Goal: Task Accomplishment & Management: Complete application form

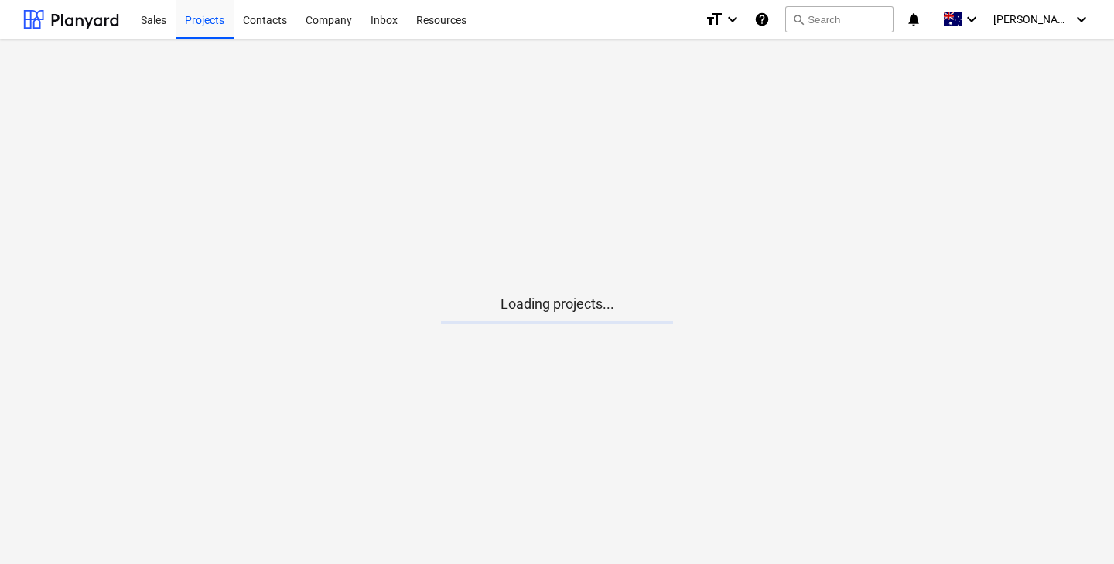
click at [443, 241] on main "Loading projects..." at bounding box center [557, 301] width 1114 height 524
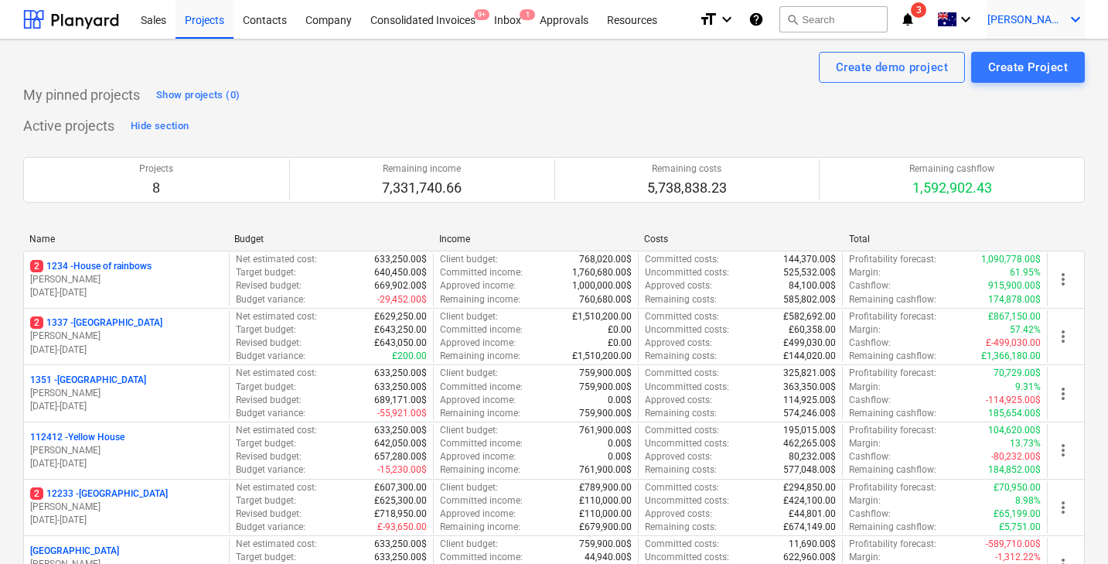
click at [1053, 18] on span "[PERSON_NAME]" at bounding box center [1025, 19] width 77 height 12
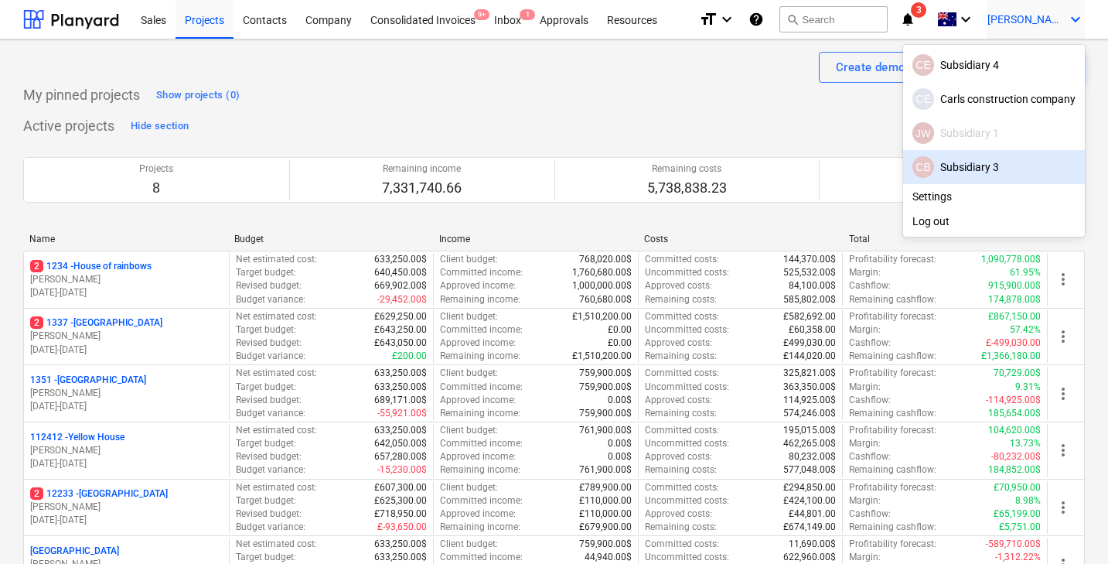
click at [707, 114] on div at bounding box center [554, 282] width 1108 height 564
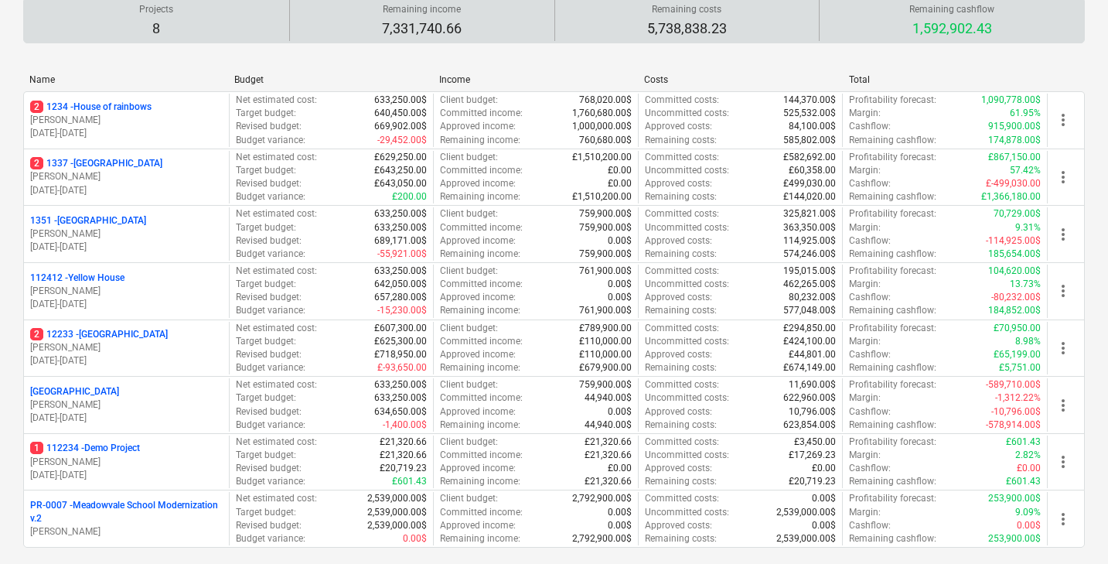
scroll to position [170, 0]
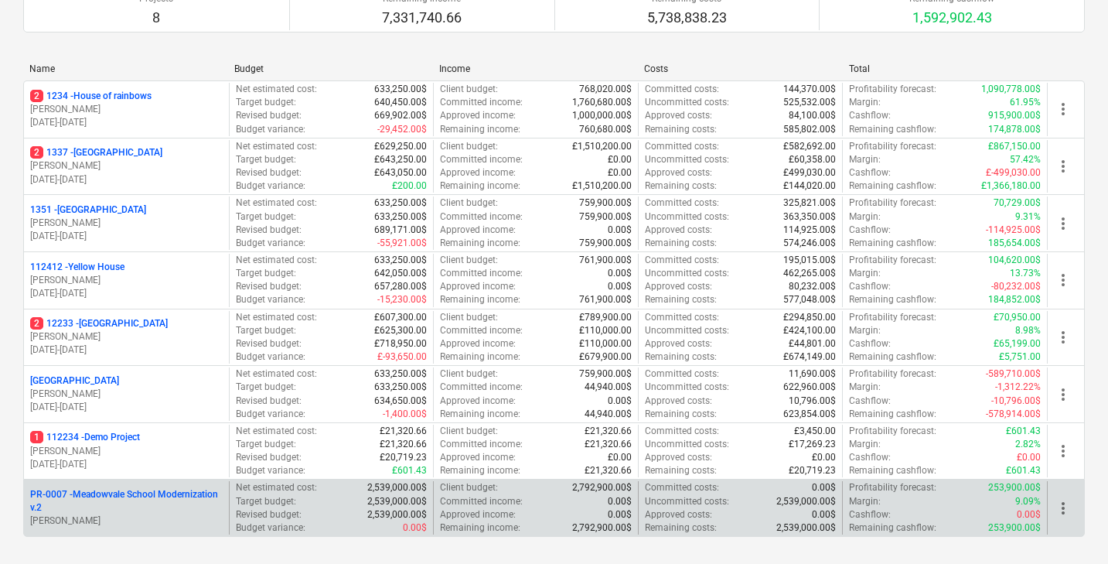
click at [1062, 508] on span "more_vert" at bounding box center [1063, 508] width 19 height 19
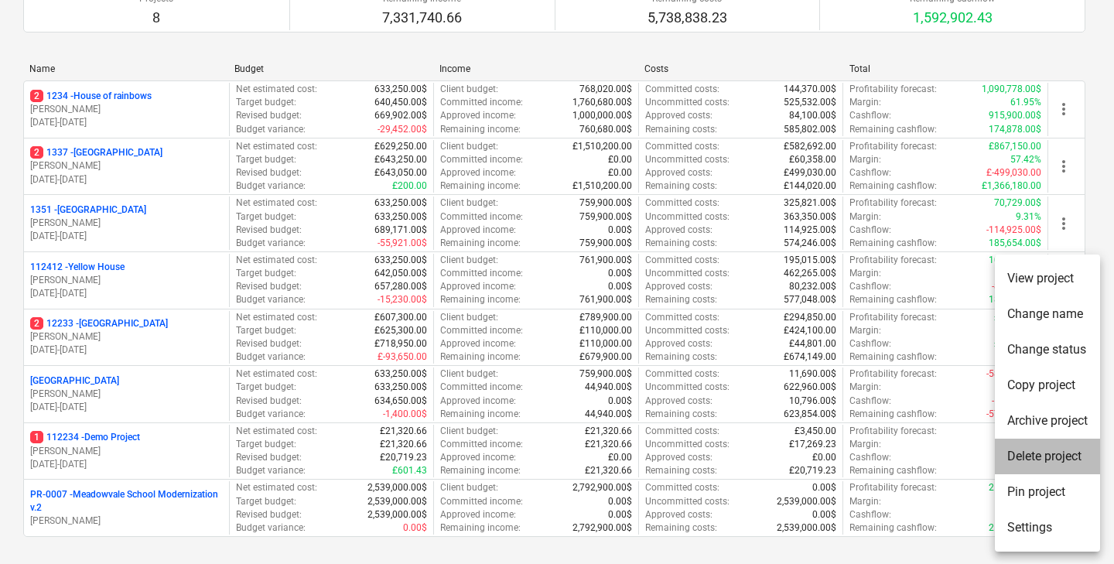
click at [1036, 449] on li "Delete project" at bounding box center [1046, 456] width 105 height 36
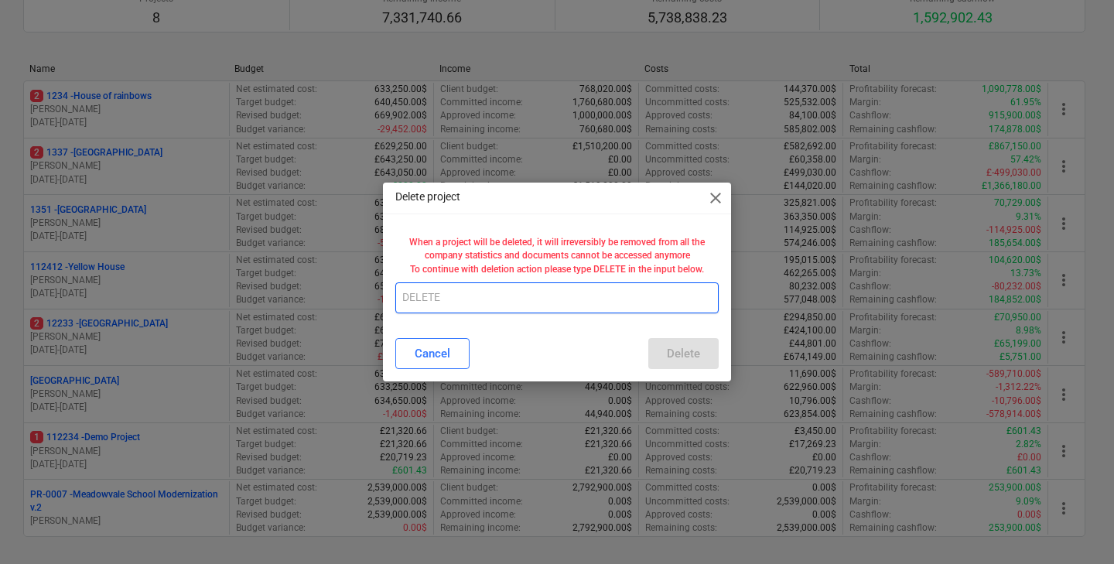
click at [631, 298] on input "text" at bounding box center [556, 297] width 323 height 31
type input "DELETE"
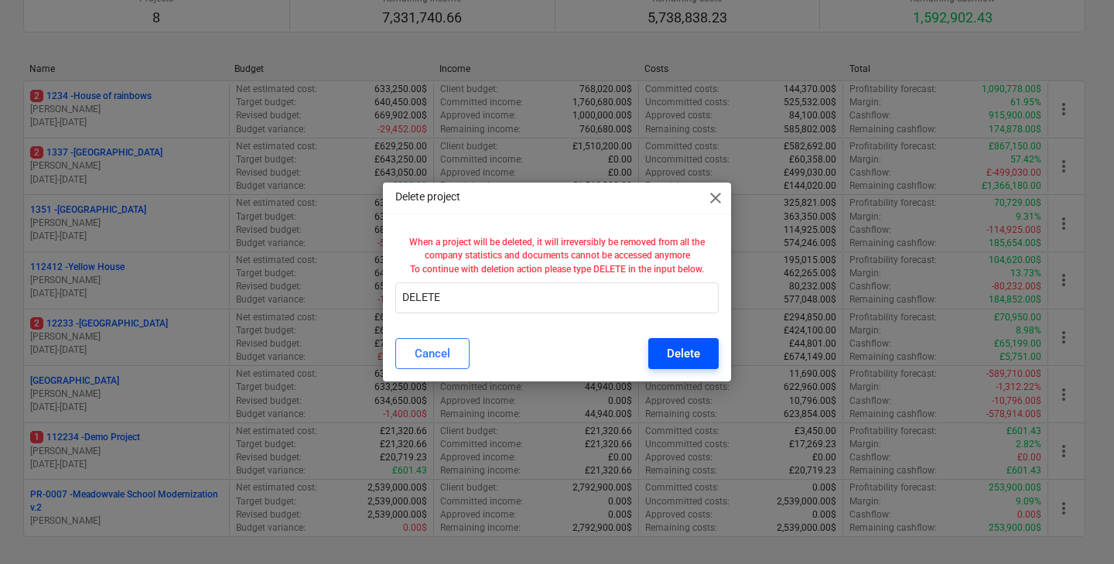
click at [665, 355] on button "Delete" at bounding box center [683, 353] width 70 height 31
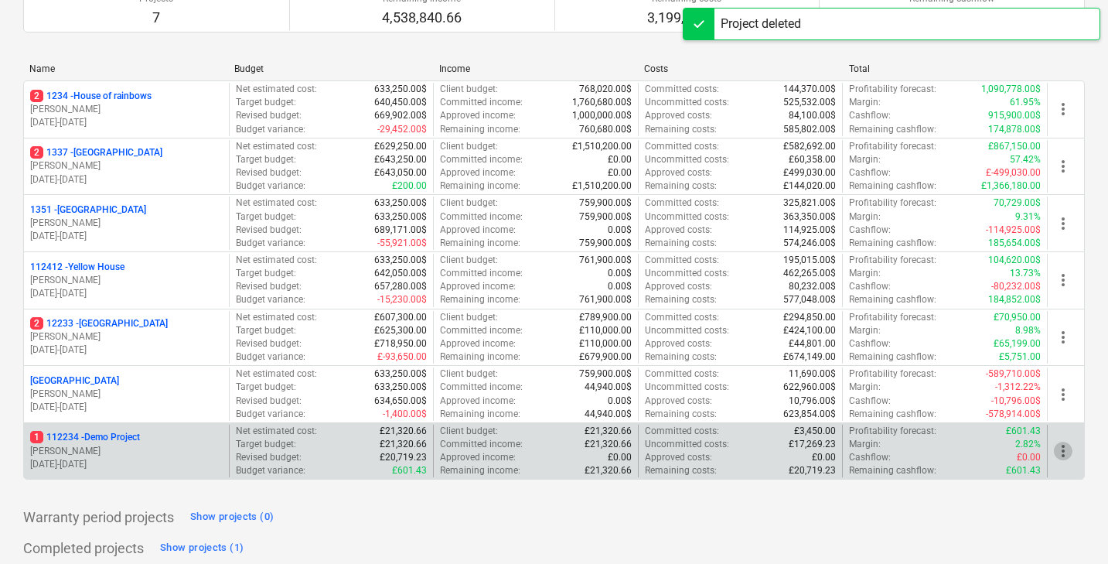
click at [1066, 446] on span "more_vert" at bounding box center [1063, 451] width 19 height 19
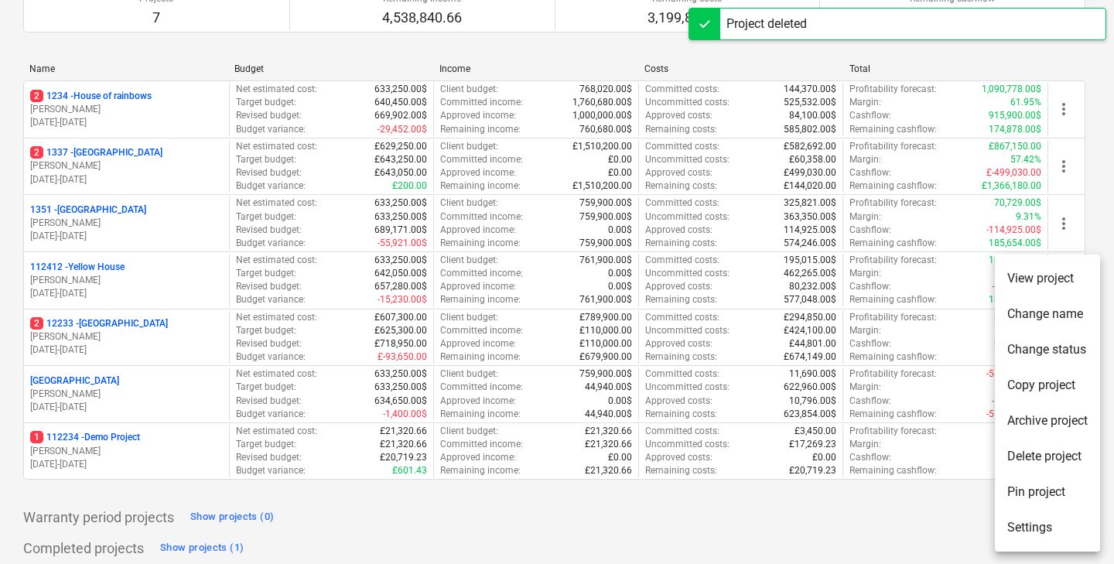
click at [739, 481] on div at bounding box center [557, 282] width 1114 height 564
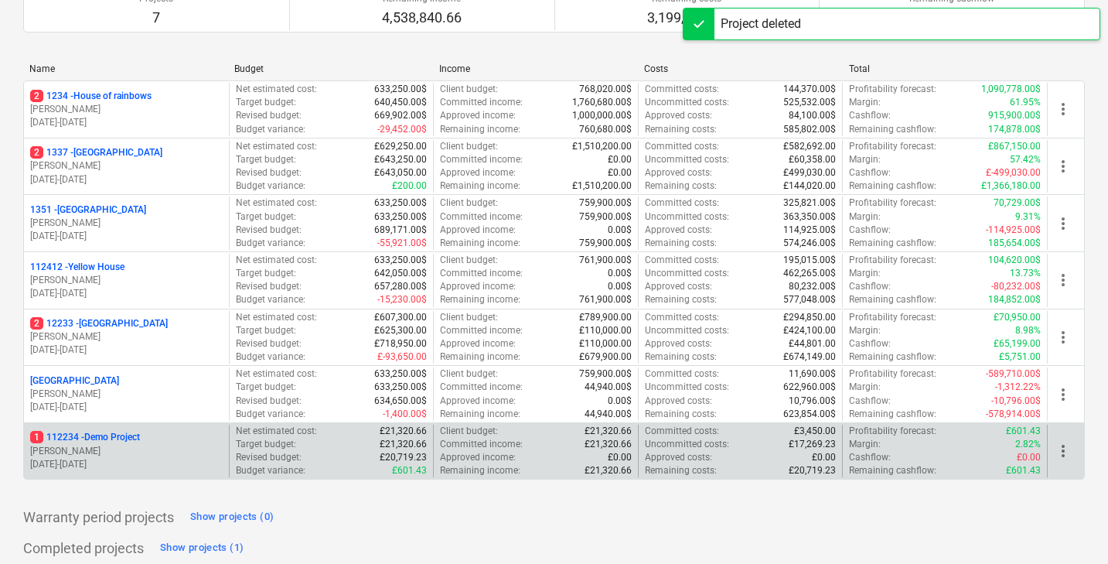
click at [357, 427] on div "Net estimated cost : £21,320.66" at bounding box center [332, 431] width 192 height 13
click at [139, 432] on p "1 112234 - Demo Project" at bounding box center [85, 437] width 110 height 13
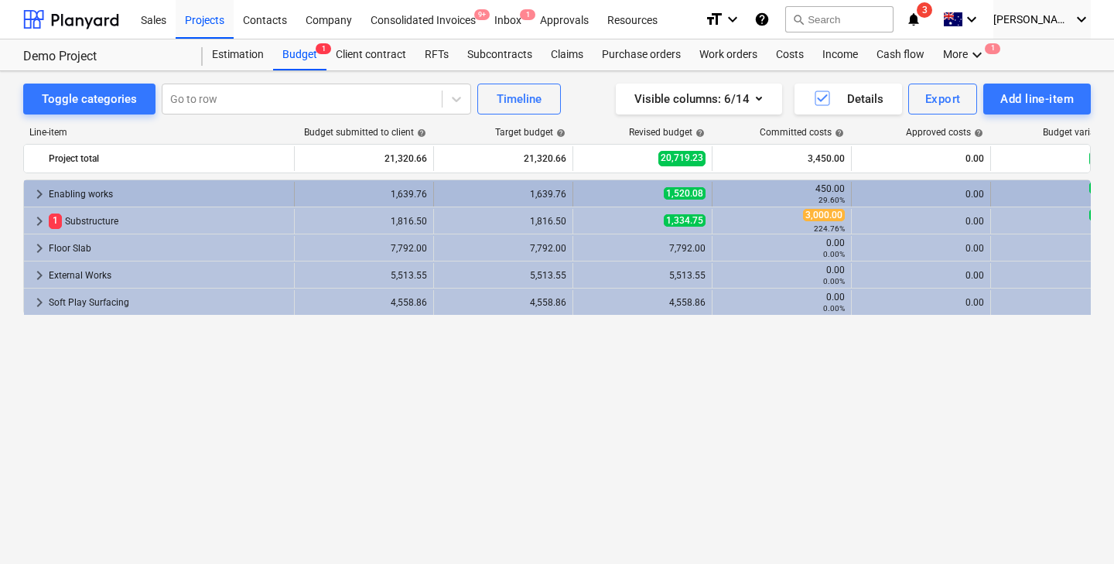
click at [33, 188] on span "keyboard_arrow_right" at bounding box center [39, 194] width 19 height 19
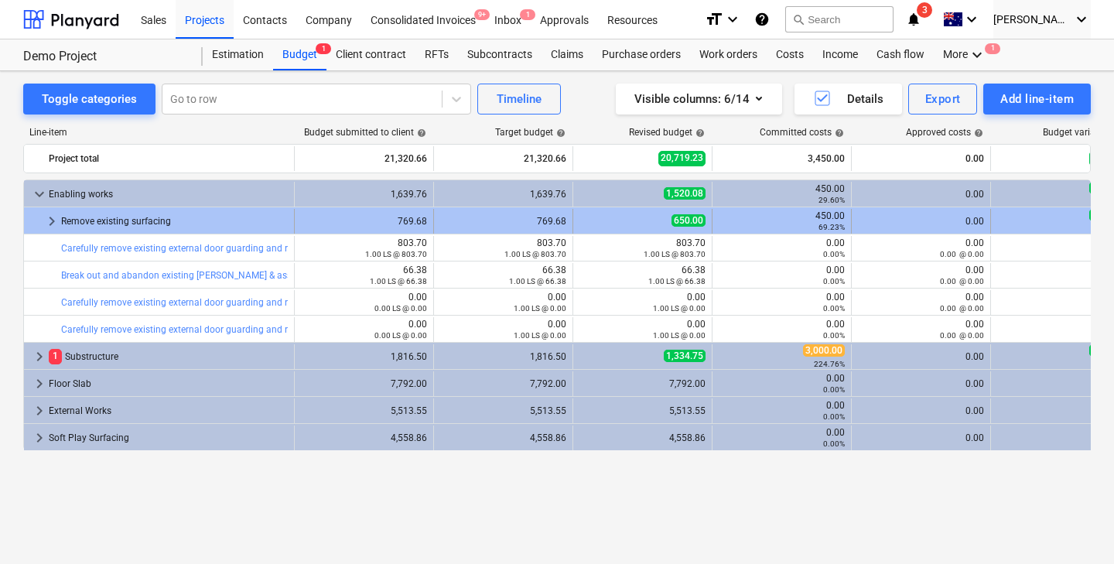
click at [46, 217] on span "keyboard_arrow_right" at bounding box center [52, 221] width 19 height 19
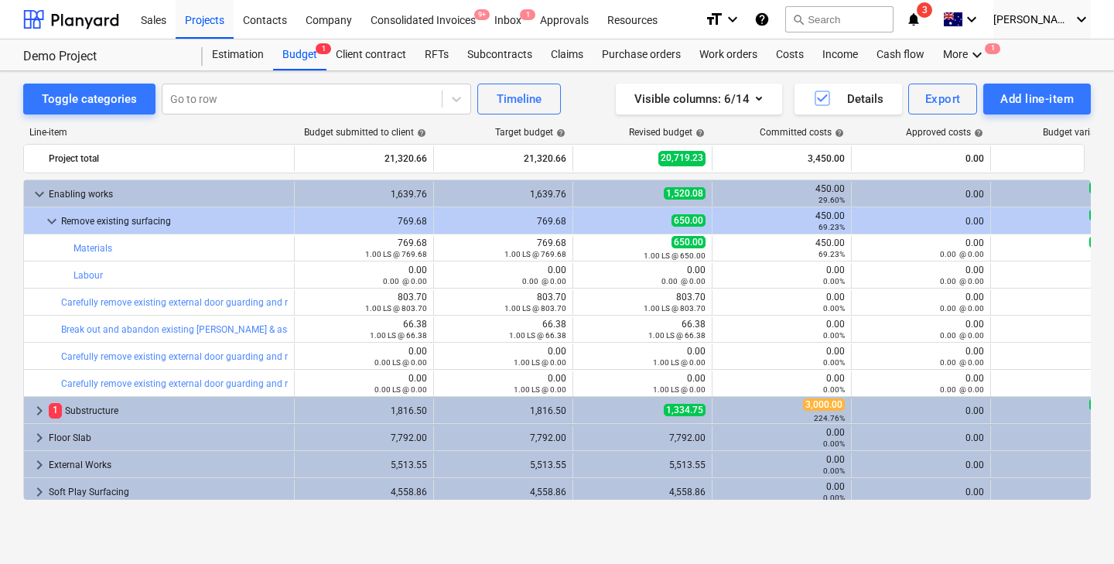
click at [46, 217] on span "keyboard_arrow_down" at bounding box center [52, 221] width 19 height 19
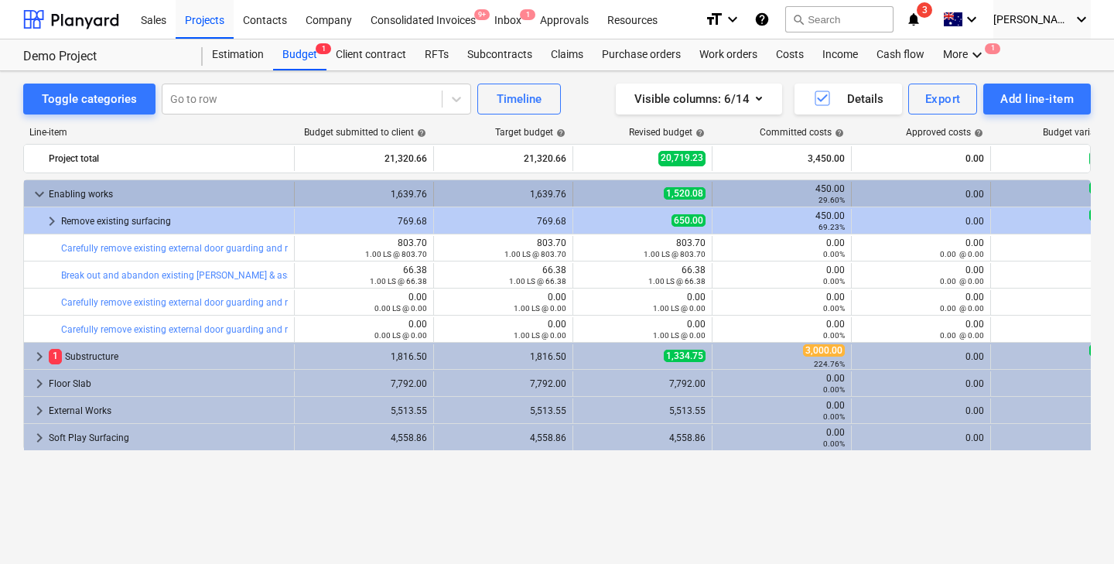
click at [42, 196] on span "keyboard_arrow_down" at bounding box center [39, 194] width 19 height 19
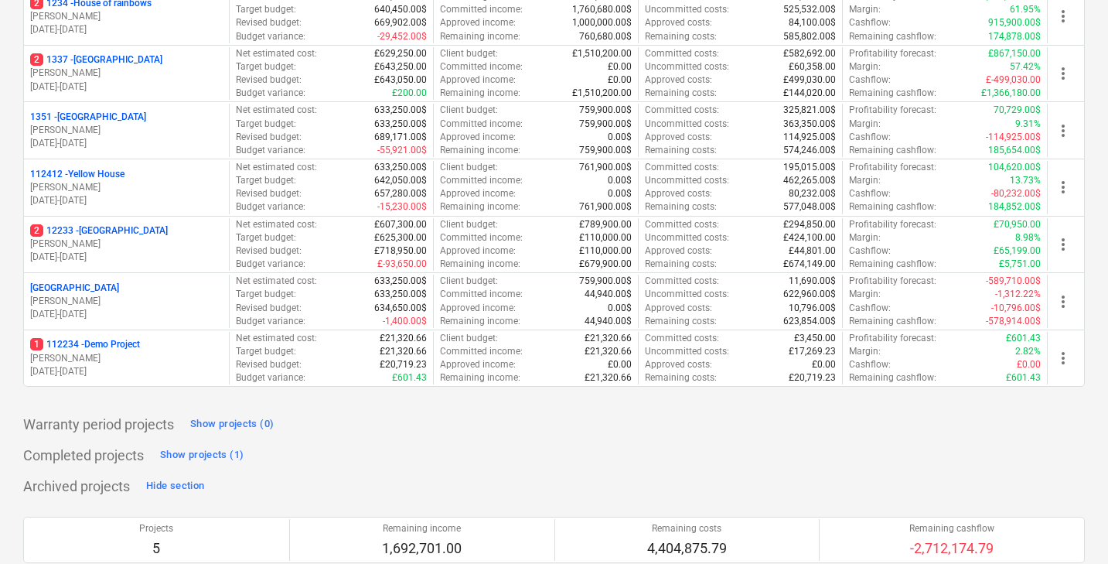
scroll to position [262, 0]
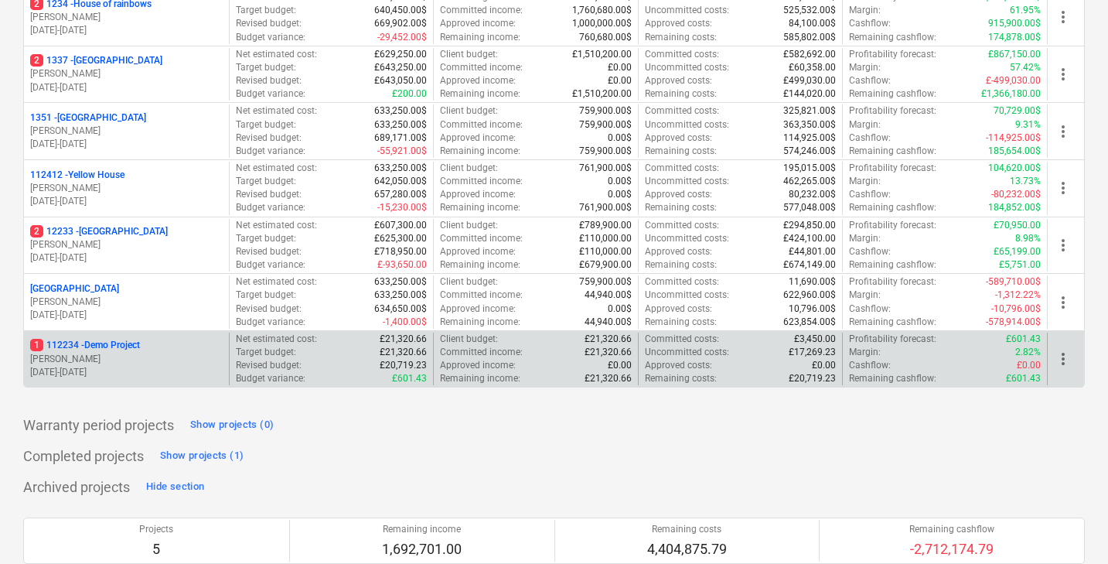
click at [1061, 350] on span "more_vert" at bounding box center [1063, 359] width 19 height 19
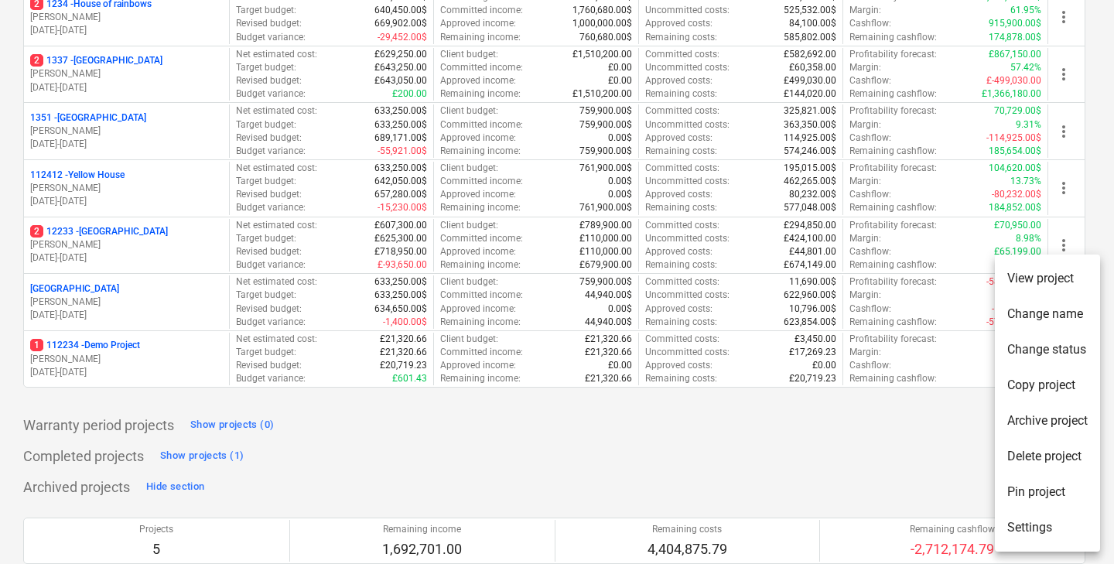
click at [1035, 455] on li "Delete project" at bounding box center [1046, 456] width 105 height 36
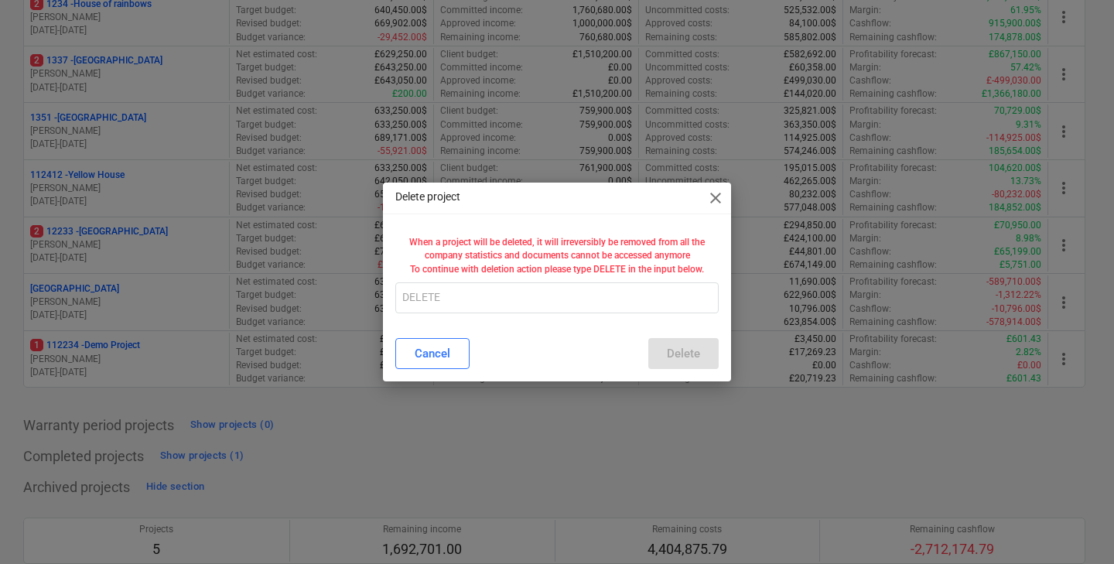
click at [611, 277] on div "When a project will be deleted, it will irreversibly be removed from all the co…" at bounding box center [556, 256] width 323 height 52
click at [606, 282] on input "text" at bounding box center [556, 297] width 323 height 31
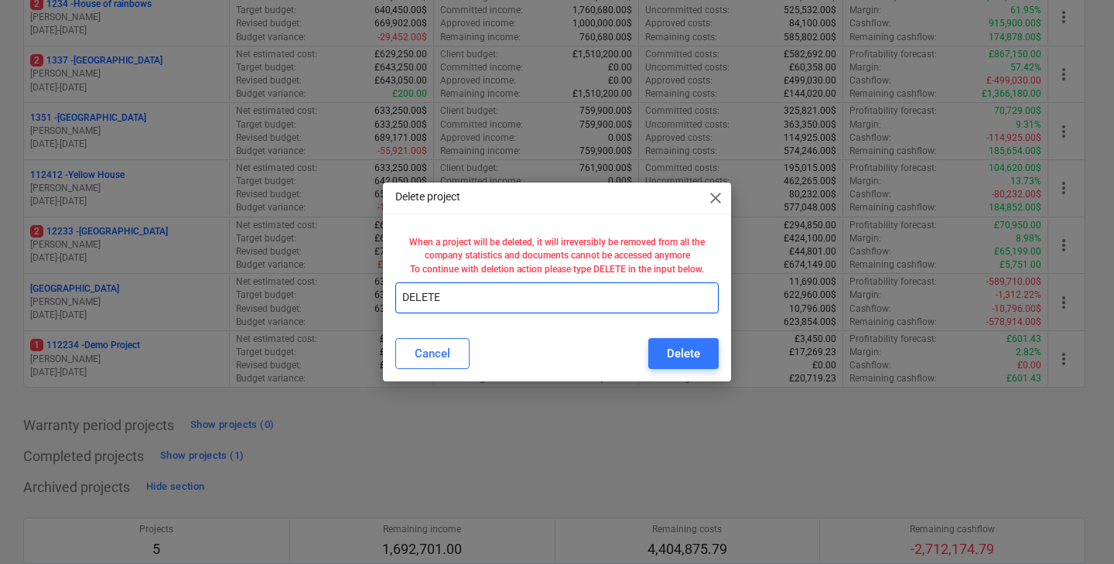
type input "DELETE"
click at [681, 370] on div "Cancel Delete" at bounding box center [557, 353] width 342 height 43
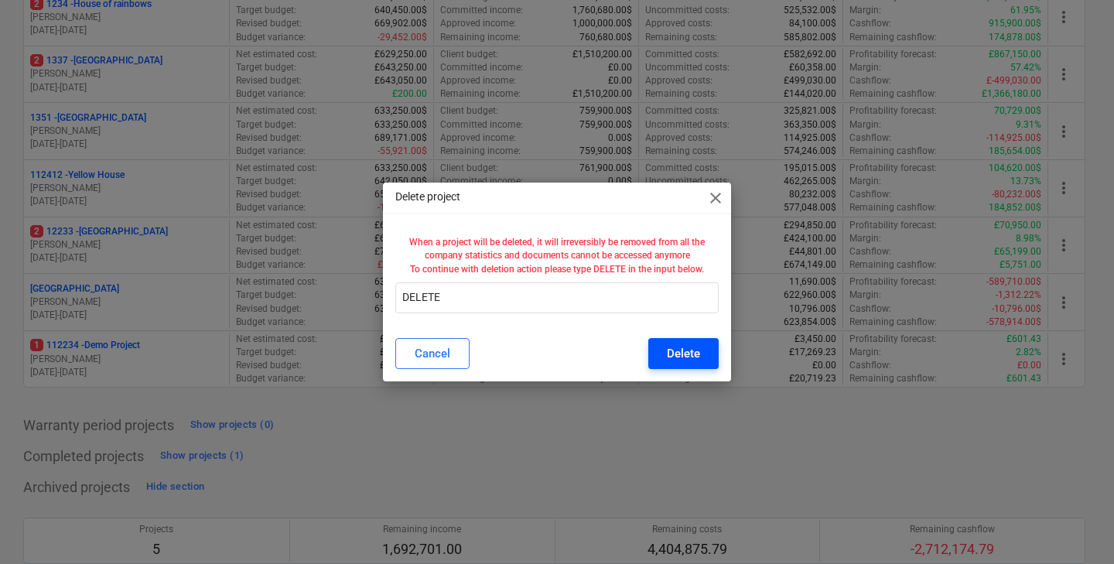
click at [681, 358] on div "Delete" at bounding box center [683, 353] width 33 height 20
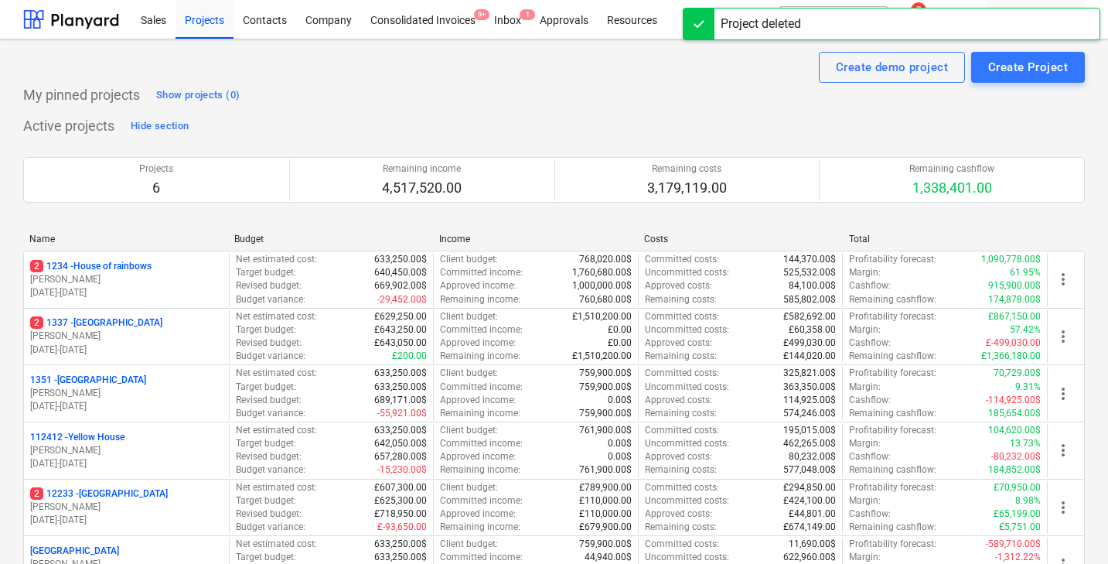
scroll to position [0, 0]
click at [990, 97] on div "My pinned projects Show projects (0)" at bounding box center [554, 95] width 1062 height 25
click at [994, 73] on div "Create Project" at bounding box center [1028, 67] width 80 height 20
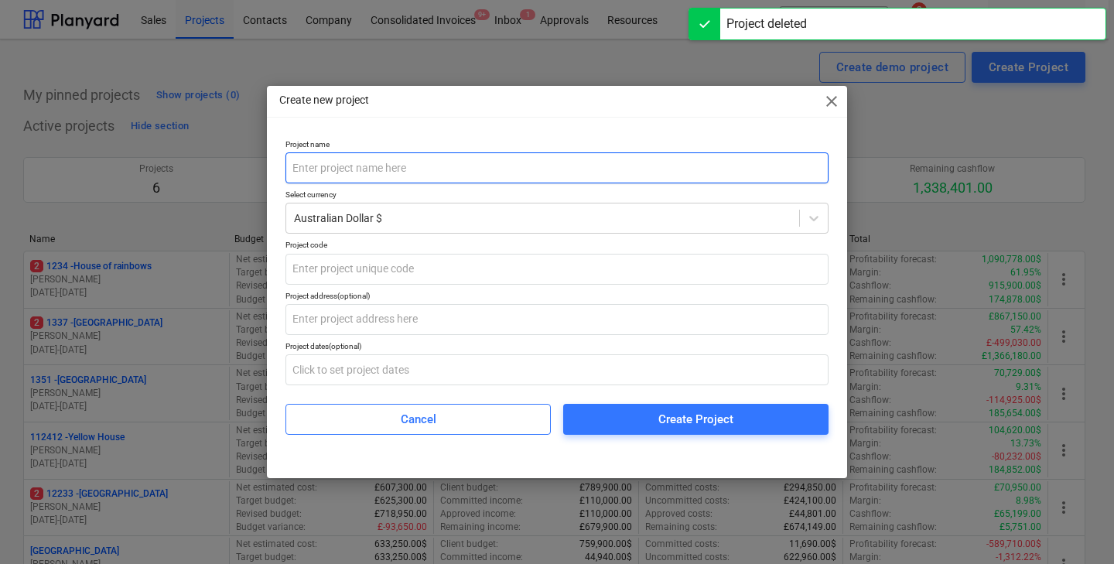
click at [568, 156] on input "text" at bounding box center [556, 167] width 543 height 31
type input "T"
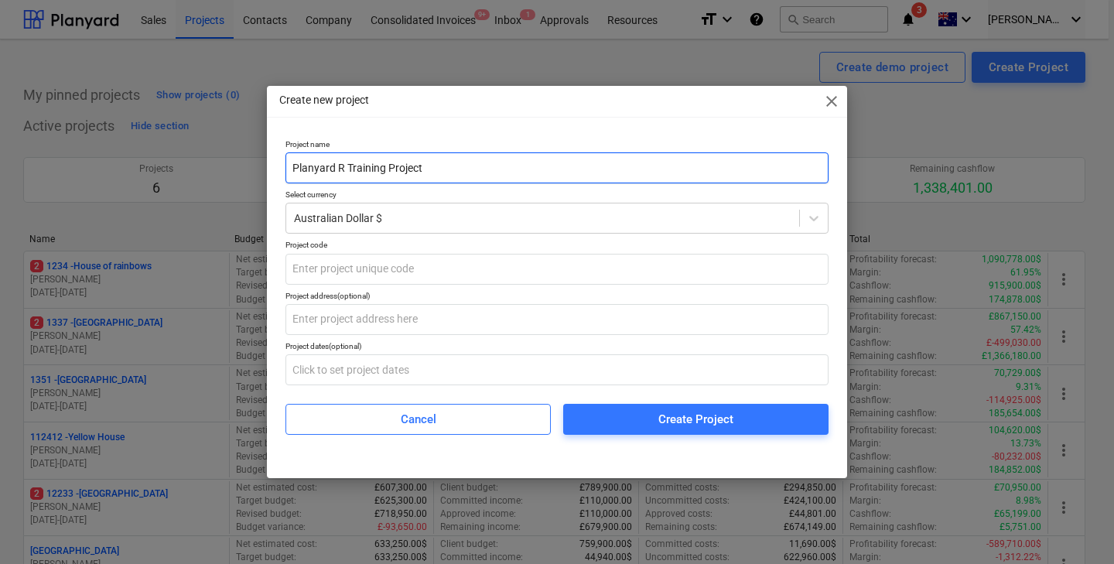
type input "Planyard R Training Project"
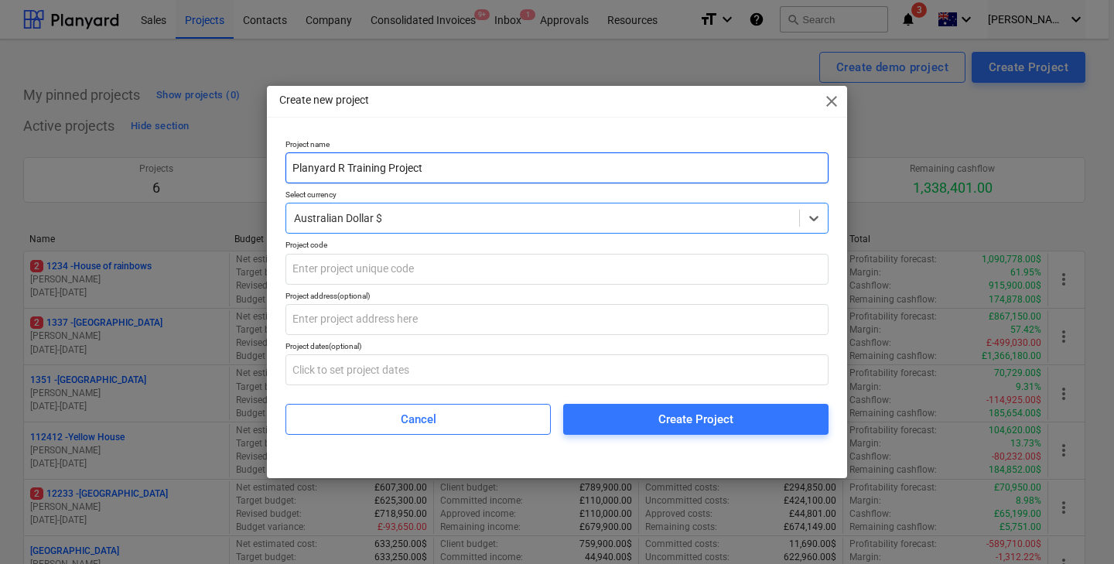
type input "b"
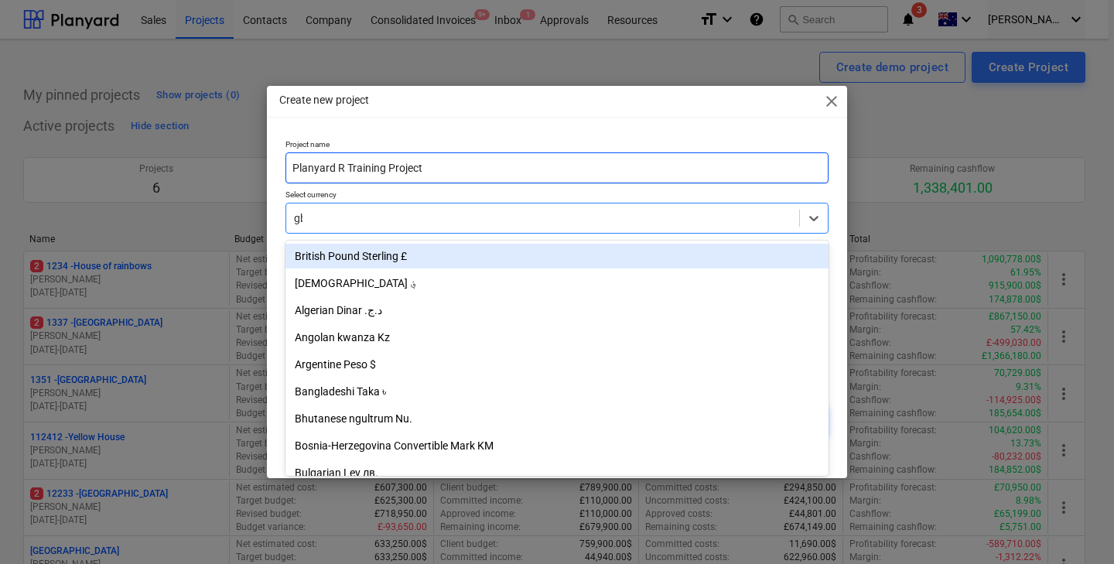
type input "gbp"
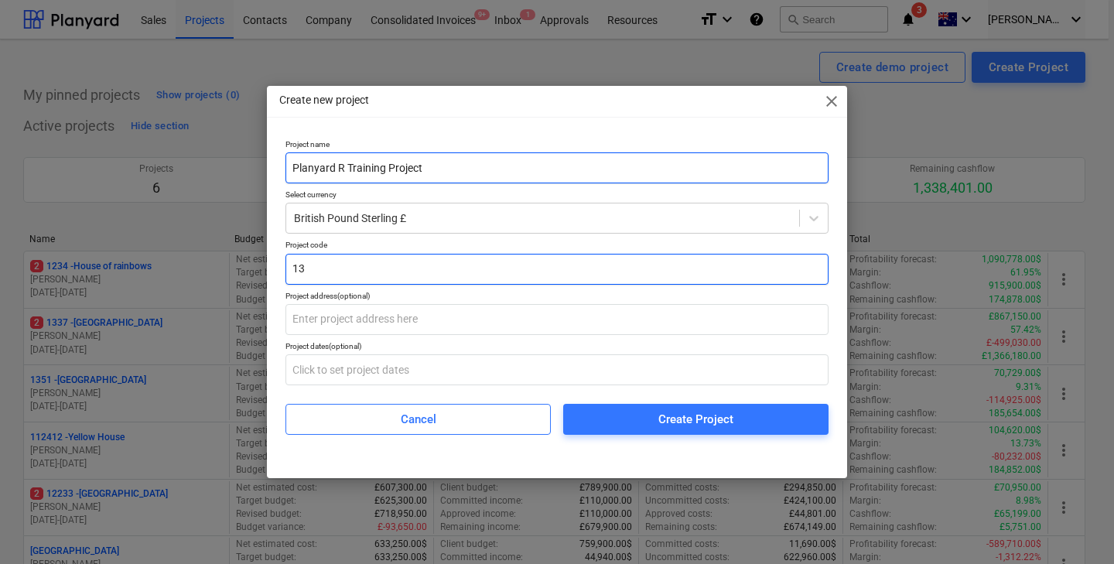
type input "1"
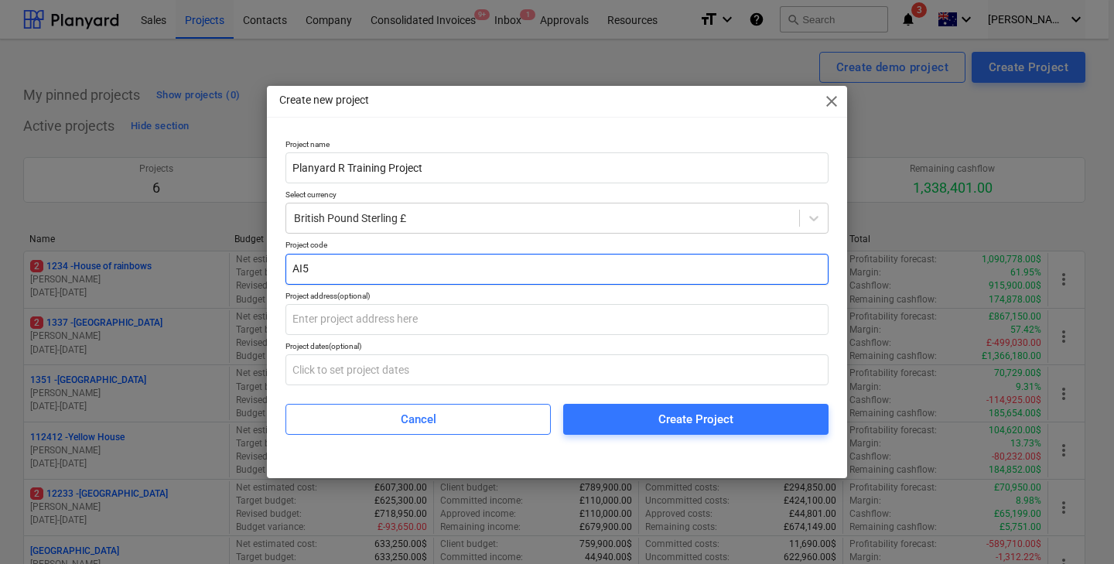
click at [344, 255] on input "AI5" at bounding box center [556, 269] width 543 height 31
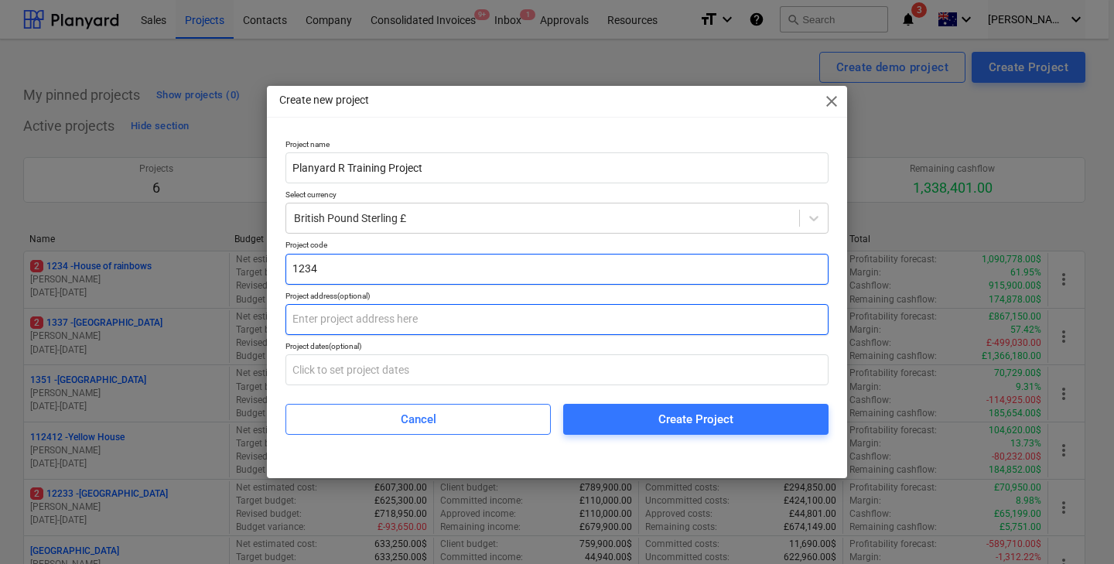
type input "1234"
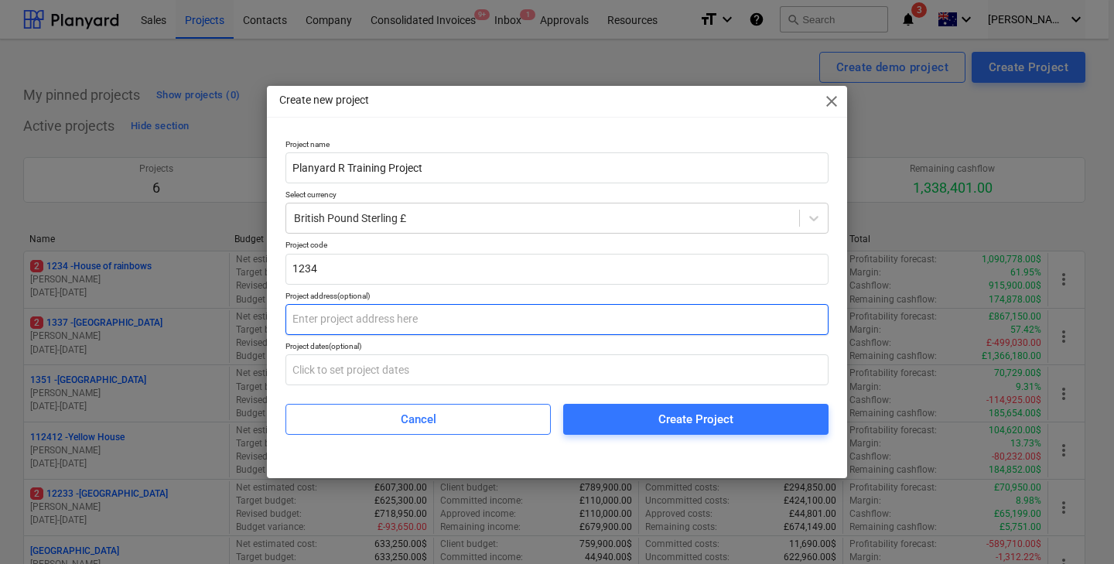
click at [350, 319] on input "text" at bounding box center [556, 319] width 543 height 31
type input "S"
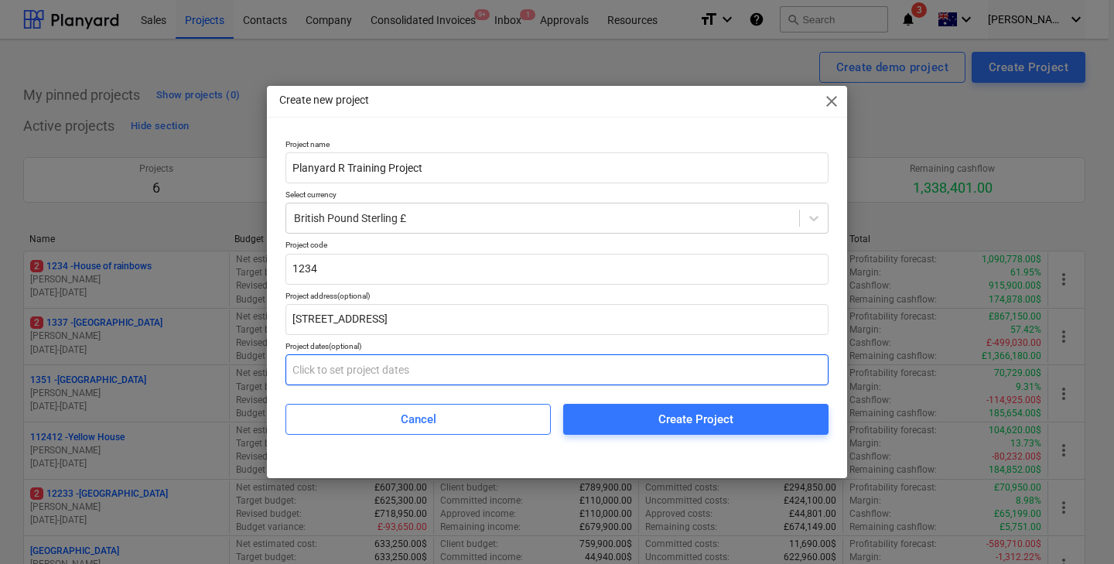
click at [295, 363] on input "text" at bounding box center [556, 369] width 543 height 31
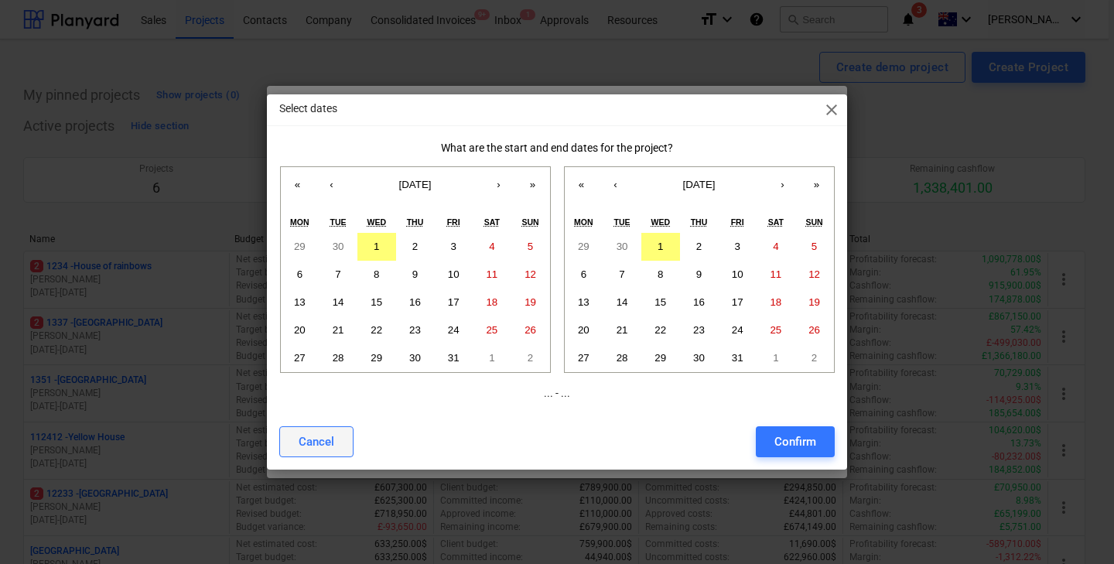
click at [331, 435] on div "Cancel" at bounding box center [316, 441] width 36 height 20
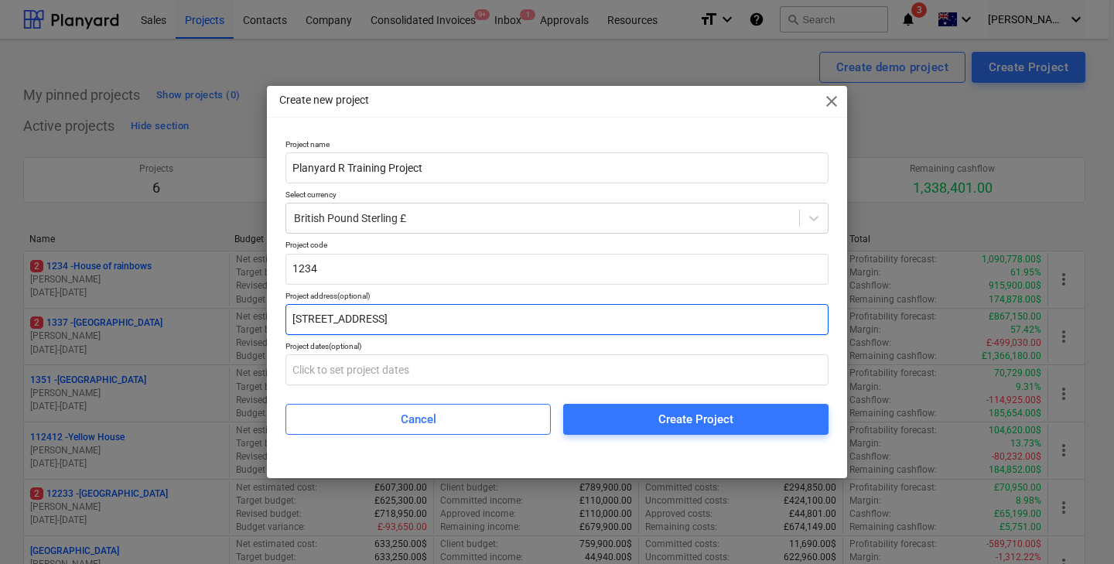
drag, startPoint x: 319, startPoint y: 323, endPoint x: 255, endPoint y: 324, distance: 63.4
click at [255, 324] on div "Create new project close Project name Planyard R Training Project Select curren…" at bounding box center [557, 282] width 1114 height 564
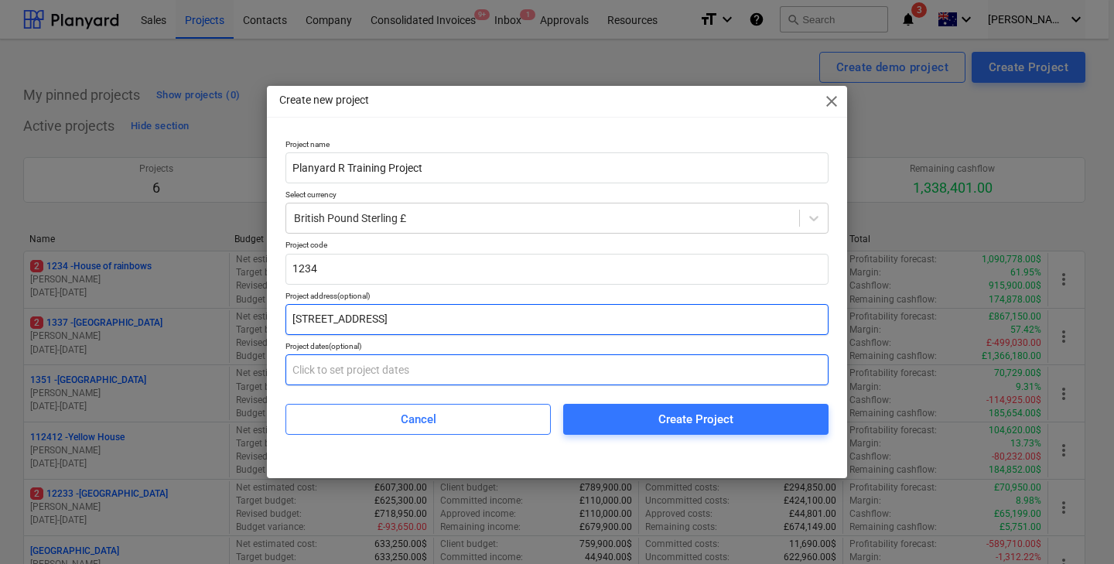
type input "Horse Road 123"
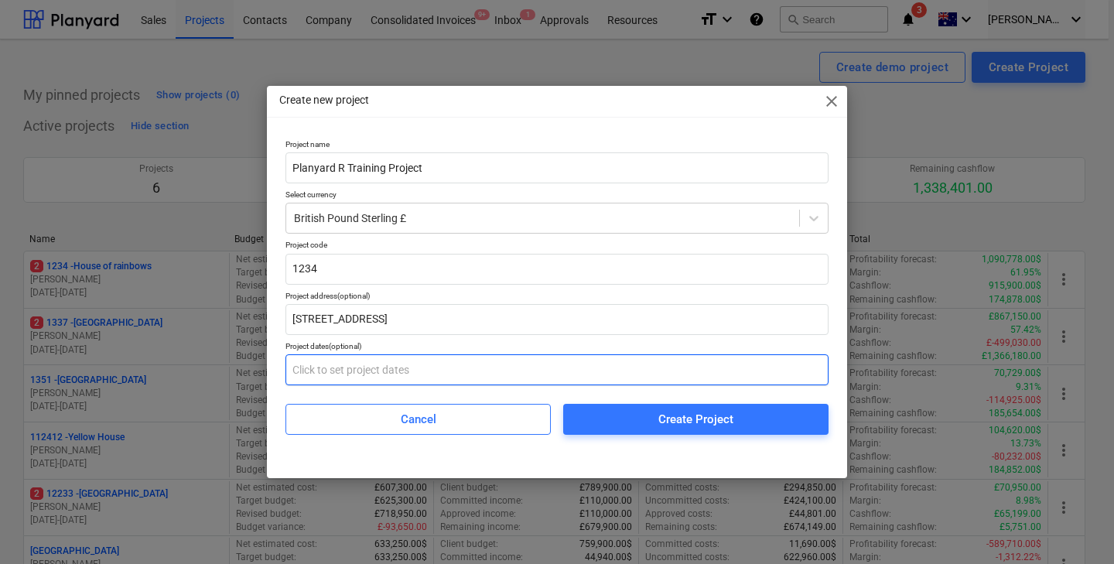
click at [314, 382] on input "text" at bounding box center [556, 369] width 543 height 31
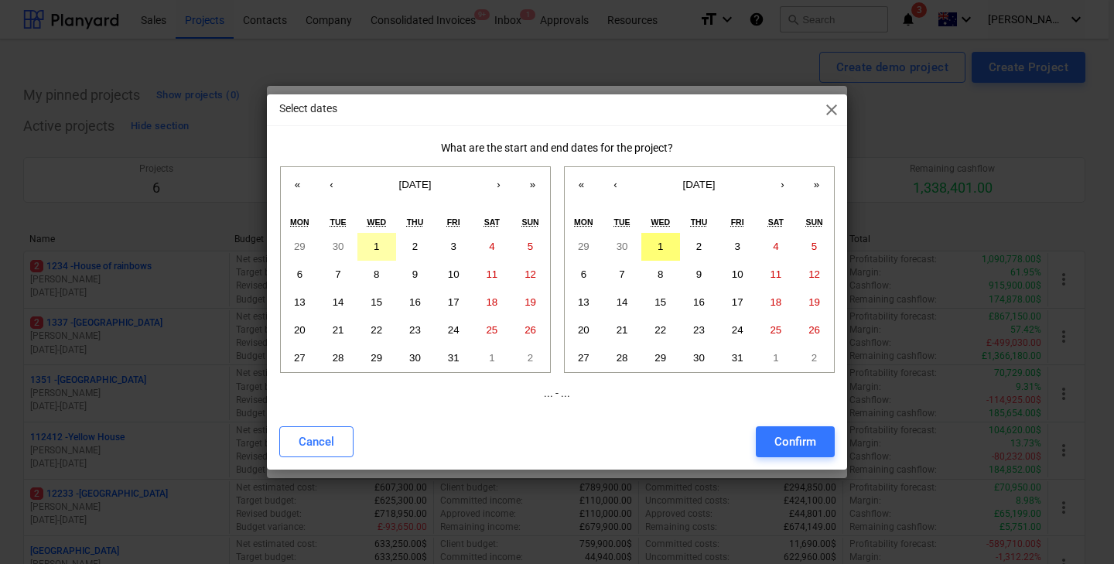
click at [376, 241] on abbr "1" at bounding box center [375, 246] width 5 height 12
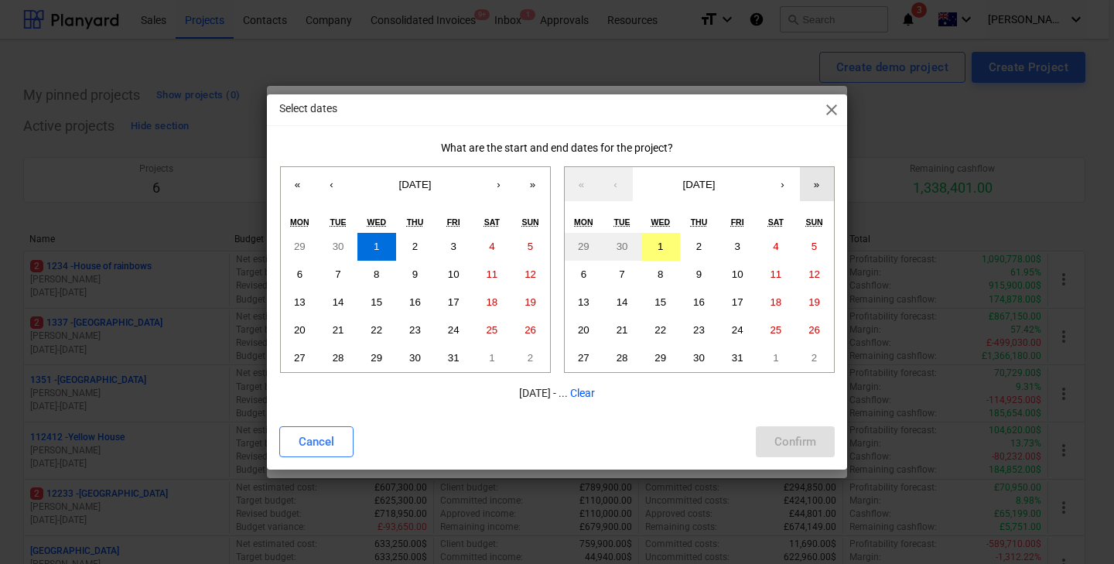
click at [821, 194] on button "»" at bounding box center [817, 184] width 34 height 34
click at [738, 351] on button "29" at bounding box center [737, 358] width 39 height 28
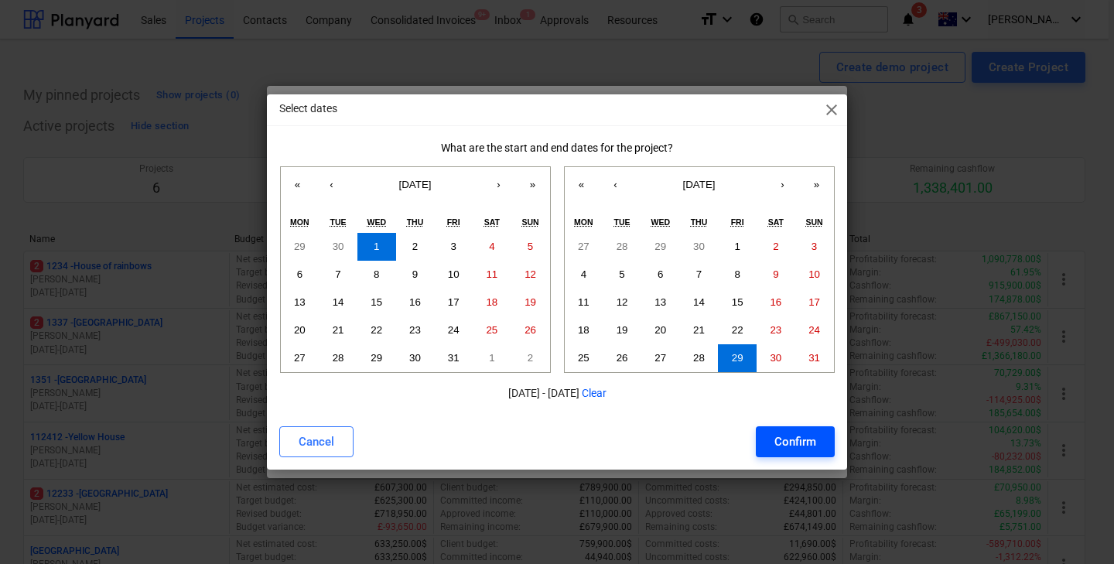
click at [779, 452] on button "Confirm" at bounding box center [794, 441] width 79 height 31
type input "01.10.2025 - 29.10.2027"
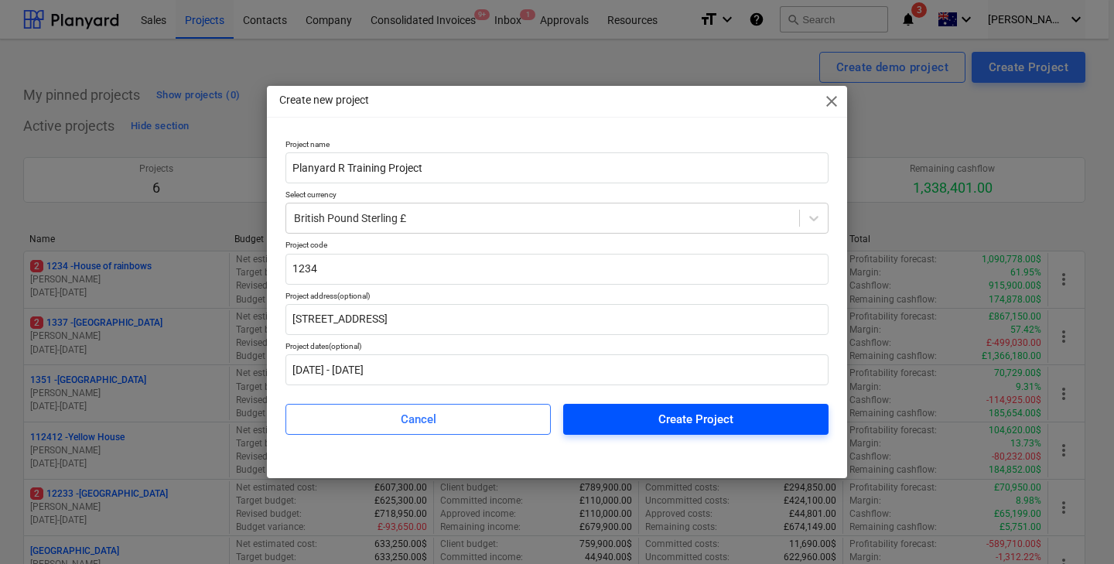
click at [667, 425] on div "Create Project" at bounding box center [695, 419] width 75 height 20
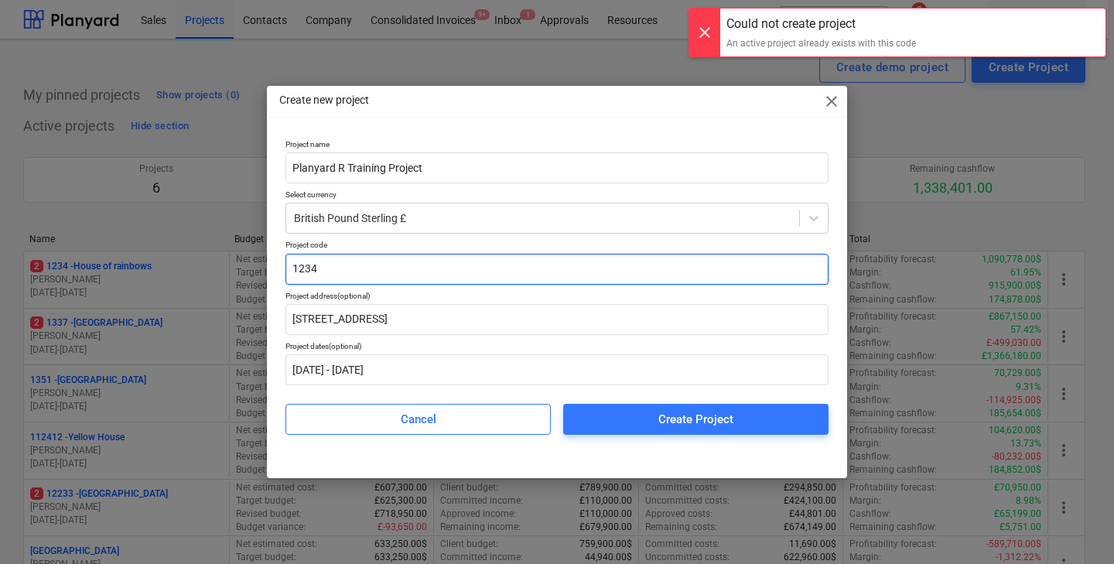
click at [410, 256] on input "1234" at bounding box center [556, 269] width 543 height 31
click at [406, 267] on input "1234" at bounding box center [556, 269] width 543 height 31
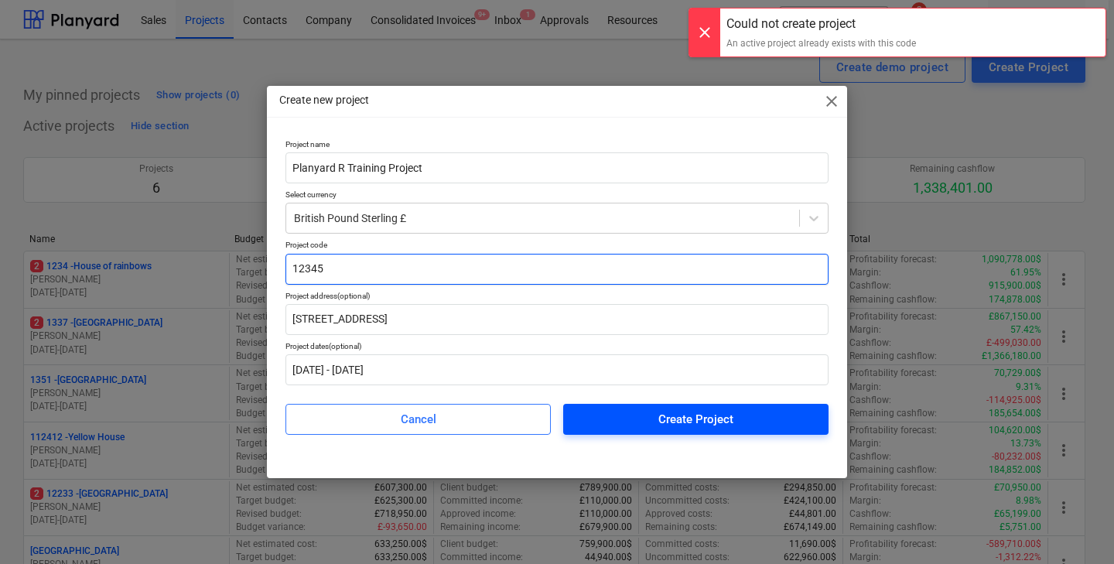
type input "12345"
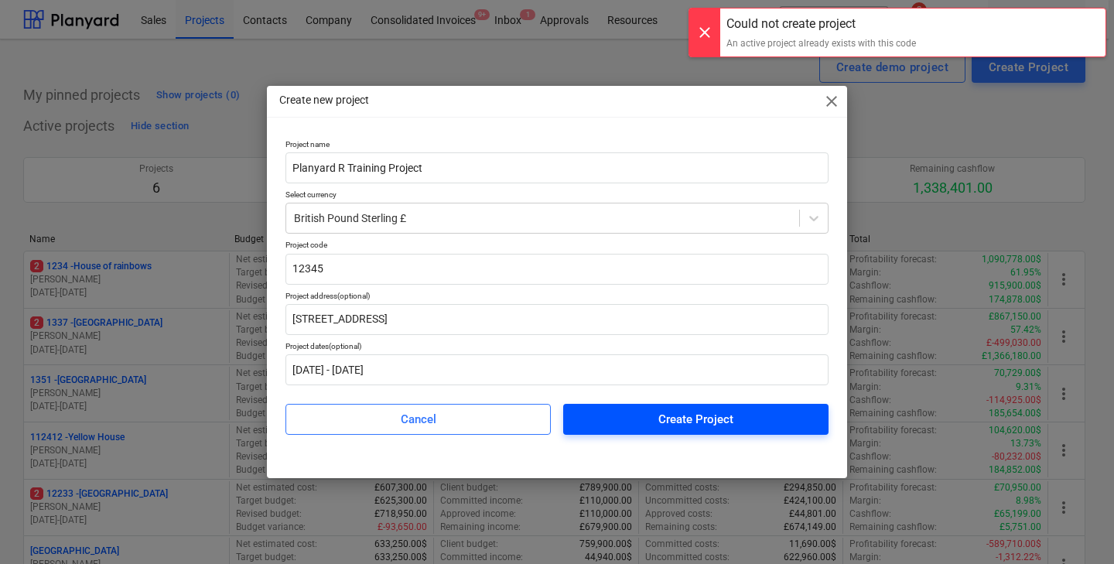
click at [589, 409] on span "Create Project" at bounding box center [696, 419] width 228 height 20
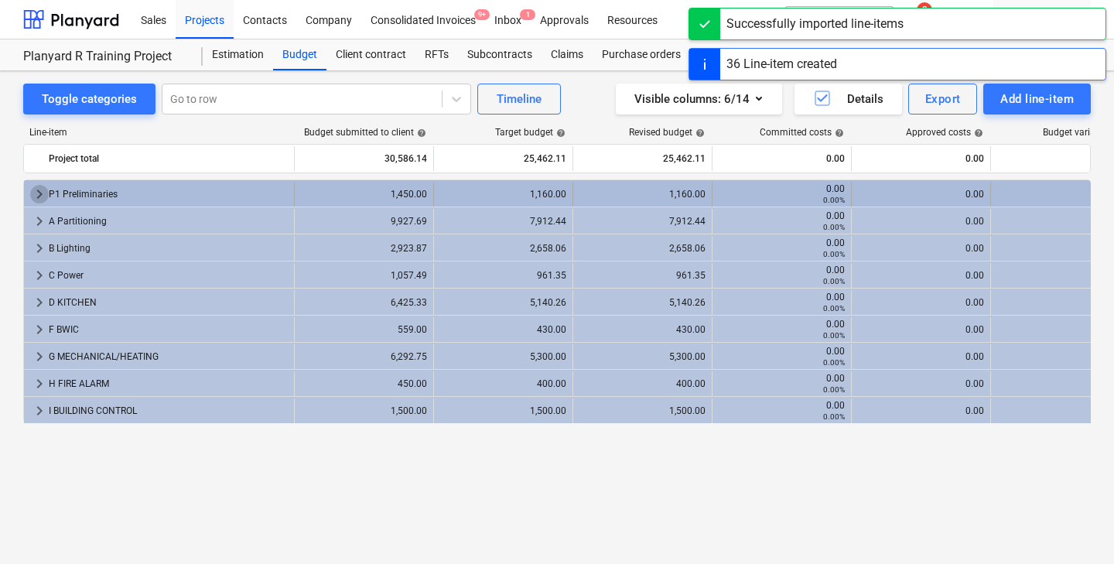
click at [39, 186] on span "keyboard_arrow_right" at bounding box center [39, 194] width 19 height 19
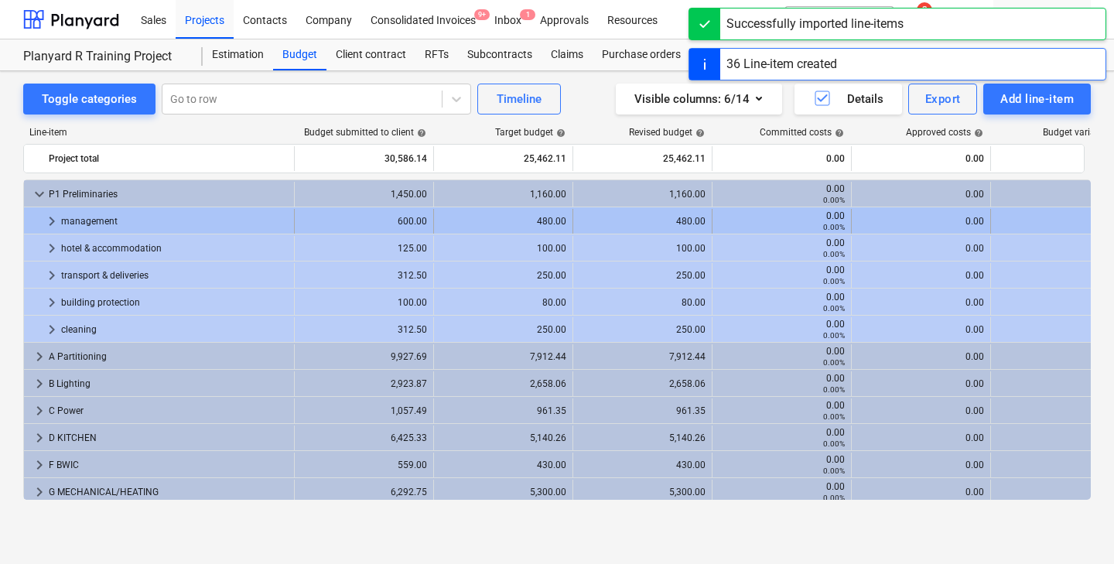
click at [48, 211] on div "keyboard_arrow_right" at bounding box center [52, 221] width 19 height 25
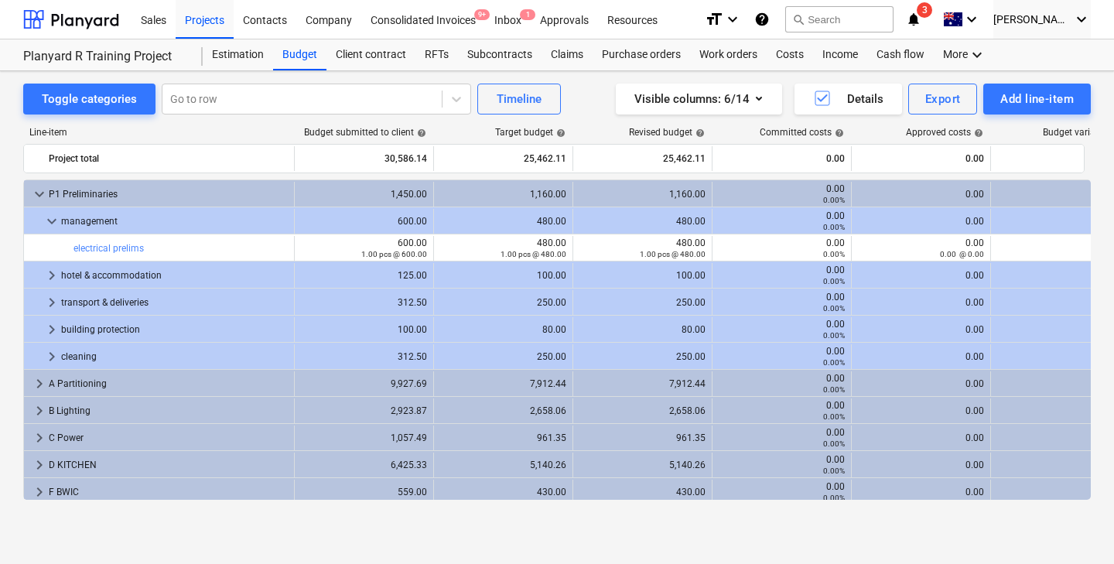
click at [48, 211] on div "keyboard_arrow_down" at bounding box center [52, 221] width 19 height 25
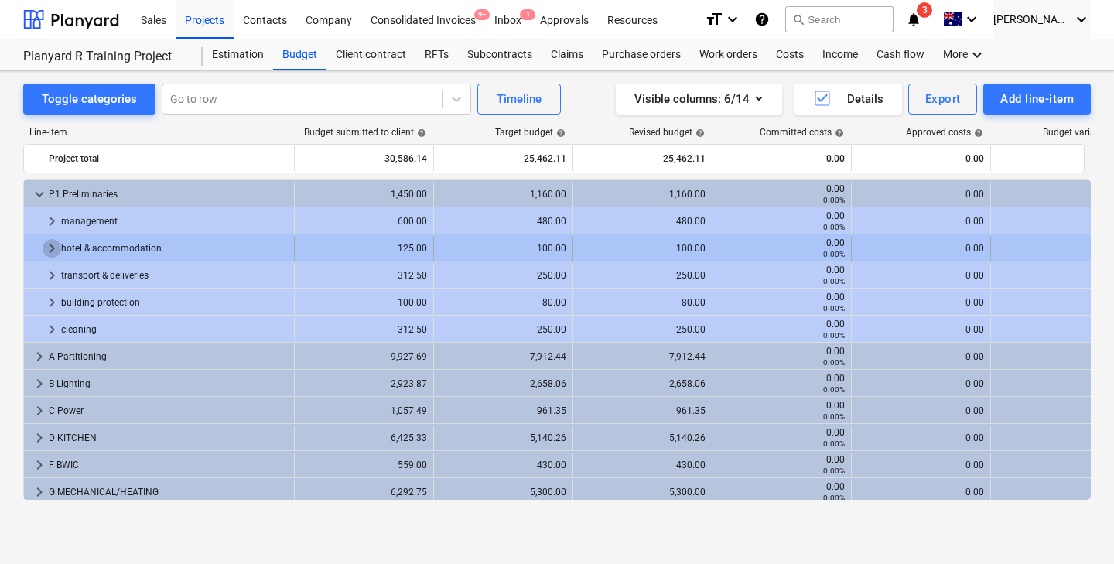
click at [48, 241] on span "keyboard_arrow_right" at bounding box center [52, 248] width 19 height 19
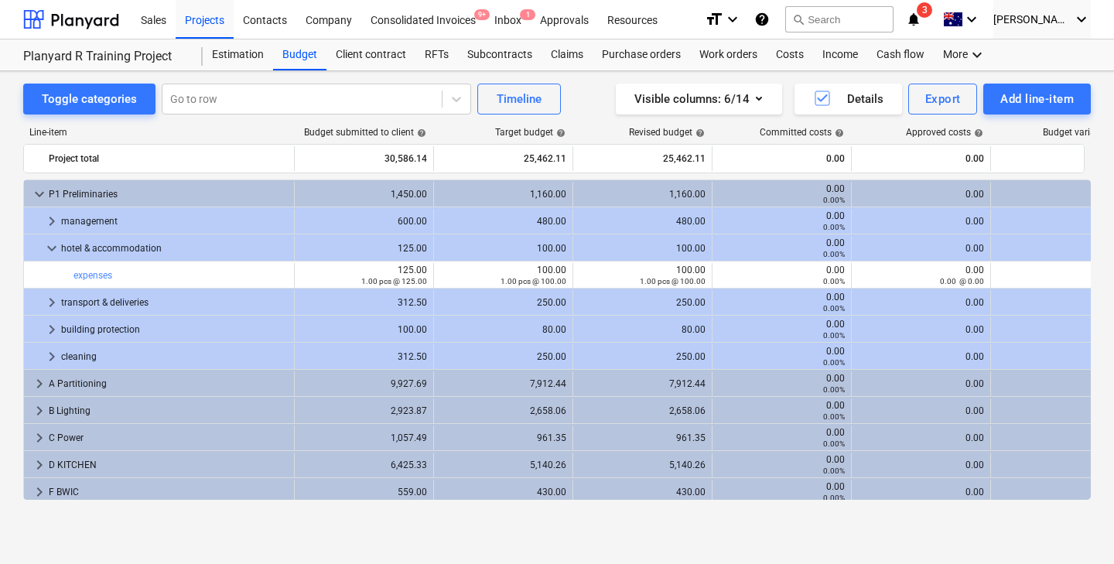
click at [48, 241] on span "keyboard_arrow_down" at bounding box center [52, 248] width 19 height 19
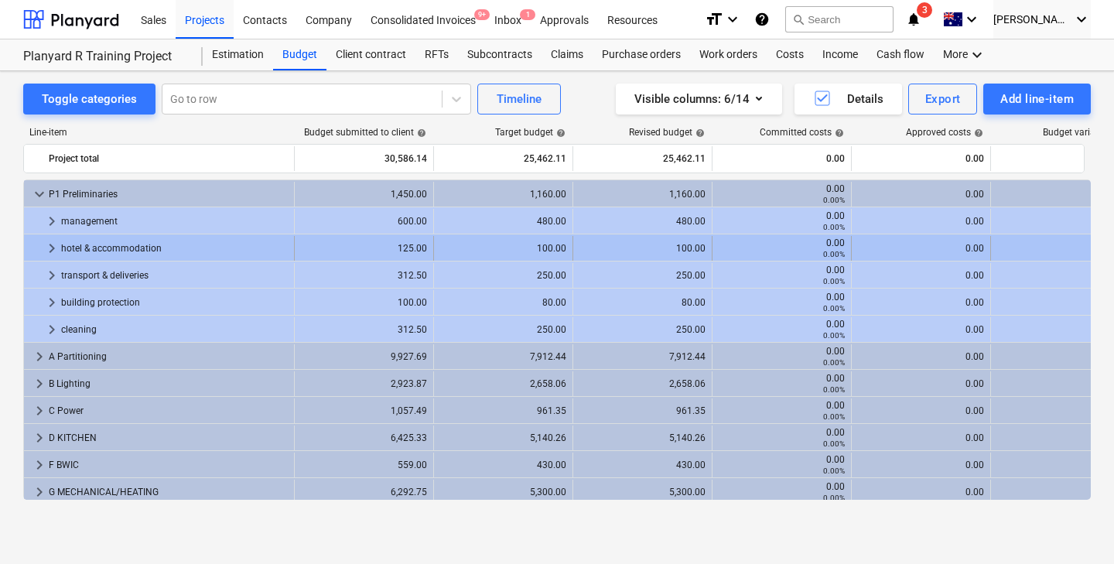
click at [48, 260] on div "keyboard_arrow_right" at bounding box center [52, 248] width 19 height 25
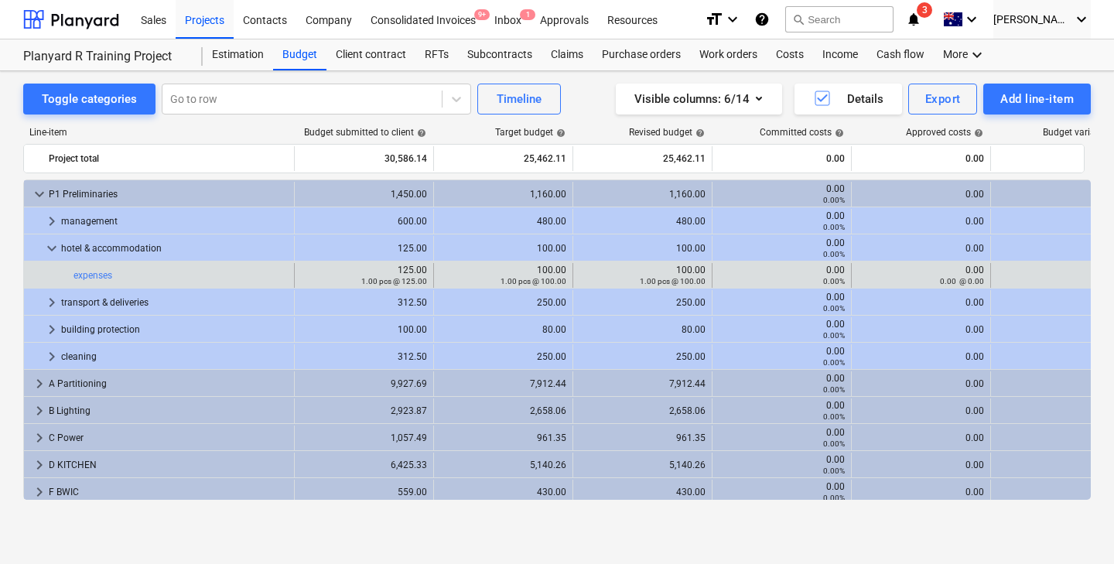
click at [47, 261] on div "bar_chart expenses edit 125.00 1.00 pcs @ 125.00 edit 100.00 1.00 pcs @ 100.00 …" at bounding box center [596, 274] width 1144 height 26
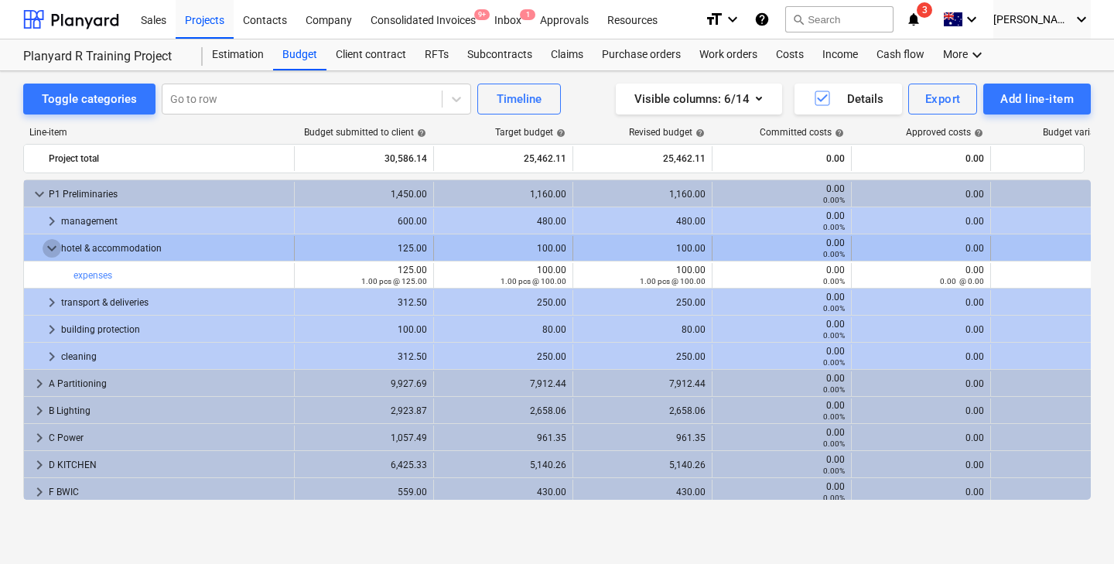
click at [47, 247] on span "keyboard_arrow_down" at bounding box center [52, 248] width 19 height 19
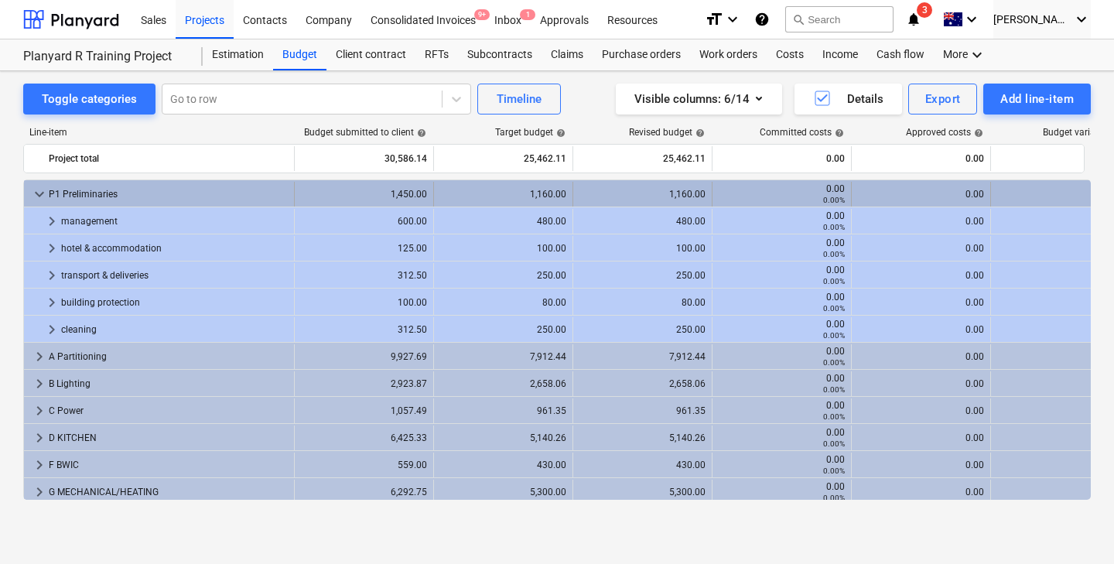
click at [38, 183] on div "keyboard_arrow_down" at bounding box center [39, 194] width 19 height 25
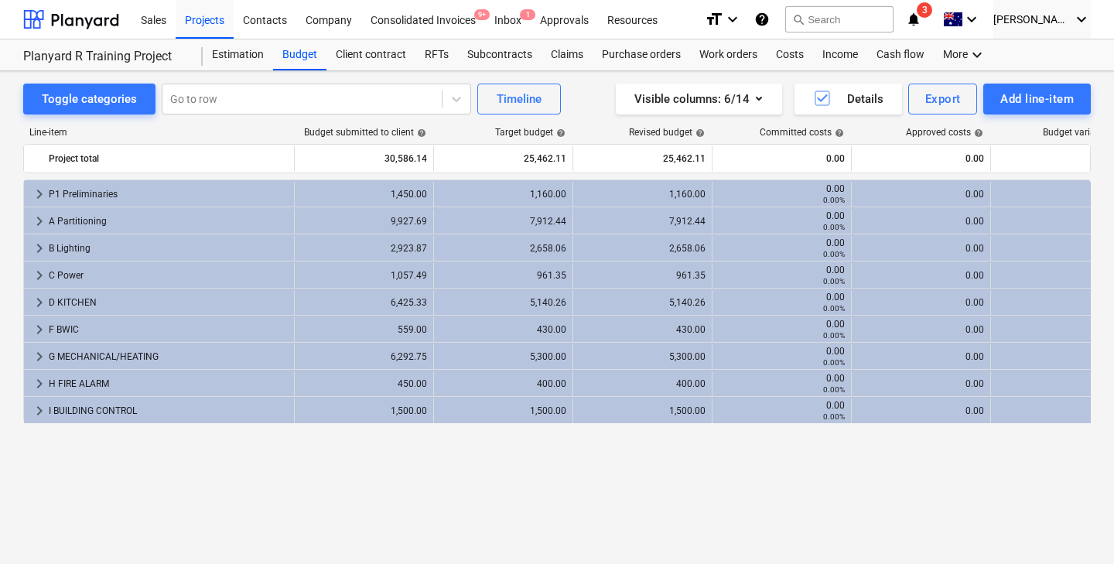
click at [275, 384] on div "H FIRE ALARM" at bounding box center [168, 383] width 239 height 25
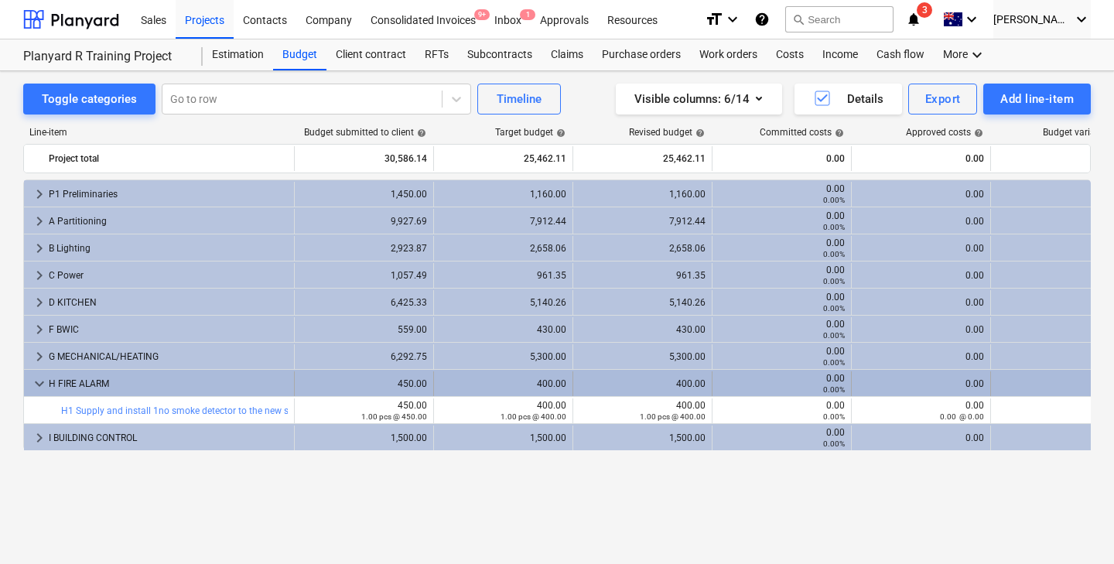
click at [29, 380] on div "keyboard_arrow_down H FIRE ALARM" at bounding box center [159, 383] width 271 height 25
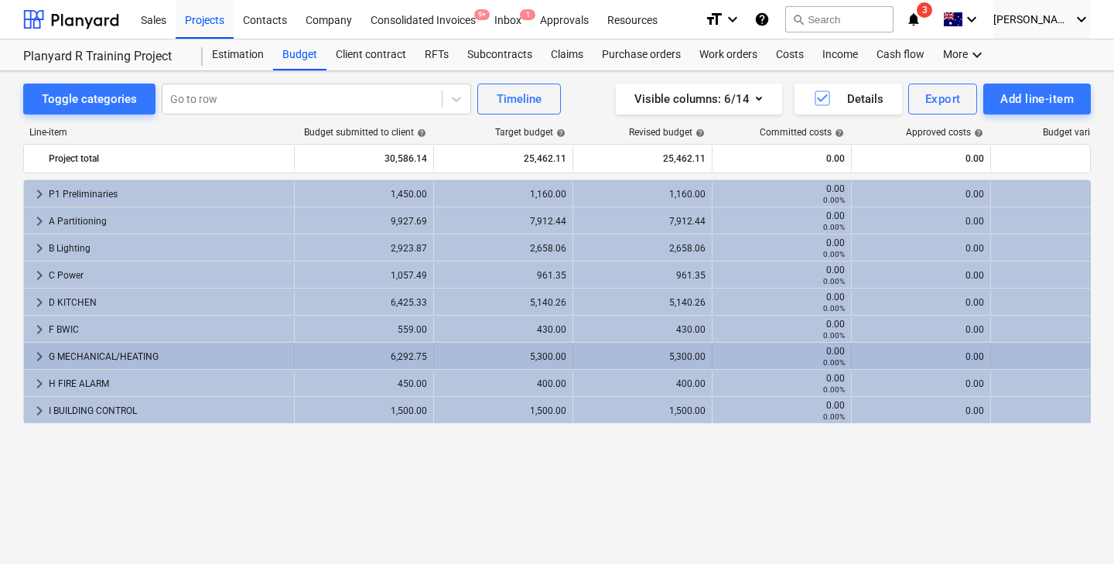
click at [37, 353] on span "keyboard_arrow_right" at bounding box center [39, 356] width 19 height 19
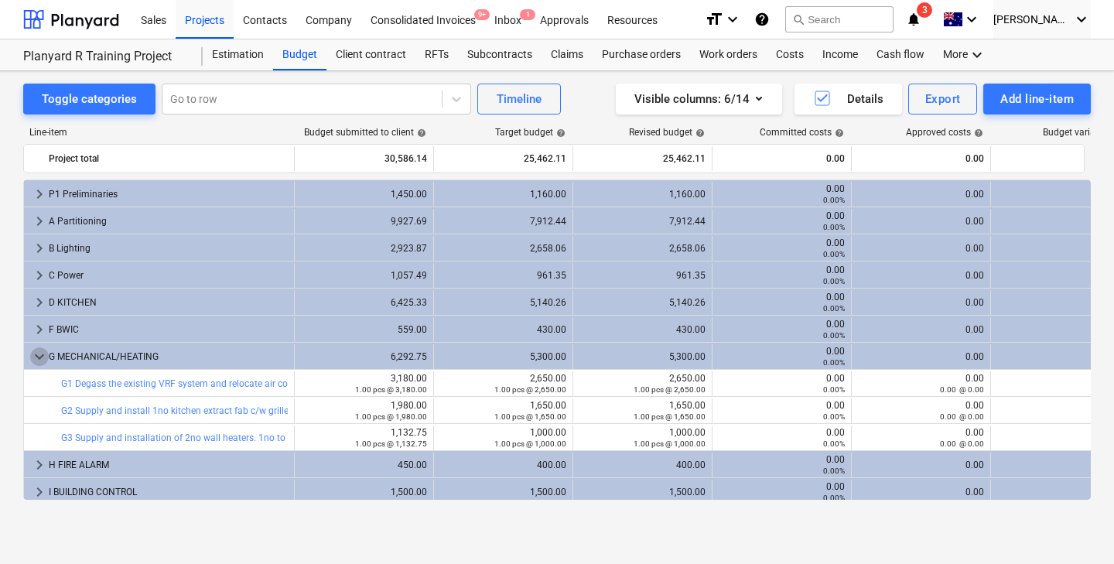
click at [37, 353] on span "keyboard_arrow_down" at bounding box center [39, 356] width 19 height 19
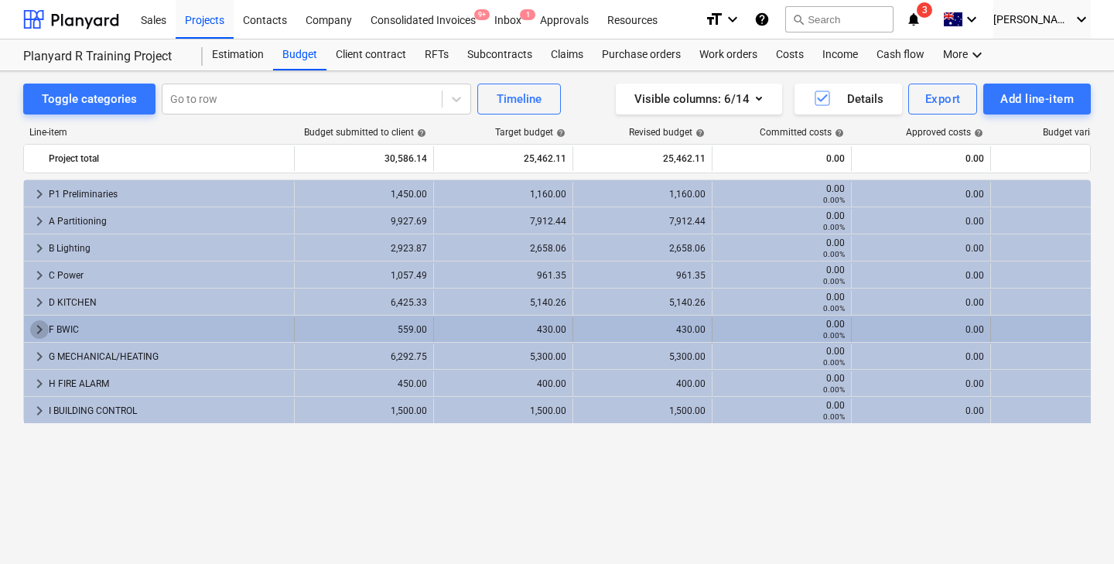
click at [41, 334] on span "keyboard_arrow_right" at bounding box center [39, 329] width 19 height 19
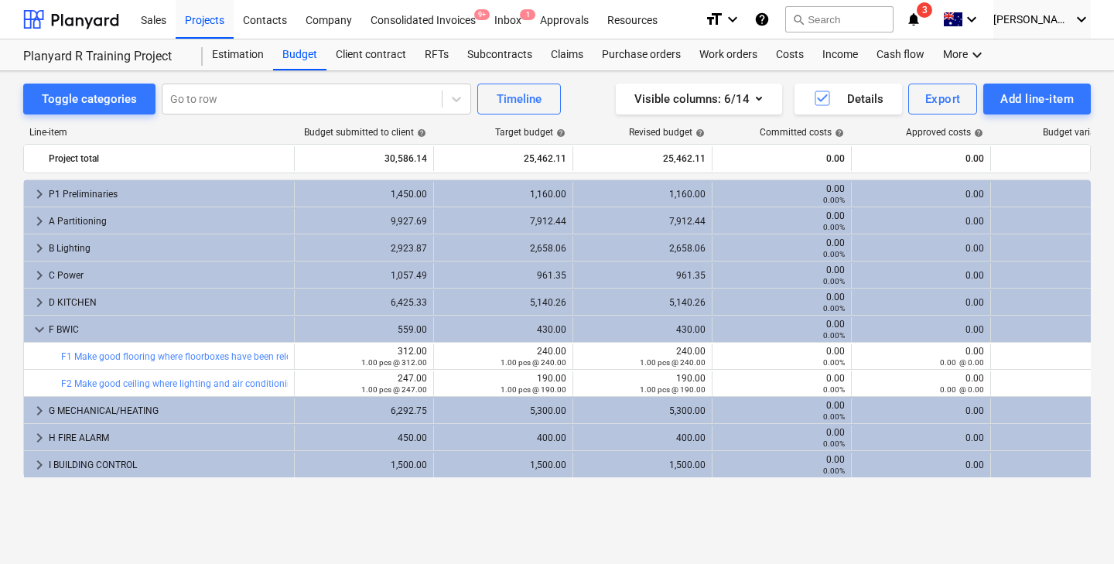
click at [41, 334] on span "keyboard_arrow_down" at bounding box center [39, 329] width 19 height 19
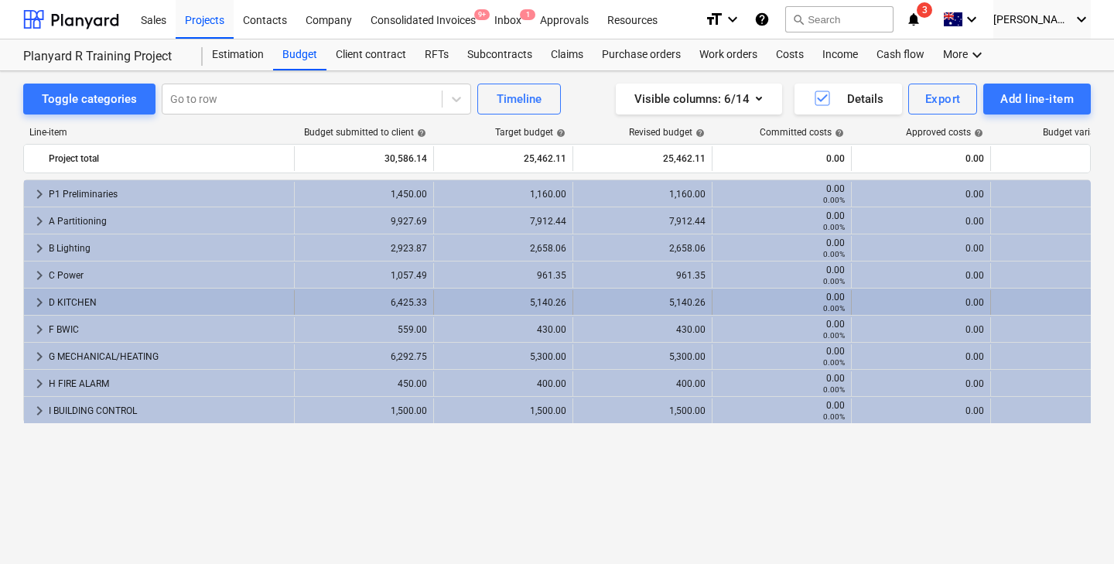
click at [39, 307] on span "keyboard_arrow_right" at bounding box center [39, 302] width 19 height 19
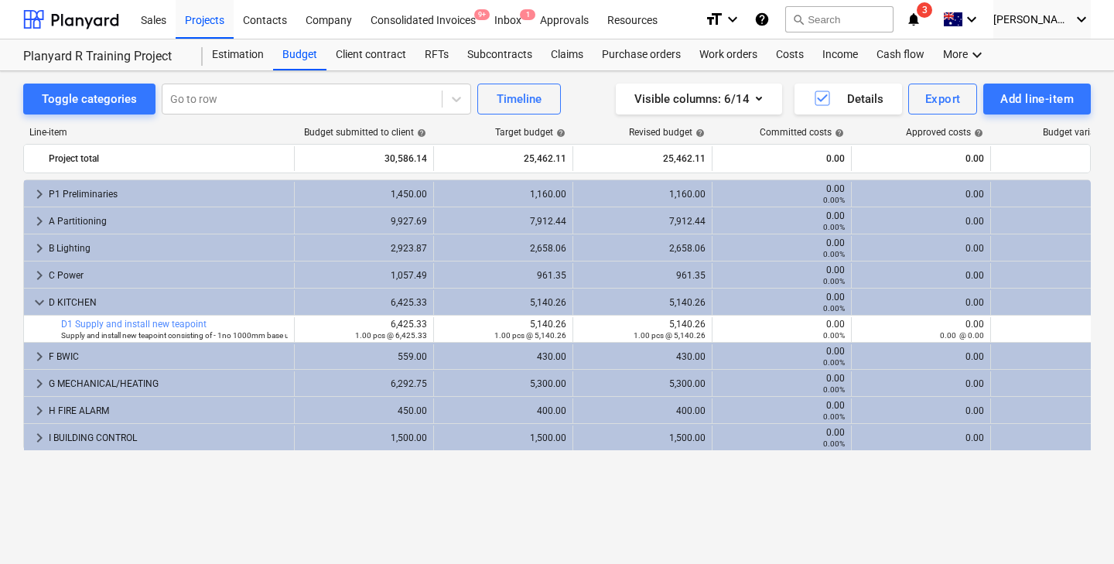
click at [39, 307] on span "keyboard_arrow_down" at bounding box center [39, 302] width 19 height 19
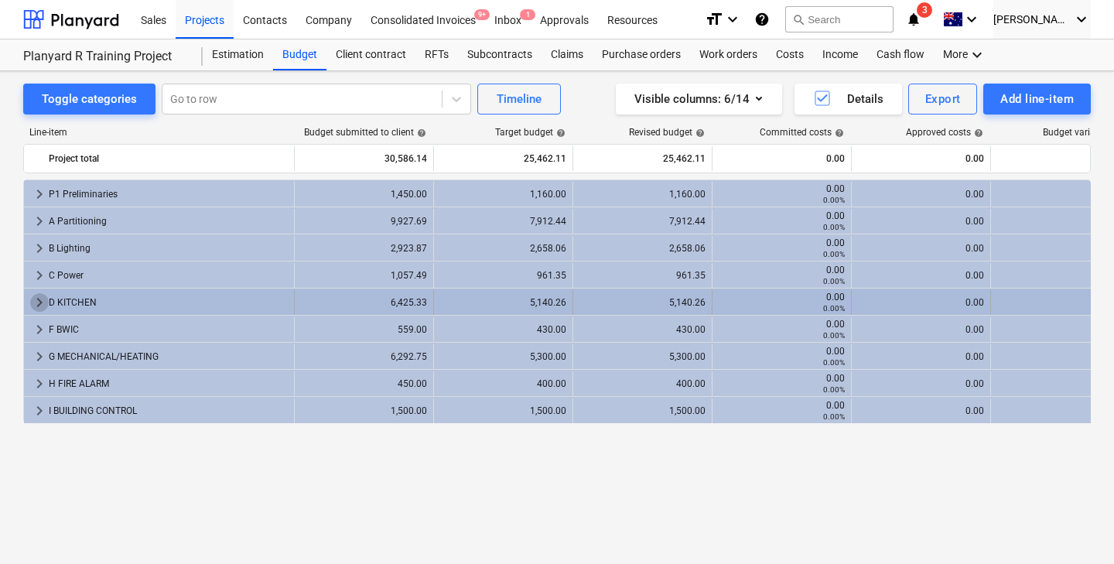
click at [40, 300] on span "keyboard_arrow_right" at bounding box center [39, 302] width 19 height 19
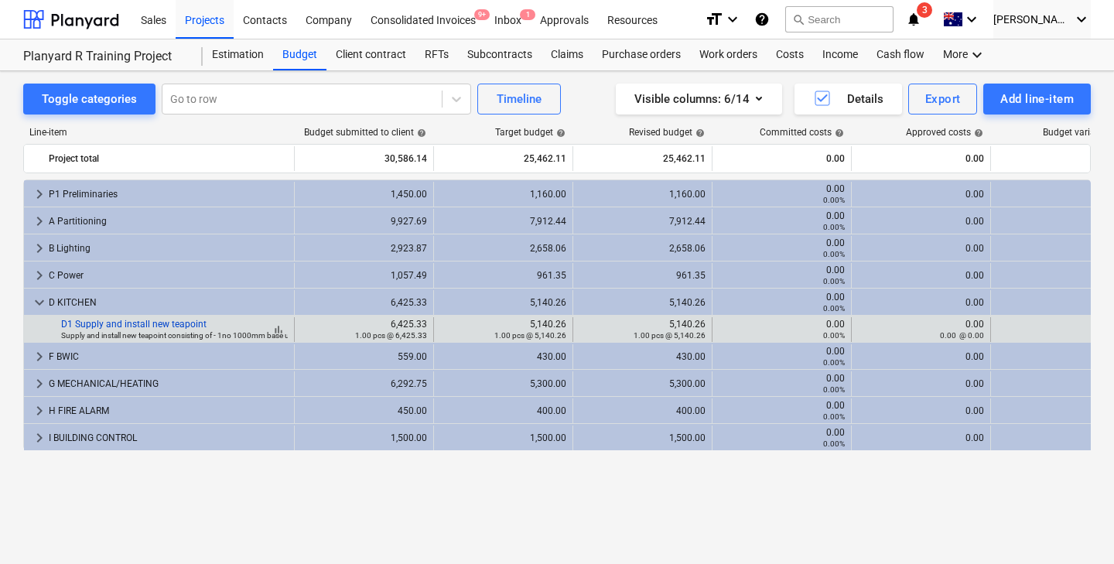
click at [124, 320] on link "D1 Supply and install new teapoint" at bounding box center [133, 324] width 145 height 11
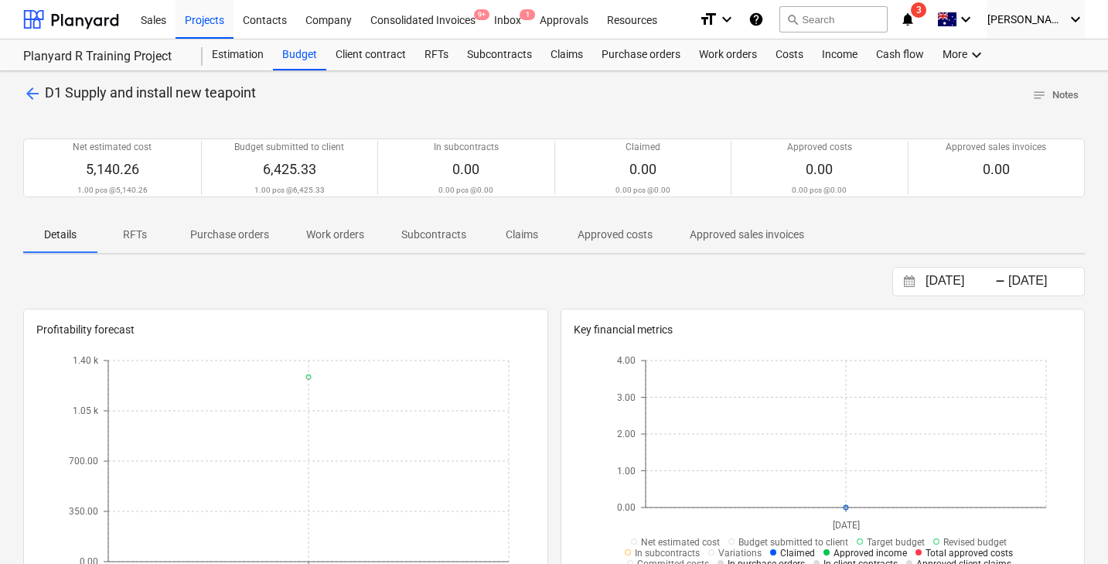
click at [31, 89] on span "arrow_back" at bounding box center [32, 93] width 19 height 19
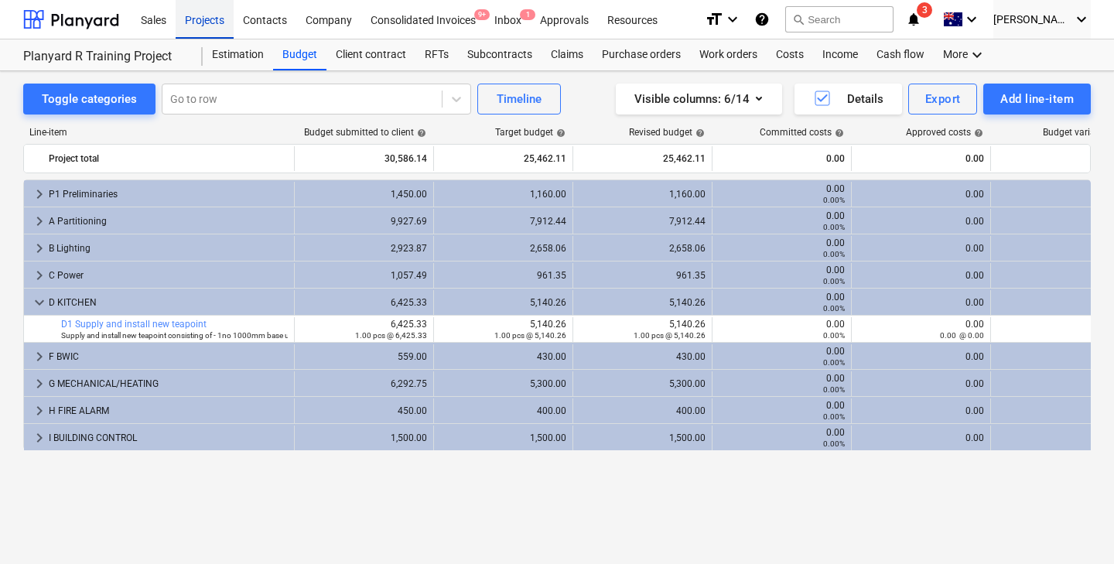
click at [211, 29] on div "Projects" at bounding box center [205, 18] width 58 height 39
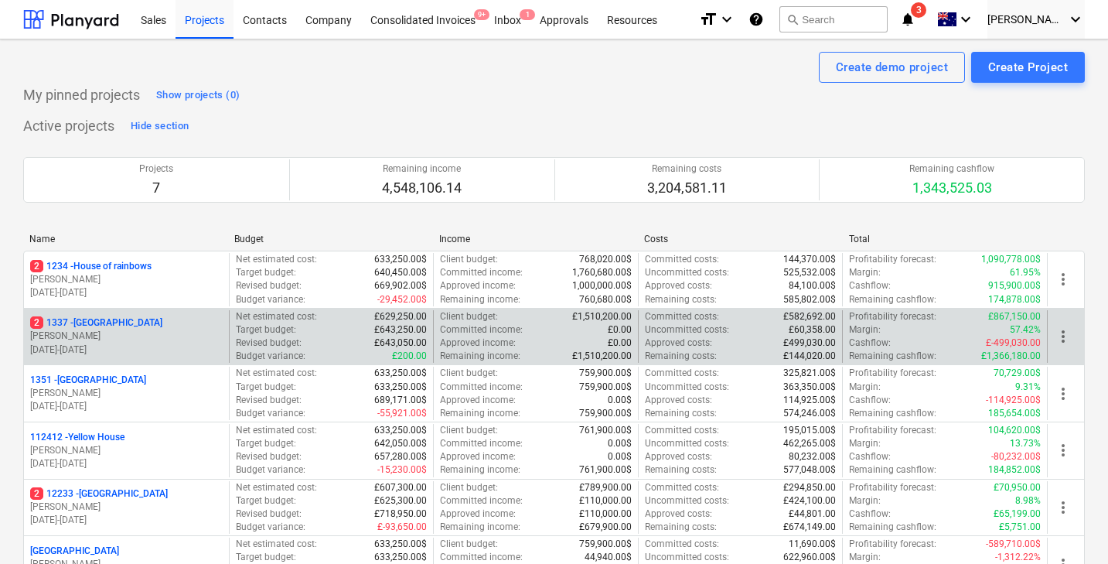
scroll to position [146, 0]
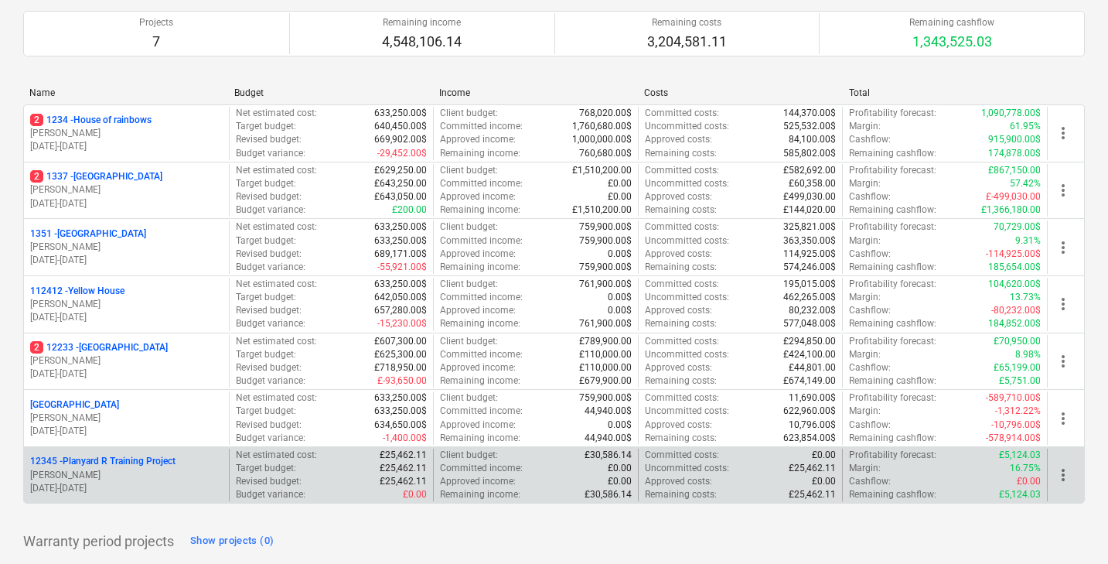
click at [195, 461] on div "12345 - Planyard R Training Project" at bounding box center [126, 461] width 193 height 13
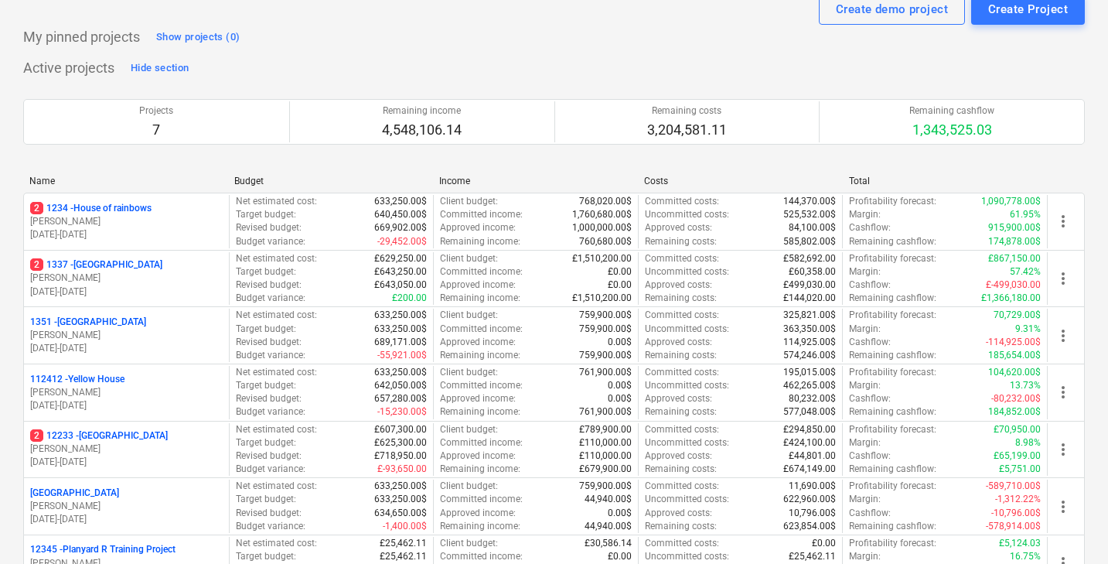
scroll to position [63, 0]
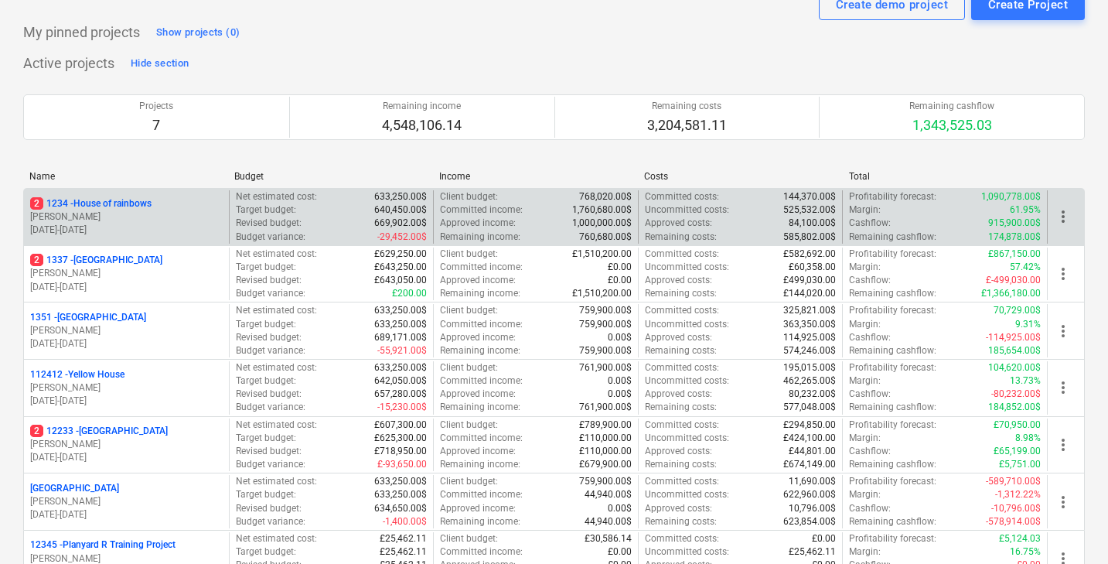
click at [1069, 204] on div "more_vert" at bounding box center [1065, 216] width 37 height 53
click at [1069, 206] on div "more_vert" at bounding box center [1065, 216] width 37 height 53
click at [1064, 212] on span "more_vert" at bounding box center [1063, 216] width 19 height 19
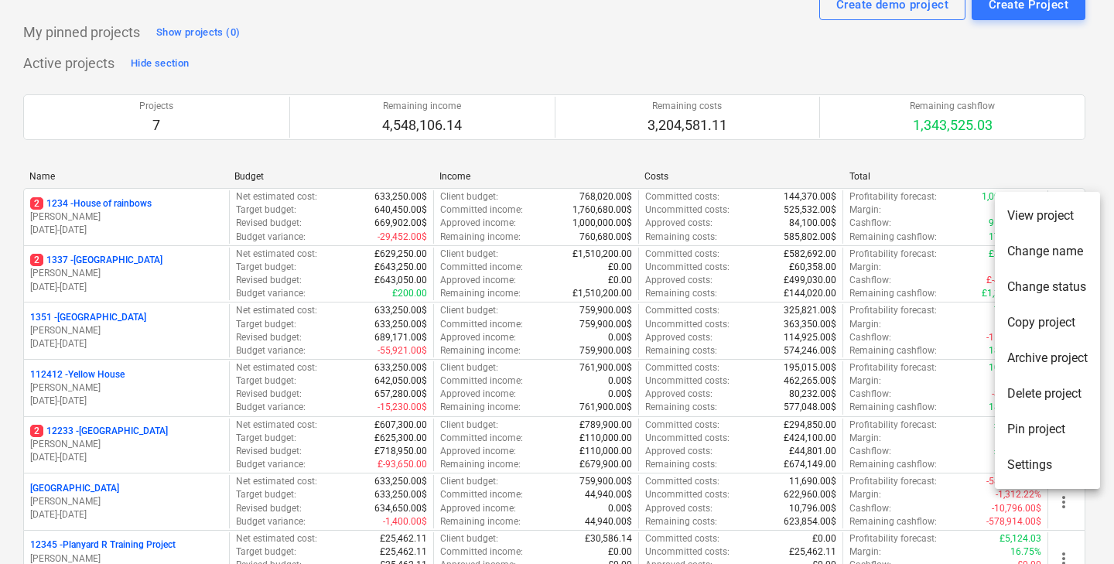
click at [1039, 390] on li "Delete project" at bounding box center [1046, 394] width 105 height 36
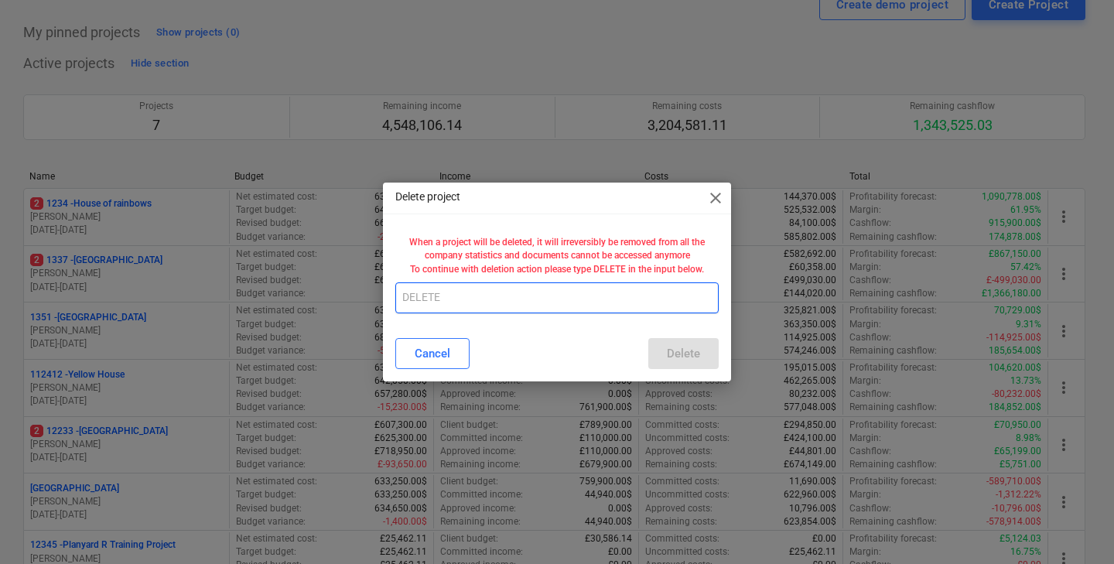
click at [590, 292] on input "text" at bounding box center [556, 297] width 323 height 31
type input "DELETE"
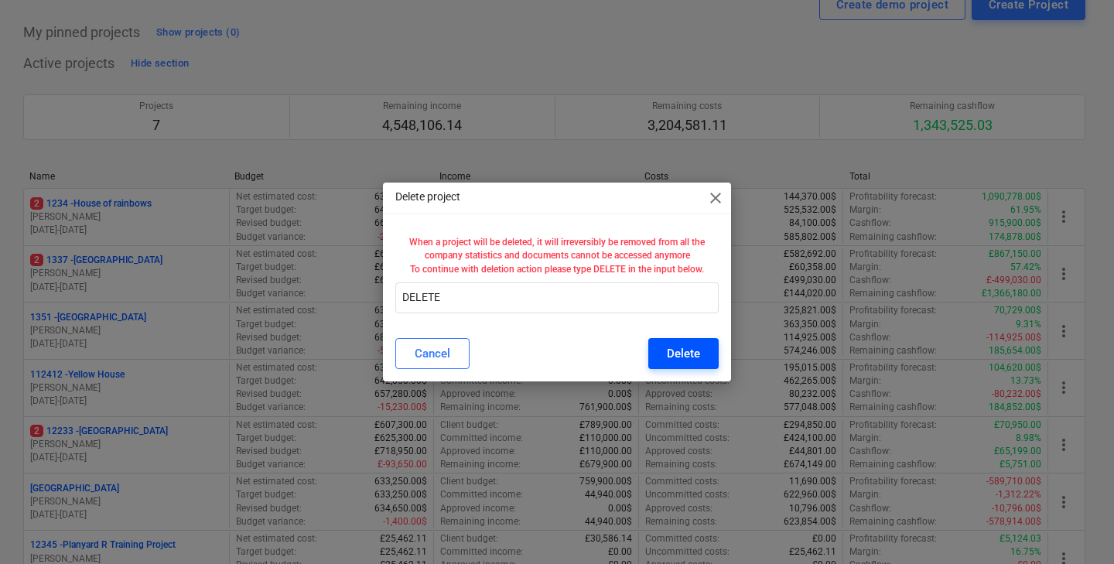
click at [679, 362] on div "Delete" at bounding box center [683, 353] width 33 height 20
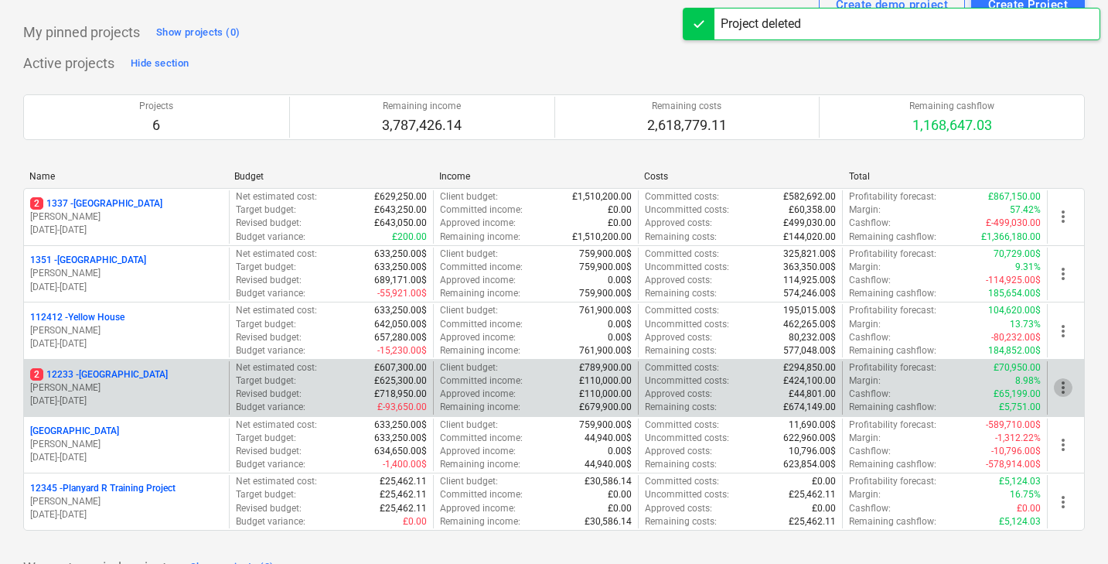
click at [1064, 381] on span "more_vert" at bounding box center [1063, 387] width 19 height 19
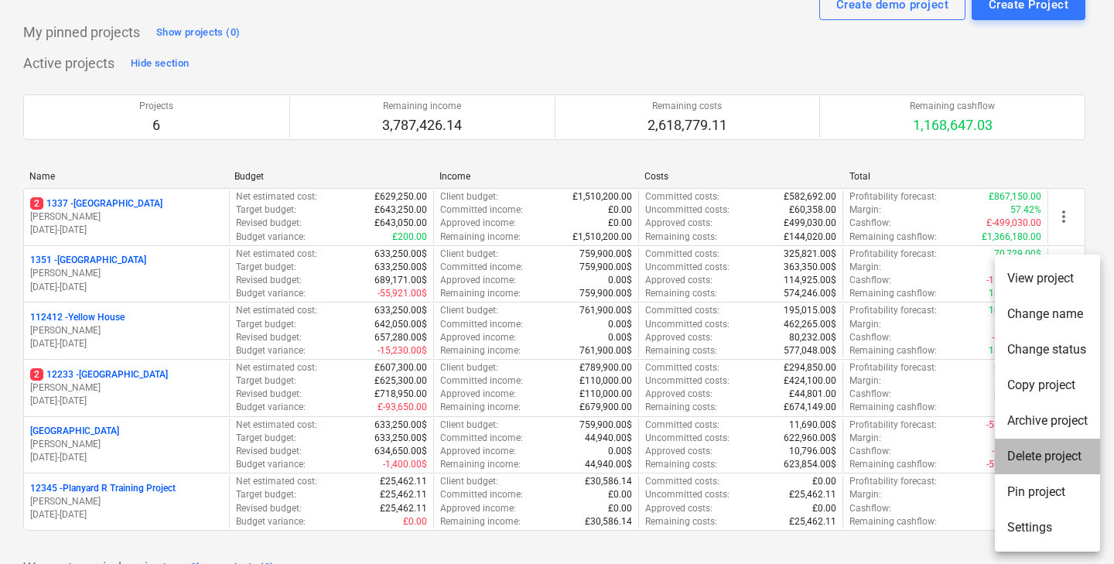
click at [1033, 455] on li "Delete project" at bounding box center [1046, 456] width 105 height 36
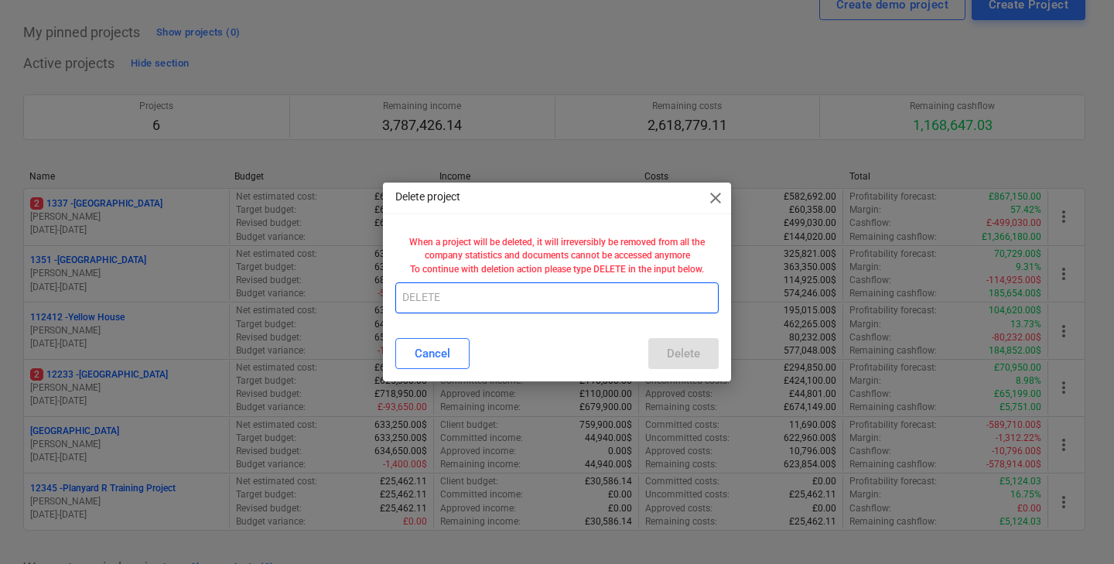
click at [642, 304] on input "text" at bounding box center [556, 297] width 323 height 31
type input "DELETE"
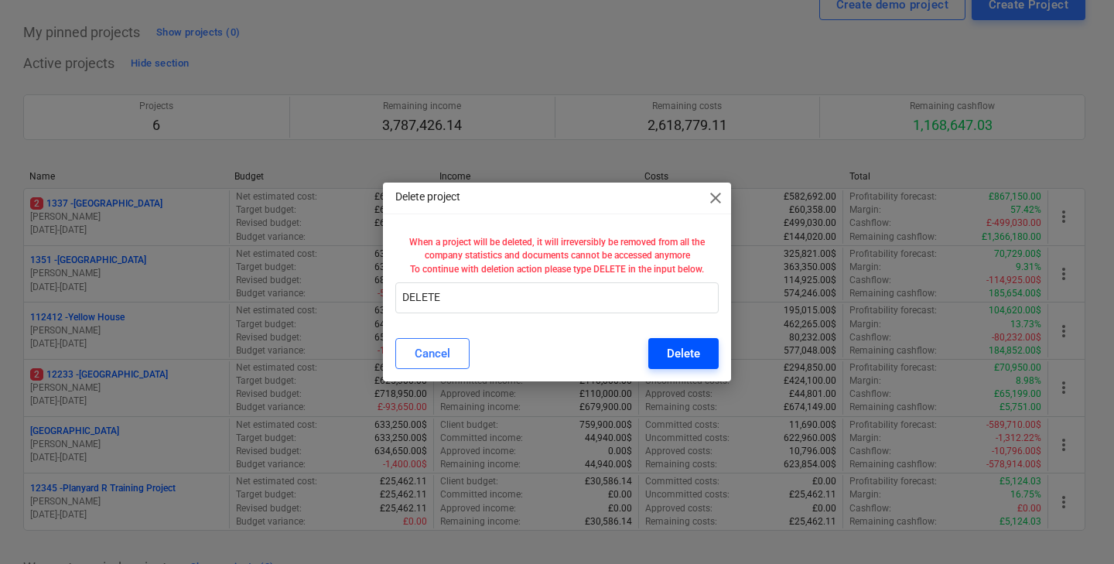
click at [700, 356] on button "Delete" at bounding box center [683, 353] width 70 height 31
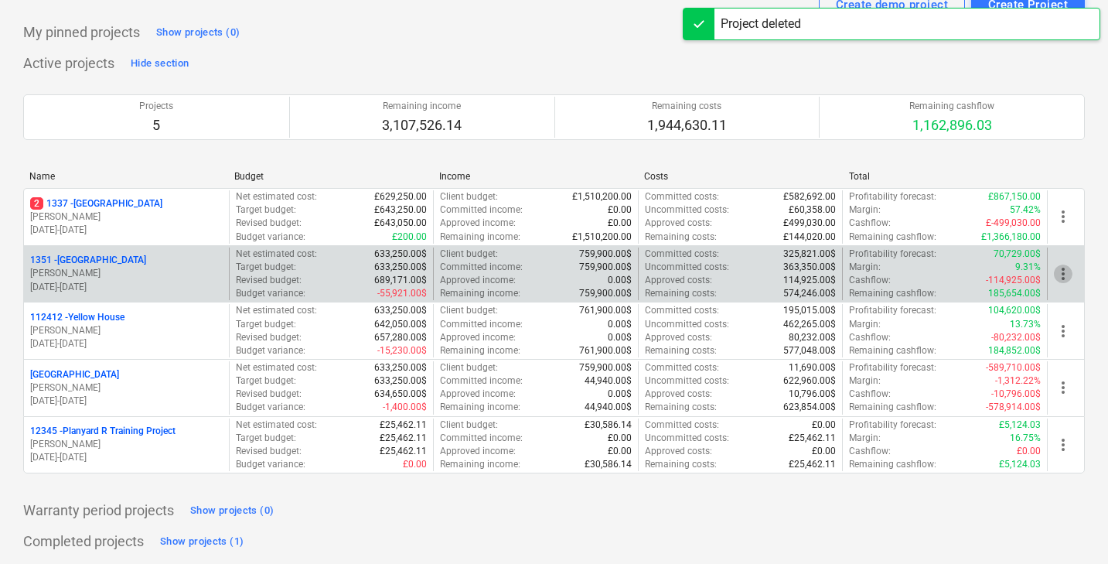
click at [1071, 275] on span "more_vert" at bounding box center [1063, 273] width 19 height 19
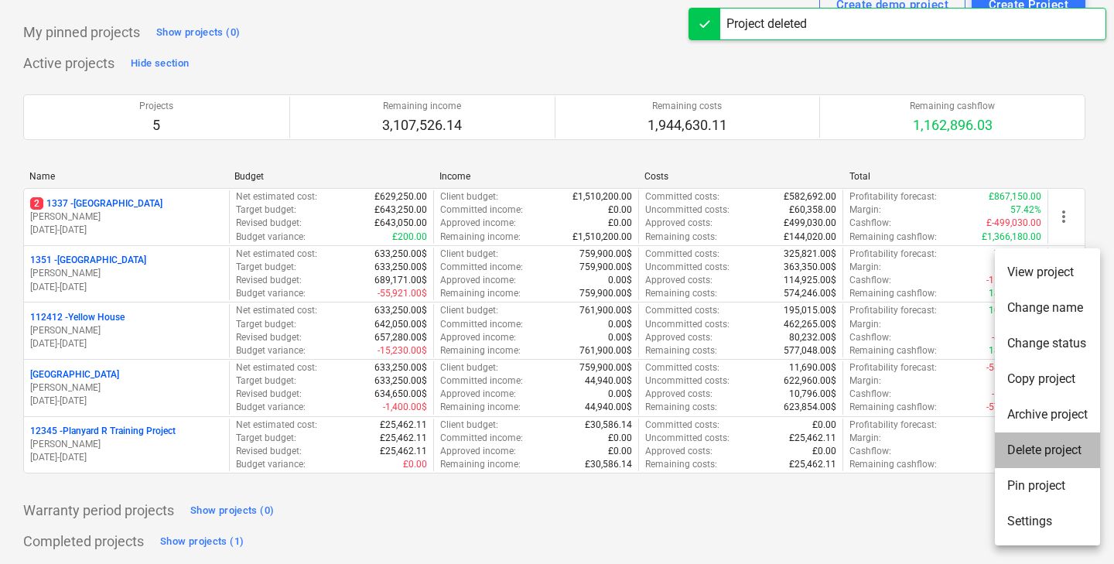
click at [1020, 438] on li "Delete project" at bounding box center [1046, 450] width 105 height 36
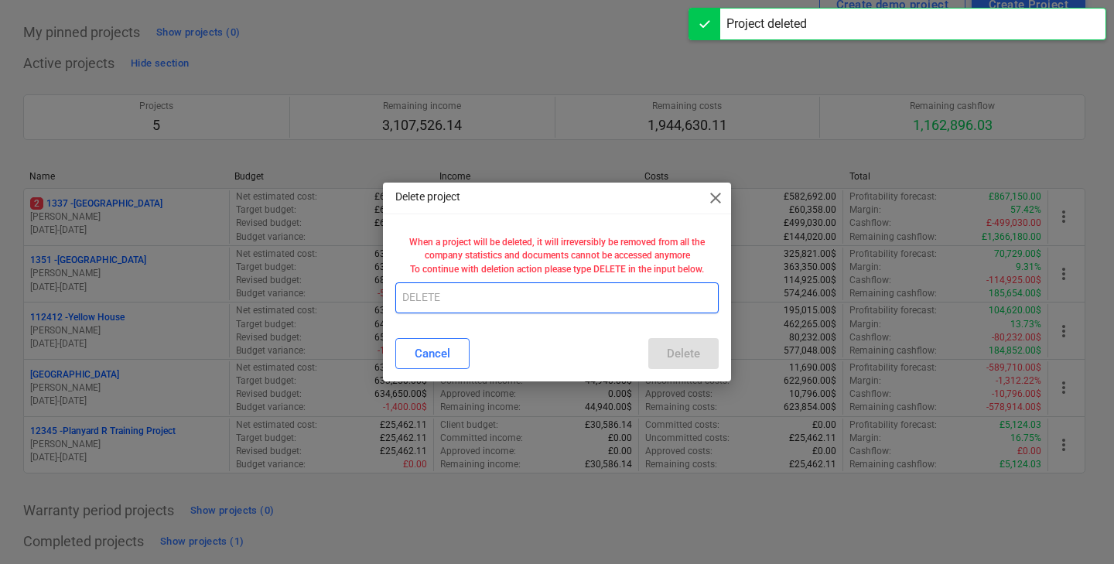
click at [611, 304] on input "text" at bounding box center [556, 297] width 323 height 31
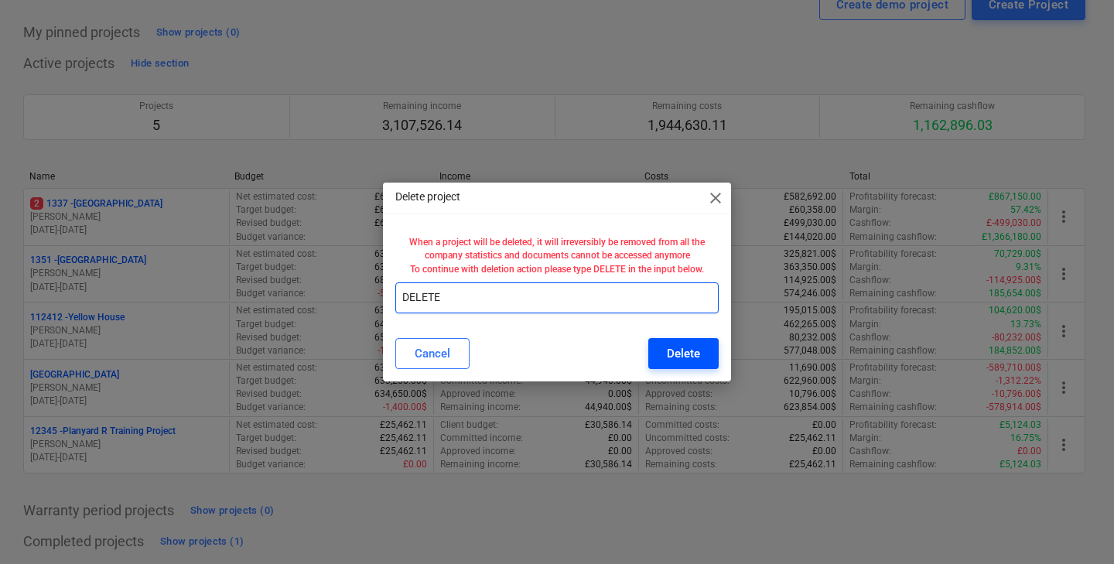
type input "DELETE"
click at [674, 340] on button "Delete" at bounding box center [683, 353] width 70 height 31
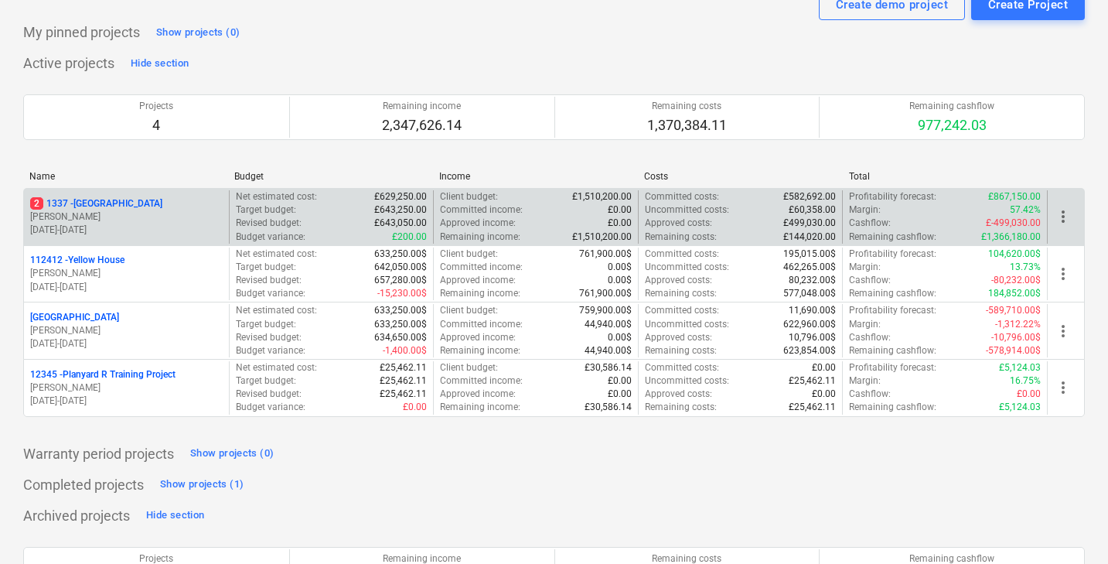
click at [1066, 217] on span "more_vert" at bounding box center [1063, 216] width 19 height 19
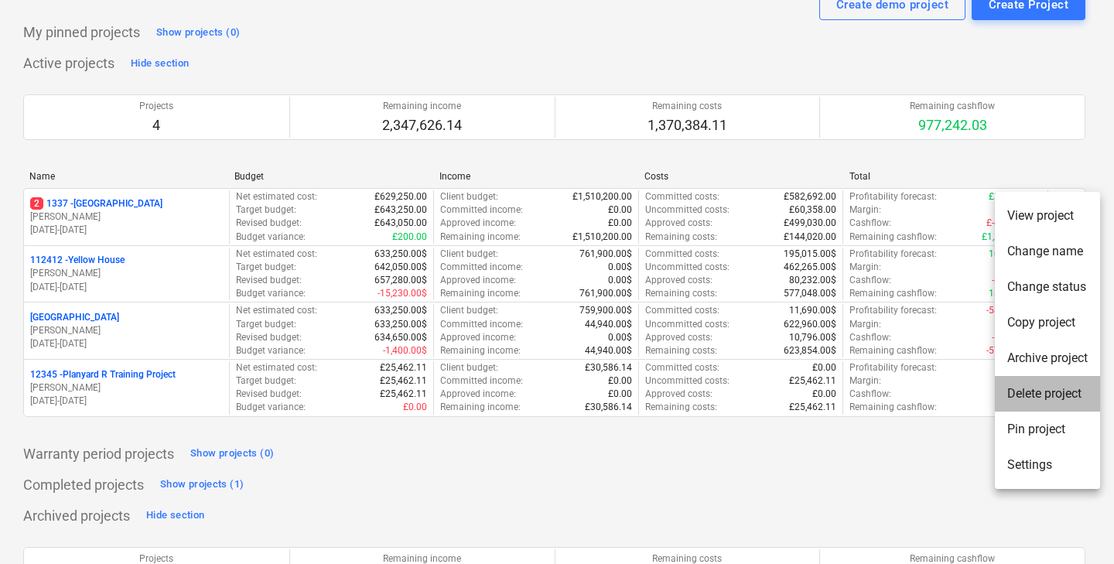
click at [1016, 398] on li "Delete project" at bounding box center [1046, 394] width 105 height 36
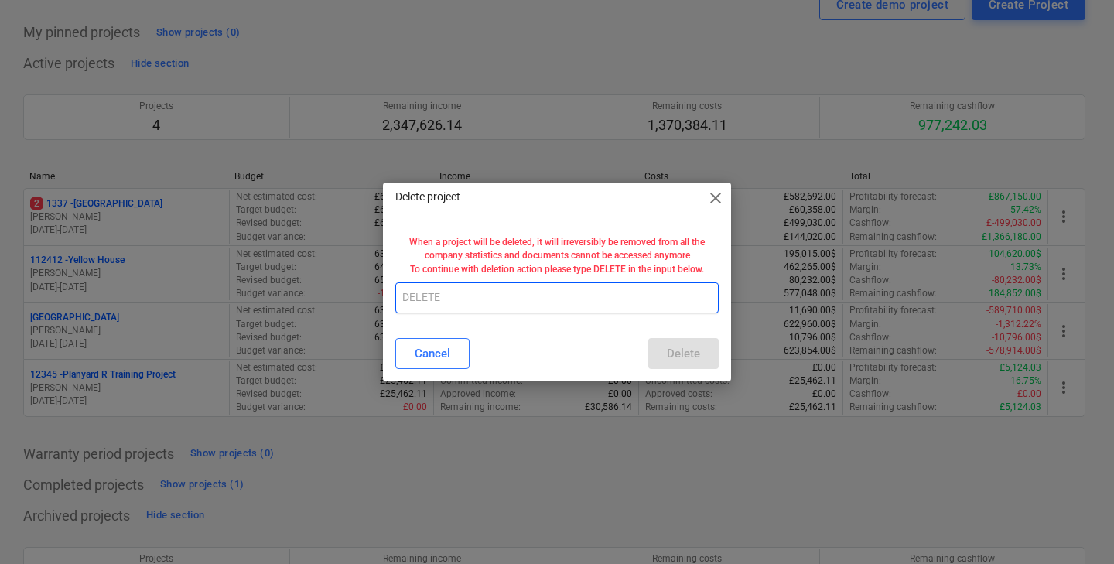
click at [525, 302] on input "text" at bounding box center [556, 297] width 323 height 31
type input "DELETE"
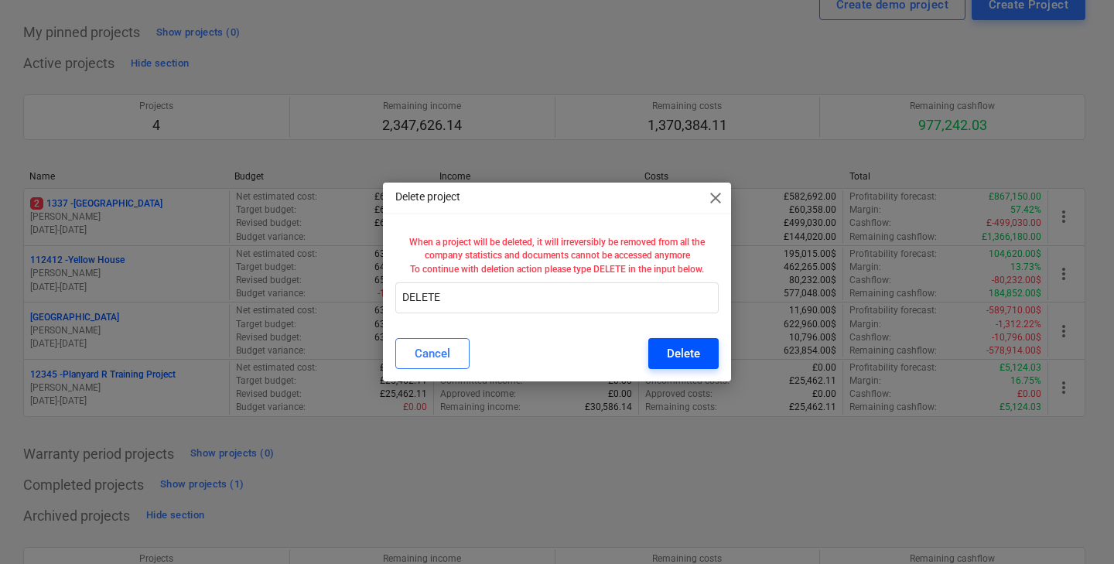
click at [653, 355] on button "Delete" at bounding box center [683, 353] width 70 height 31
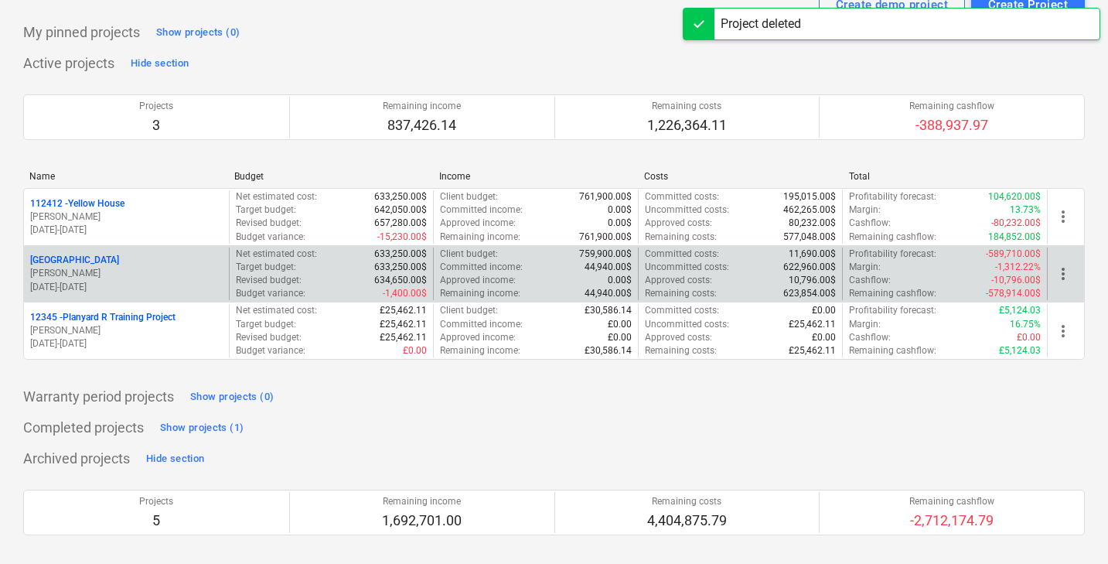
click at [188, 273] on p "[PERSON_NAME]" at bounding box center [126, 273] width 193 height 13
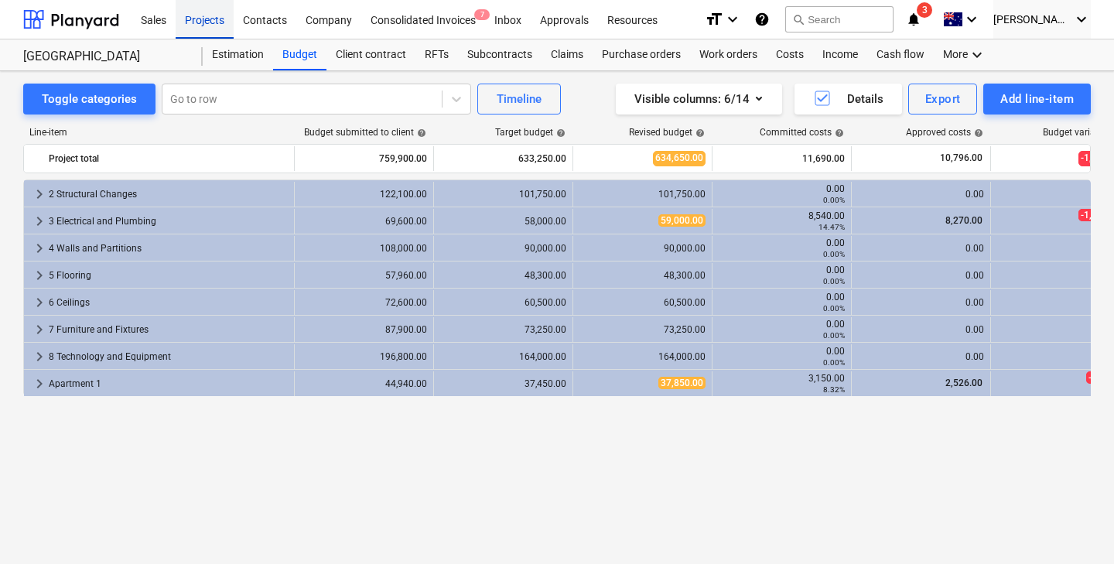
click at [192, 24] on div "Projects" at bounding box center [205, 18] width 58 height 39
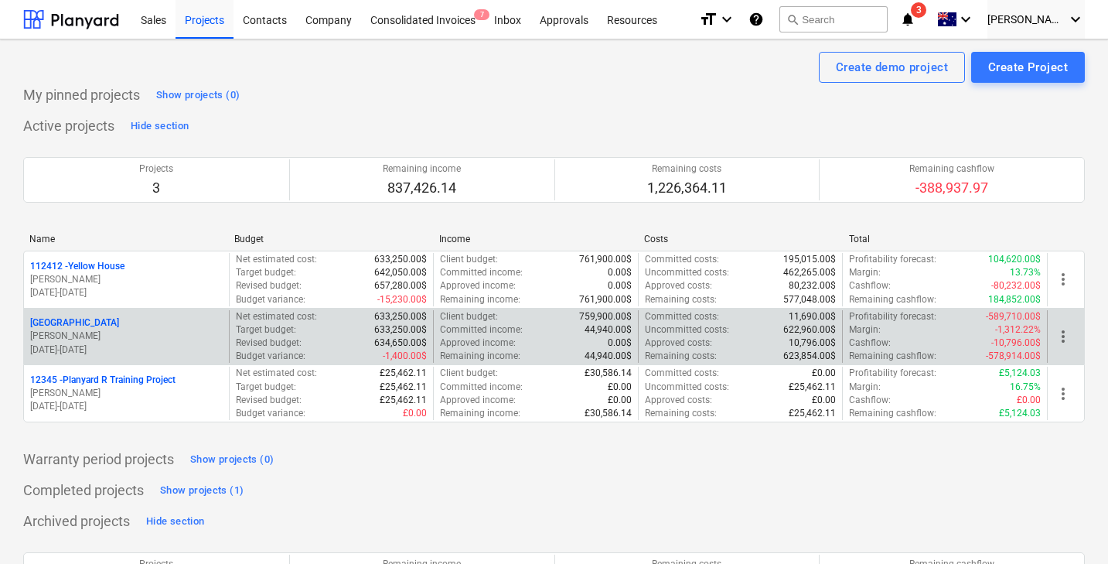
click at [164, 337] on p "[PERSON_NAME]" at bounding box center [126, 335] width 193 height 13
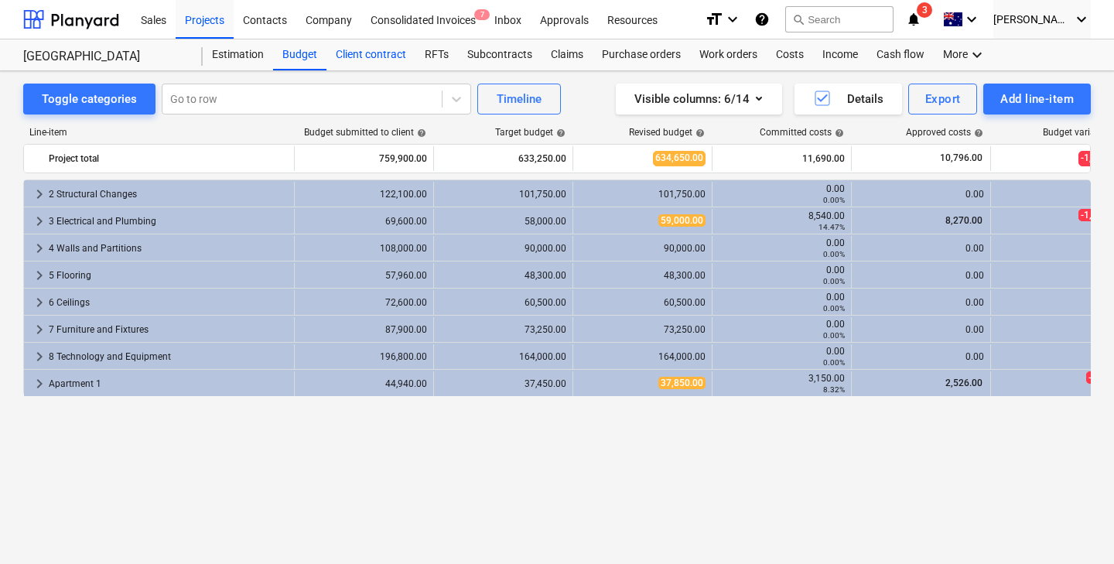
click at [384, 64] on div "Client contract" at bounding box center [370, 54] width 89 height 31
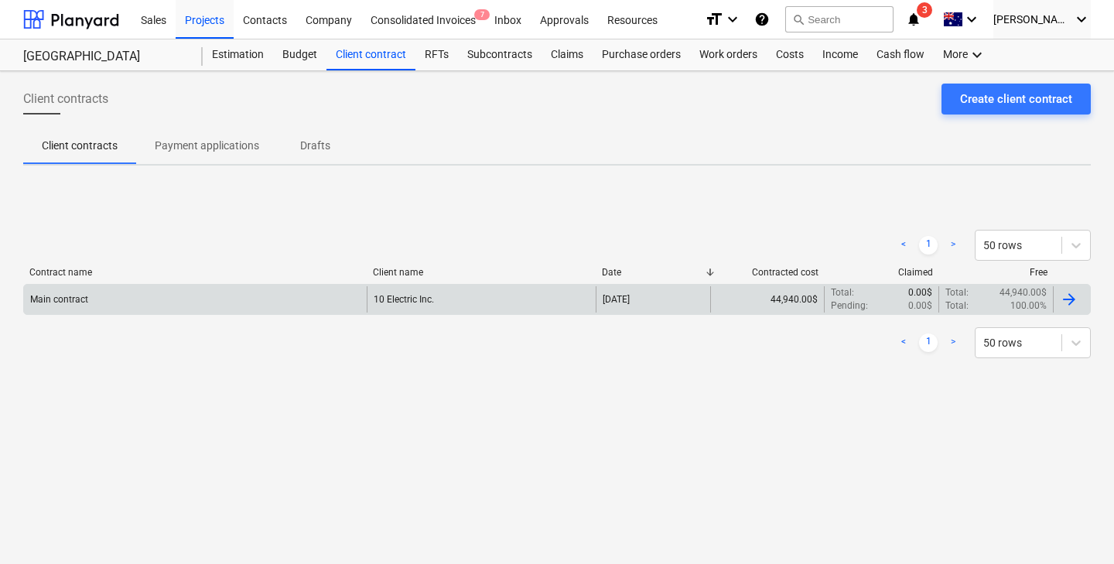
click at [118, 287] on div "Main contract" at bounding box center [195, 299] width 343 height 26
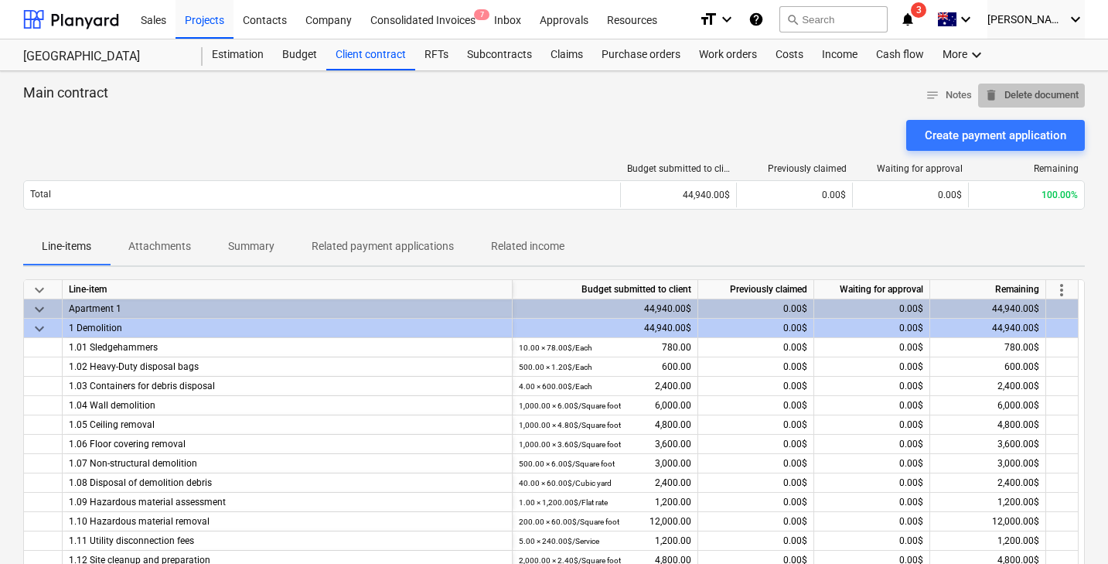
click at [1022, 85] on button "delete Delete document" at bounding box center [1031, 96] width 107 height 24
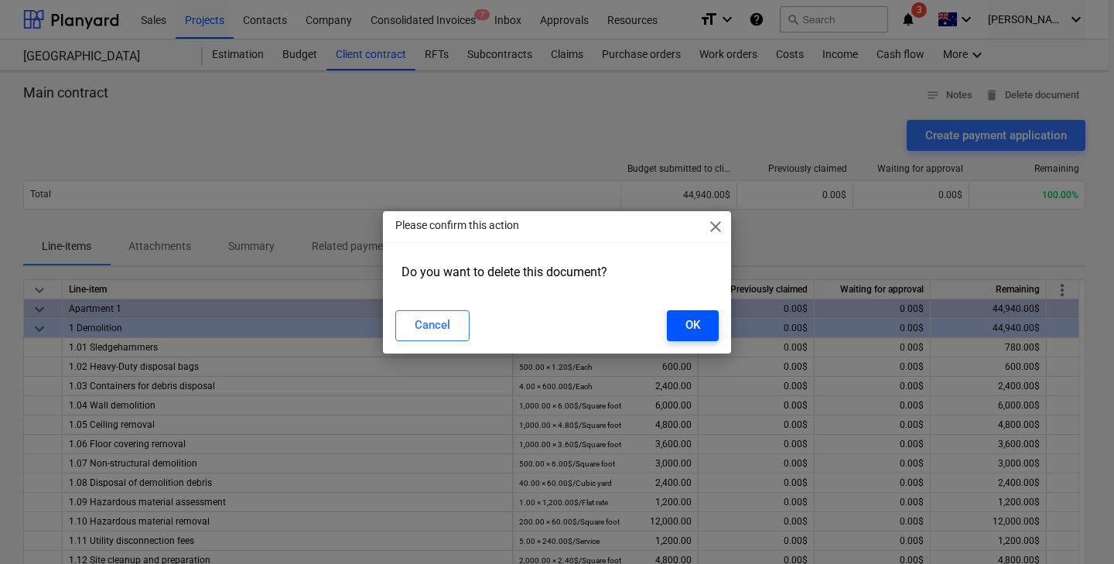
click at [692, 322] on div "OK" at bounding box center [692, 325] width 15 height 20
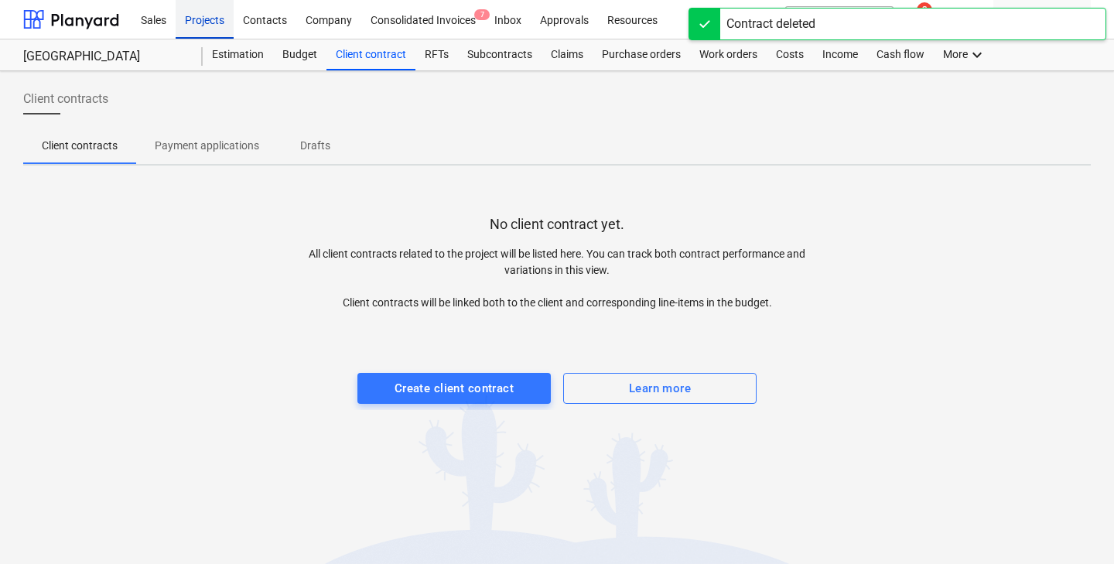
click at [206, 32] on div "Projects" at bounding box center [205, 18] width 58 height 39
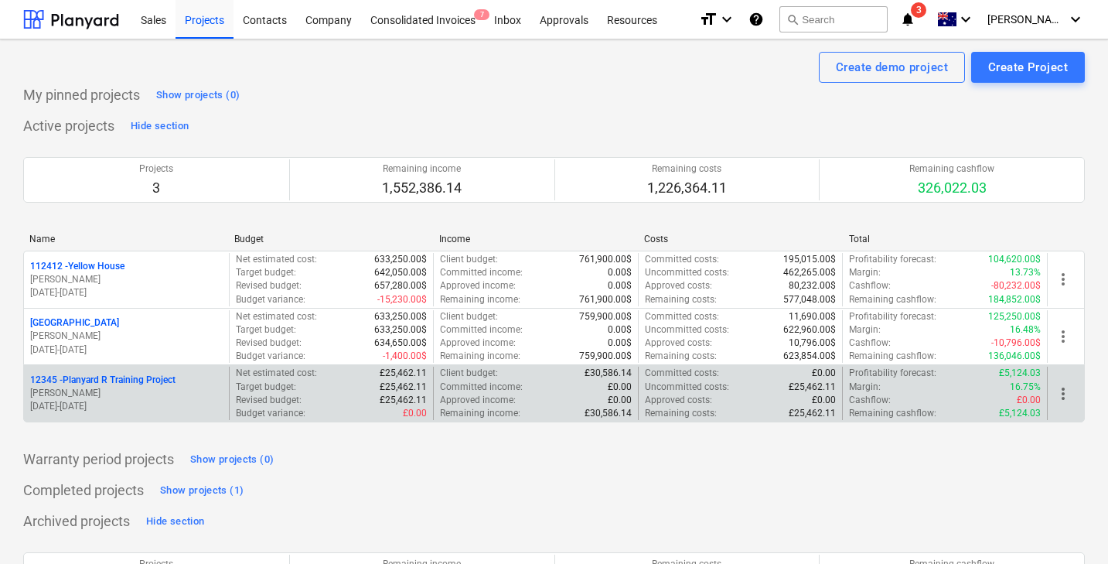
click at [140, 374] on p "12345 - Planyard R Training Project" at bounding box center [102, 379] width 145 height 13
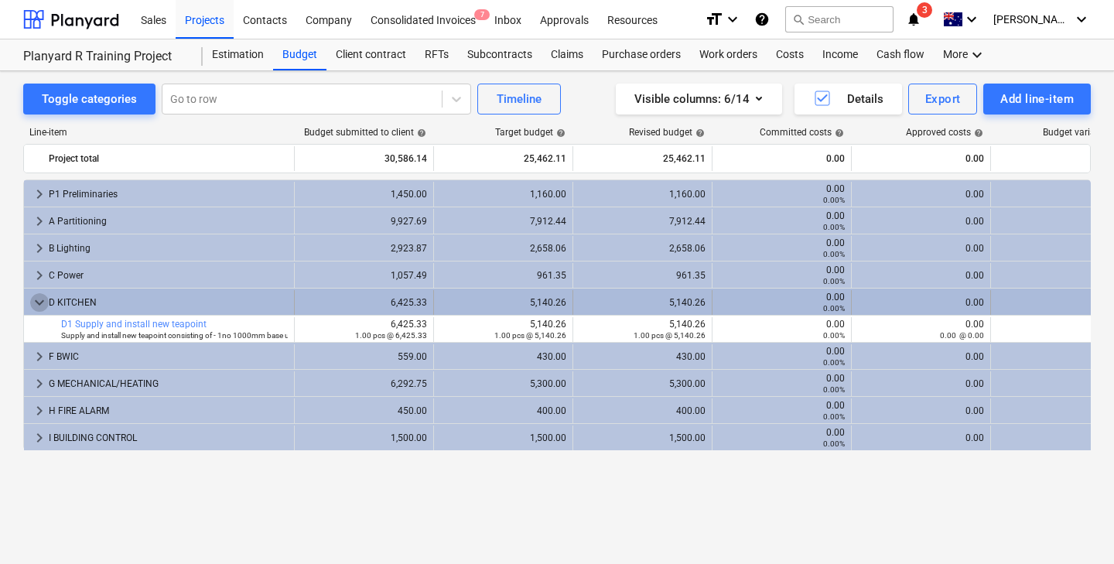
click at [39, 298] on span "keyboard_arrow_down" at bounding box center [39, 302] width 19 height 19
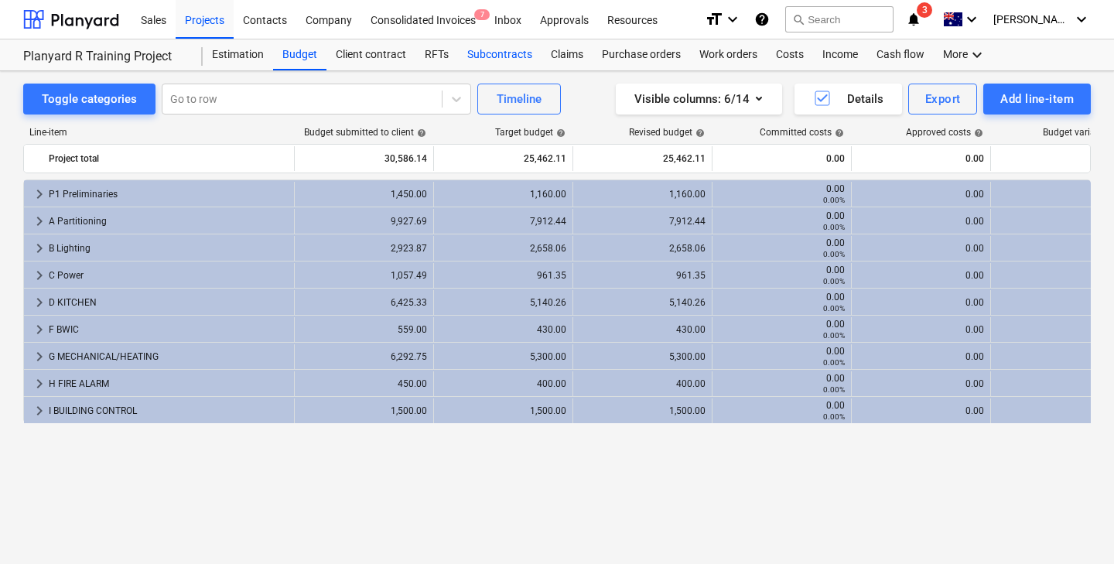
click at [511, 50] on div "Subcontracts" at bounding box center [500, 54] width 84 height 31
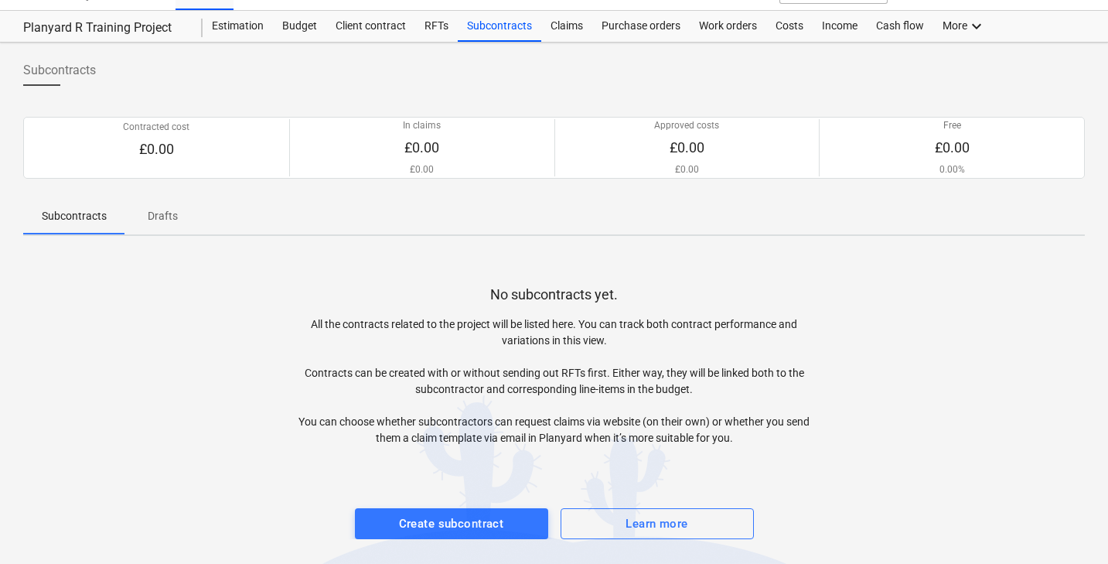
scroll to position [27, 0]
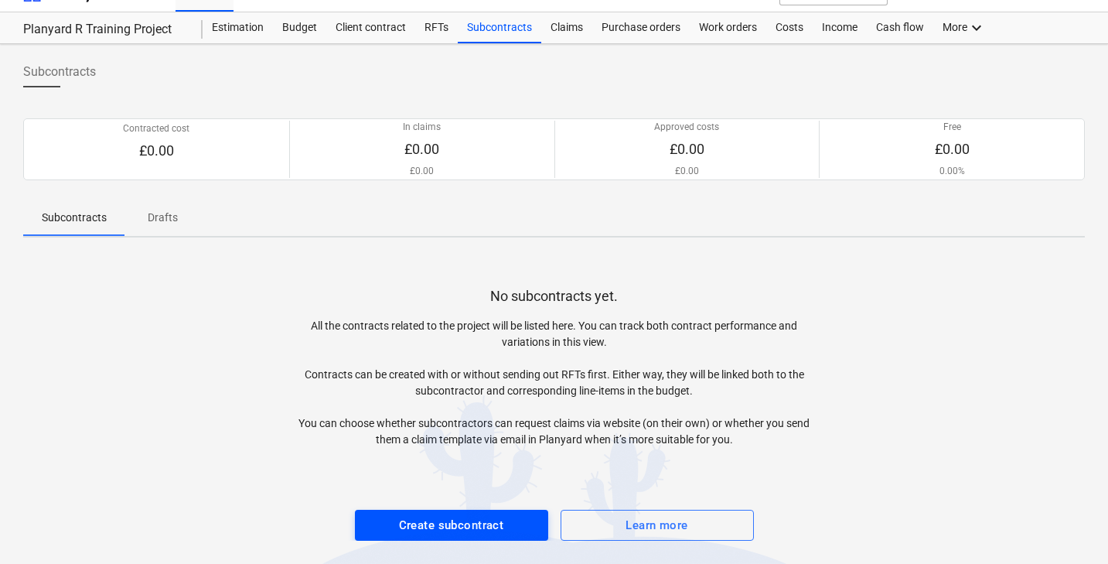
click at [436, 524] on div "Create subcontract" at bounding box center [451, 525] width 105 height 20
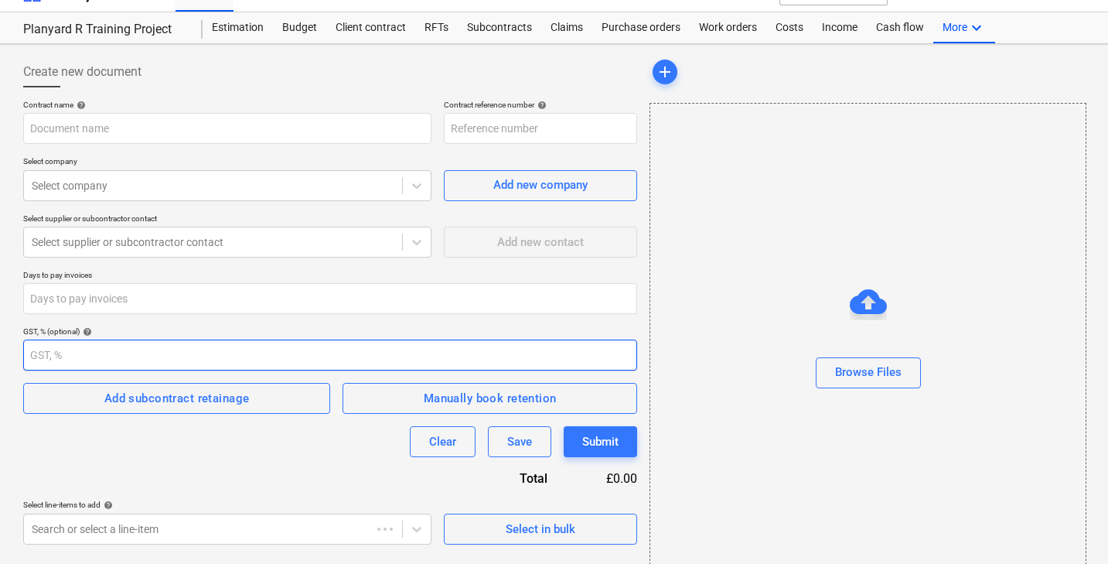
type input "12345-SO-001"
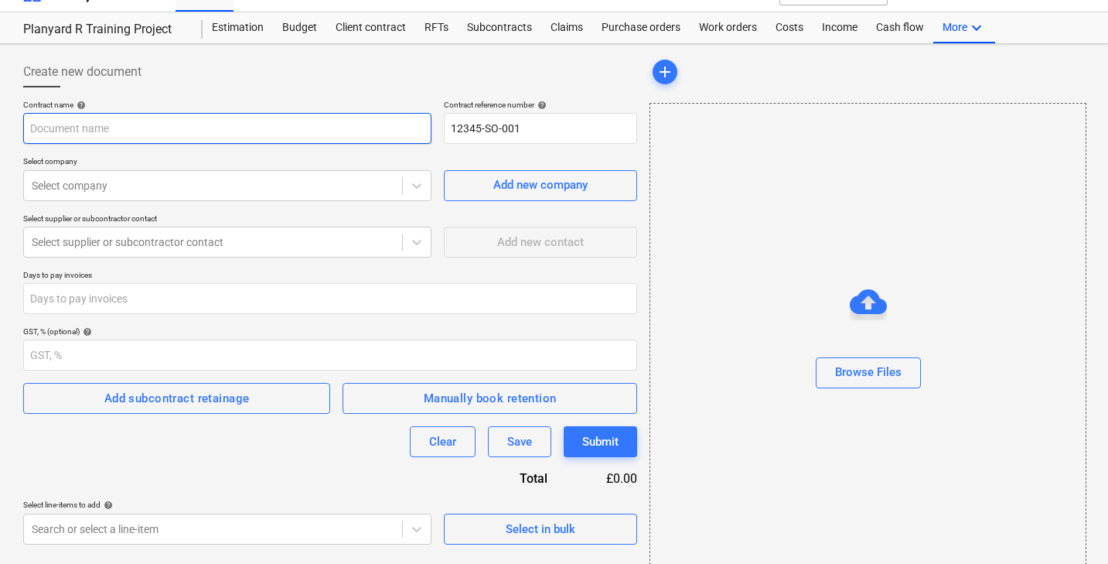
click at [152, 135] on input "text" at bounding box center [227, 128] width 408 height 31
type input "Subcontract for Kitchen"
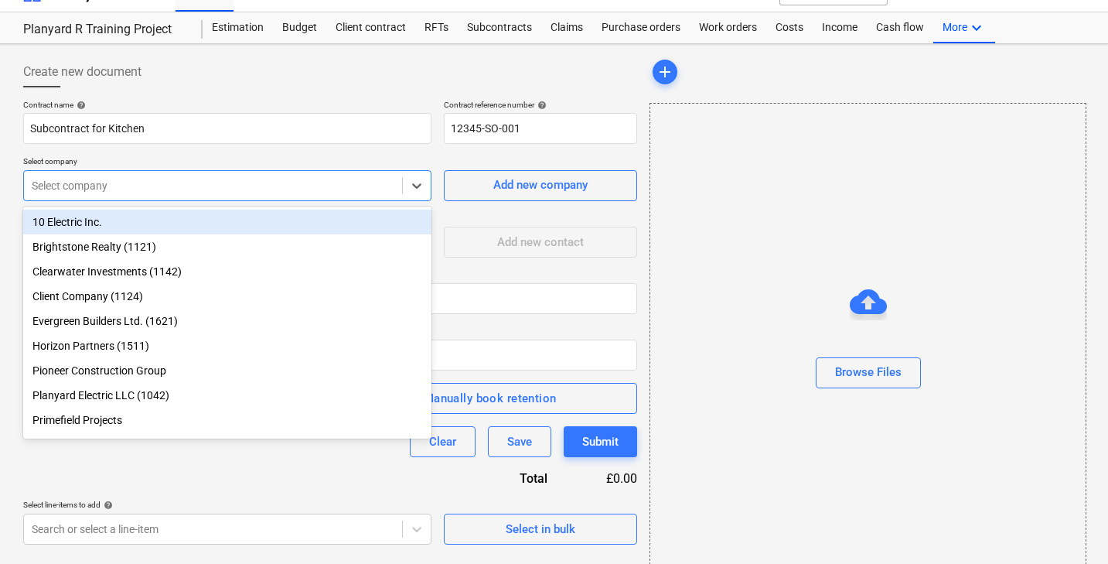
click at [124, 197] on div "Select company" at bounding box center [227, 185] width 408 height 31
click at [124, 210] on div "10 Electric Inc." at bounding box center [227, 222] width 408 height 25
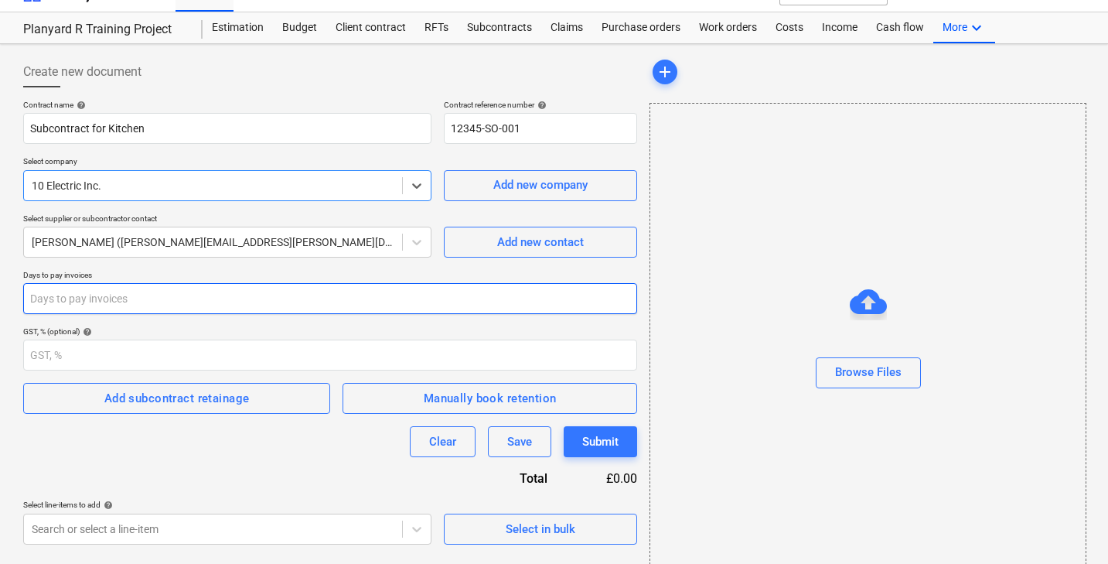
click at [223, 308] on input "number" at bounding box center [330, 298] width 614 height 31
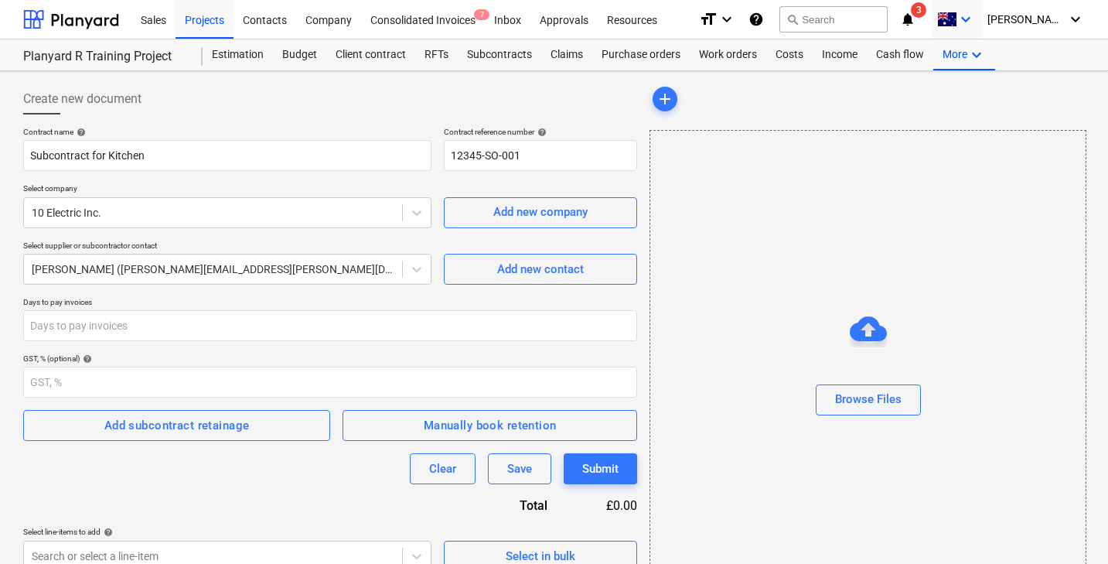
click at [957, 23] on span at bounding box center [946, 19] width 19 height 15
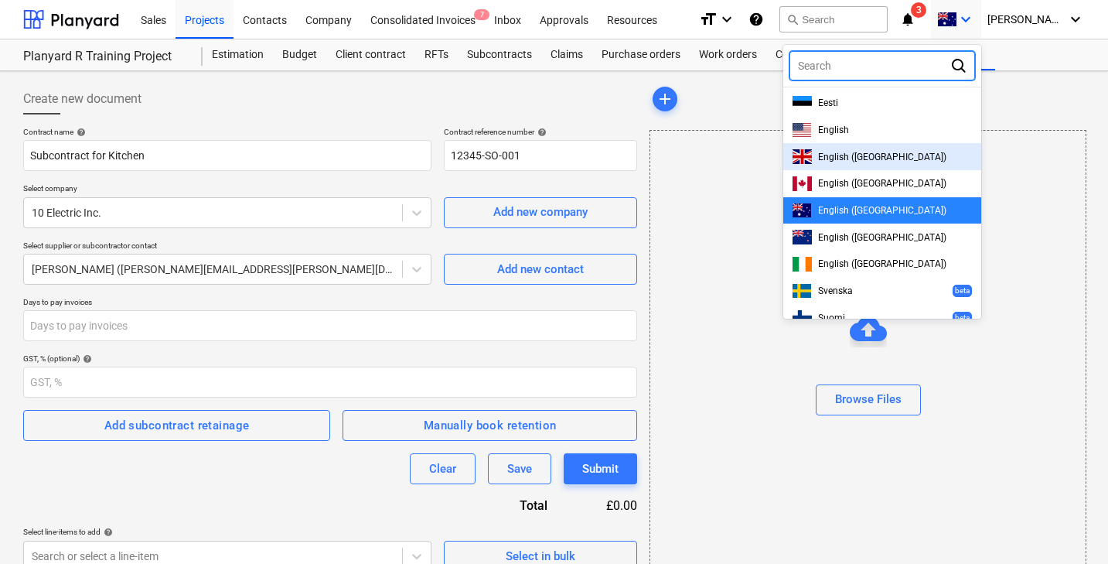
click at [875, 157] on span "English ([GEOGRAPHIC_DATA])" at bounding box center [882, 157] width 128 height 11
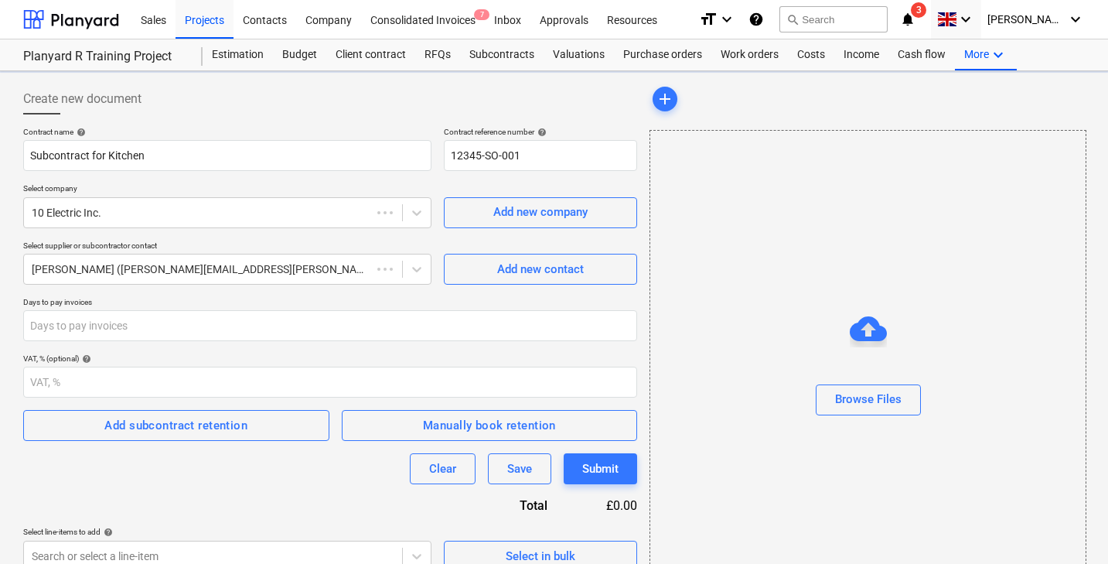
scroll to position [25, 0]
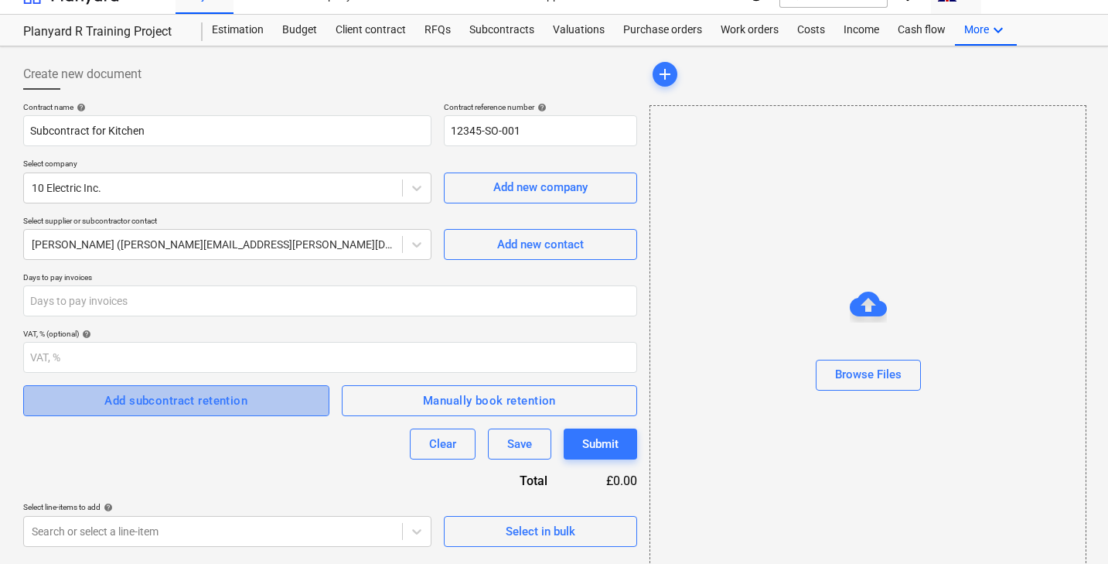
click at [234, 407] on div "Add subcontract retention" at bounding box center [175, 401] width 143 height 20
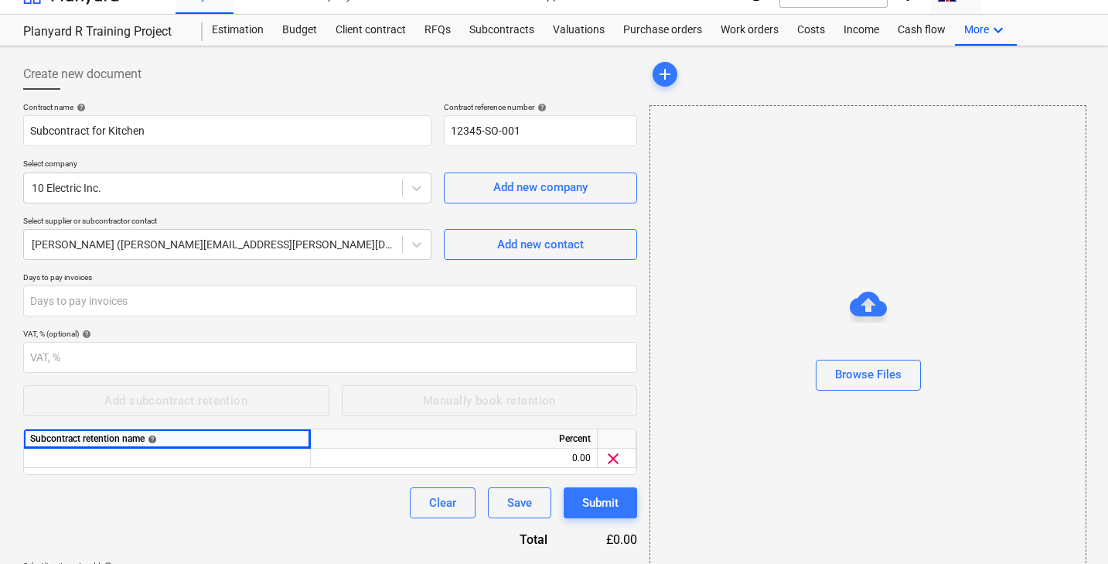
click at [200, 439] on div "Subcontract retention name help" at bounding box center [167, 438] width 274 height 19
click at [200, 444] on div "Subcontract retention name help" at bounding box center [167, 438] width 274 height 19
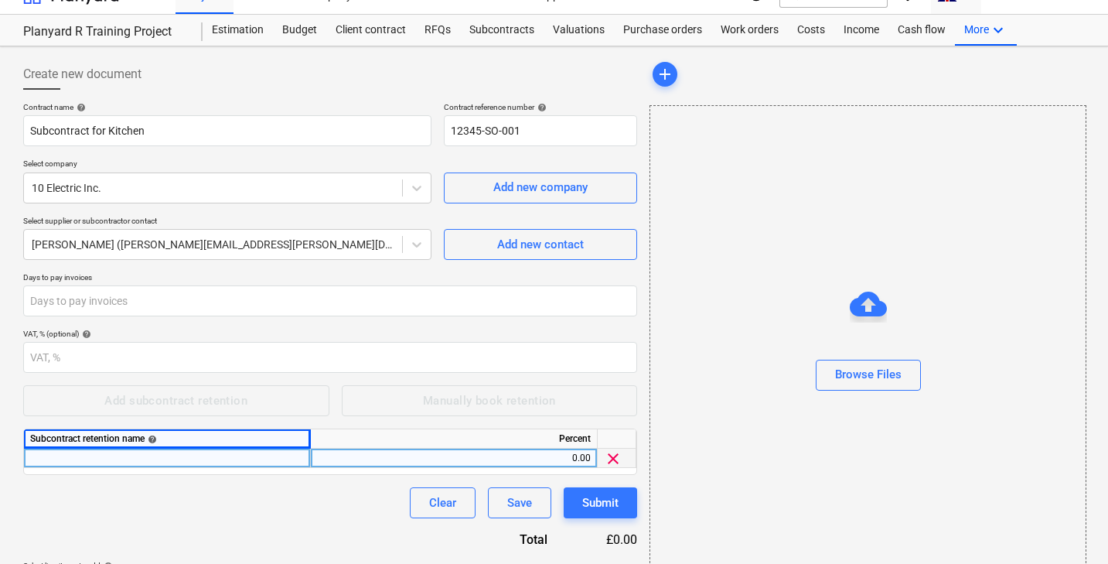
click at [200, 459] on div at bounding box center [167, 458] width 287 height 19
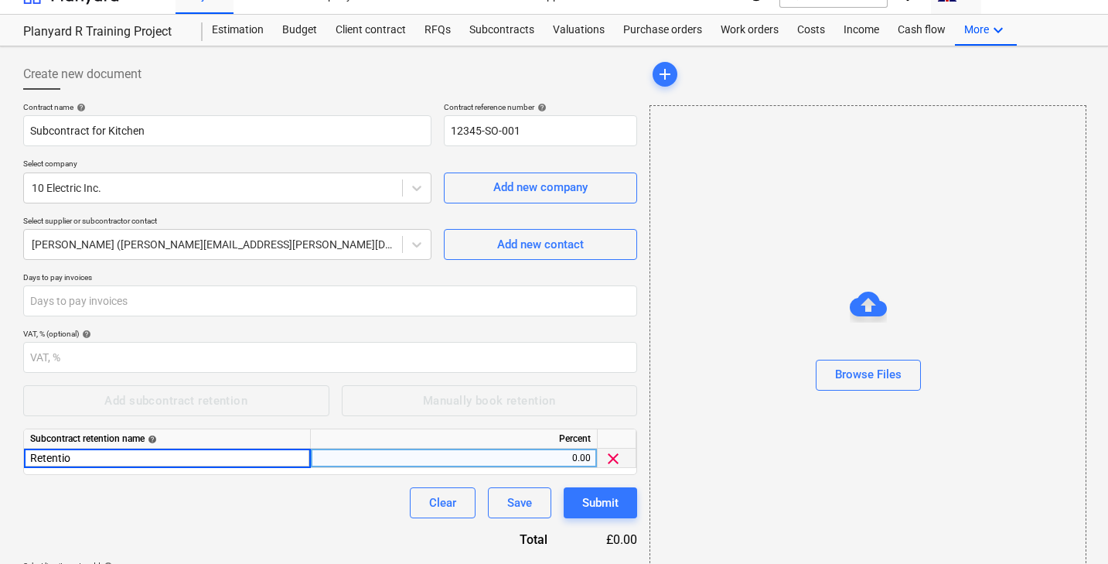
type input "Retention"
click at [179, 490] on div "Clear Save Submit" at bounding box center [330, 502] width 614 height 31
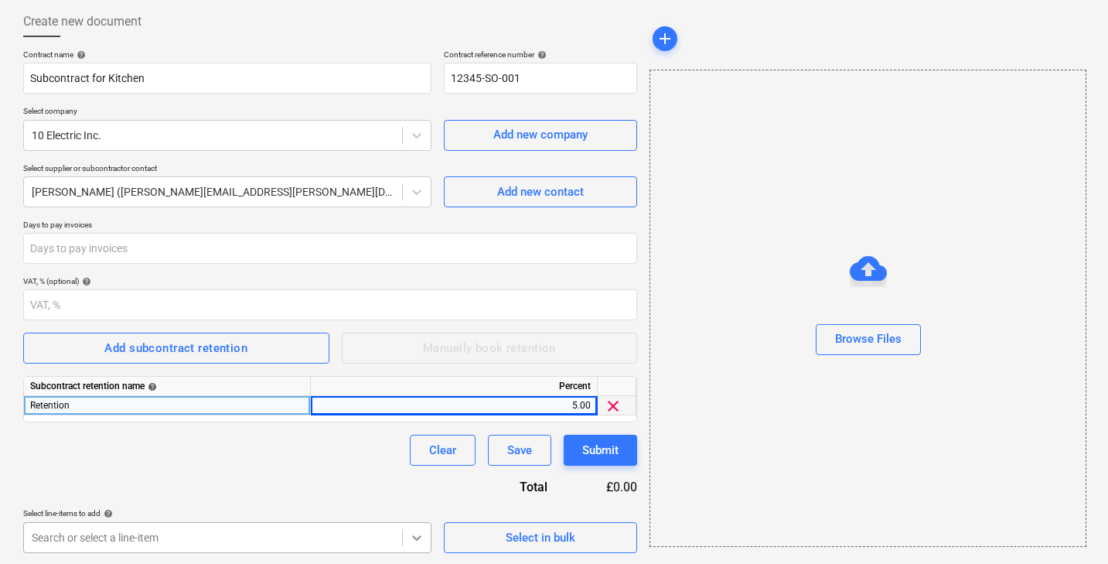
click at [408, 486] on body "Sales Projects Contacts Company Consolidated Invoices 7 Inbox Approvals Resourc…" at bounding box center [554, 205] width 1108 height 564
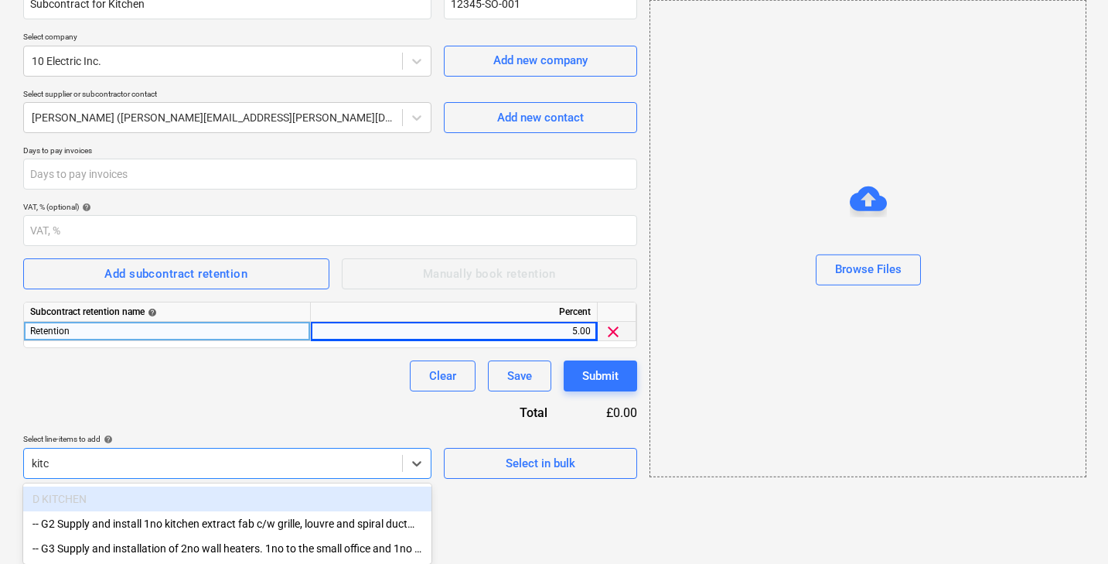
scroll to position [152, 0]
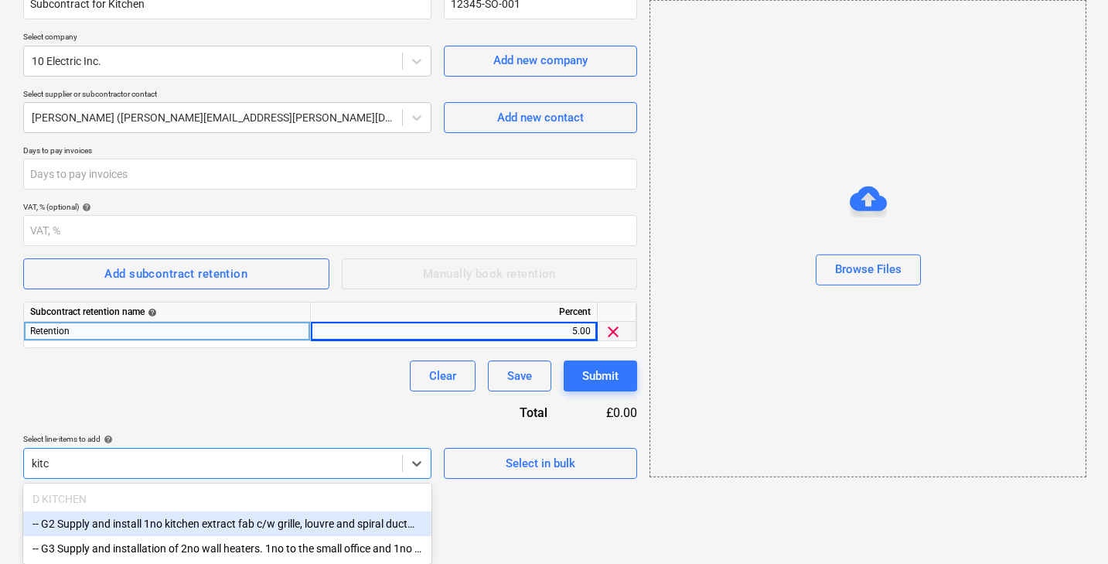
type input "kitc"
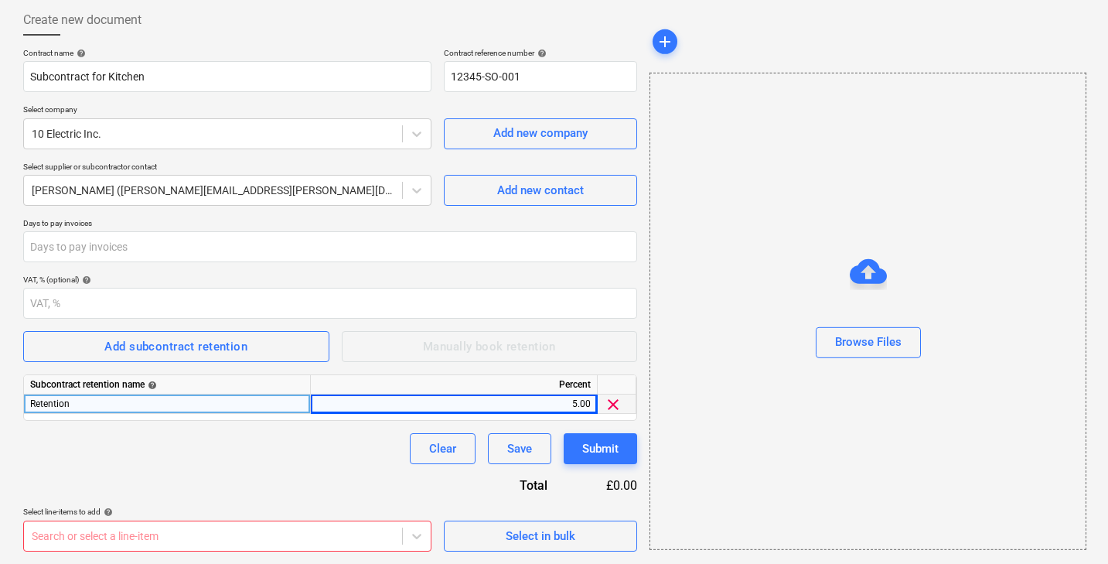
scroll to position [77, 0]
click at [260, 394] on div "Contract name help Subcontract for Kitchen Contract reference number help 12345…" at bounding box center [330, 300] width 614 height 503
click at [526, 530] on div "Select in bulk" at bounding box center [541, 537] width 70 height 20
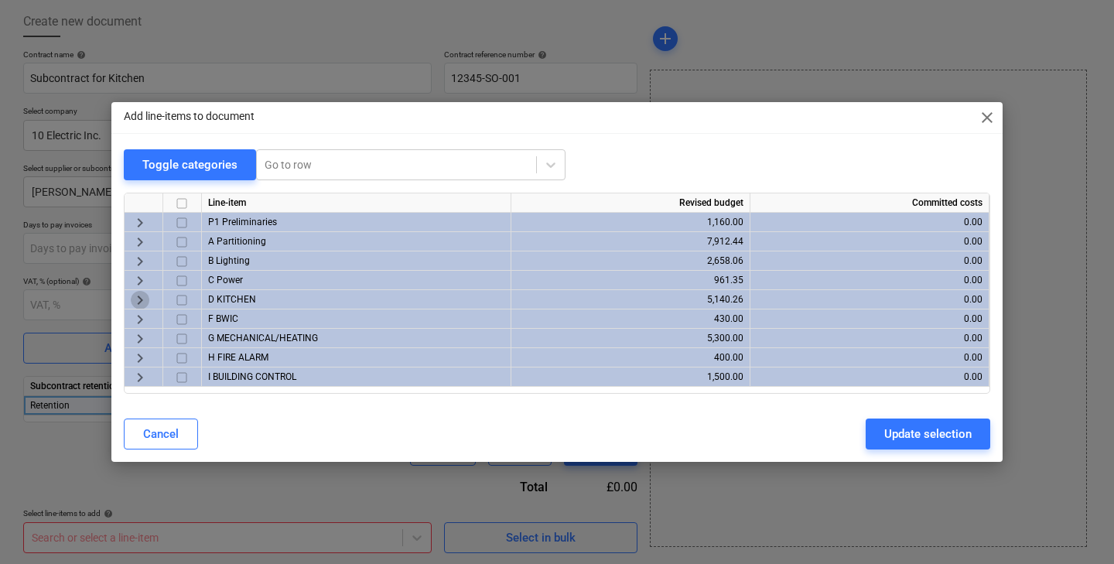
click at [136, 293] on span "keyboard_arrow_right" at bounding box center [140, 300] width 19 height 19
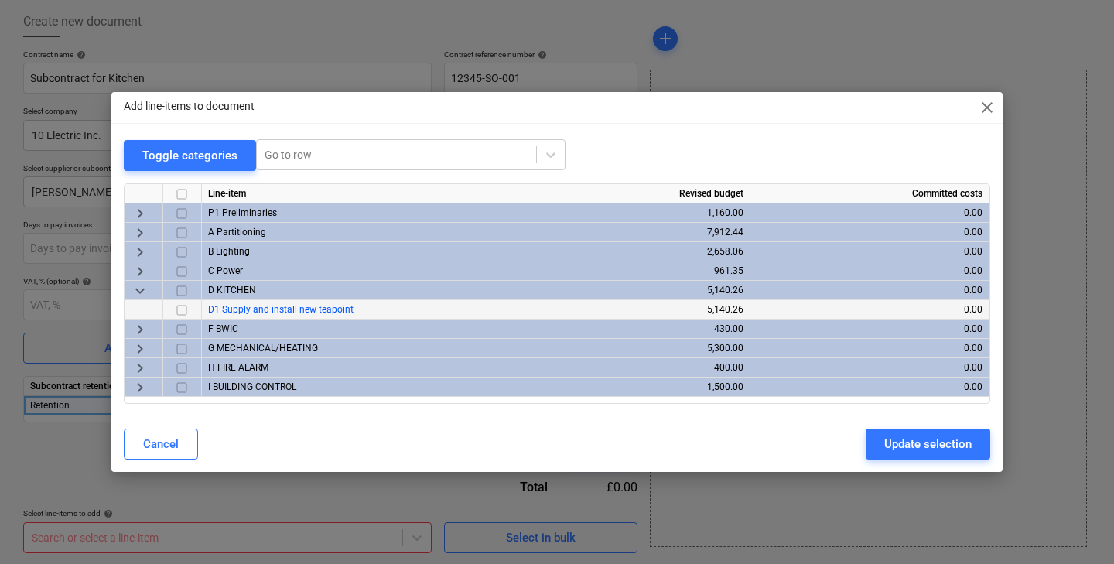
click at [193, 311] on div at bounding box center [182, 309] width 39 height 19
click at [179, 306] on input "checkbox" at bounding box center [181, 310] width 19 height 19
click at [925, 446] on div "Update selection" at bounding box center [927, 444] width 87 height 20
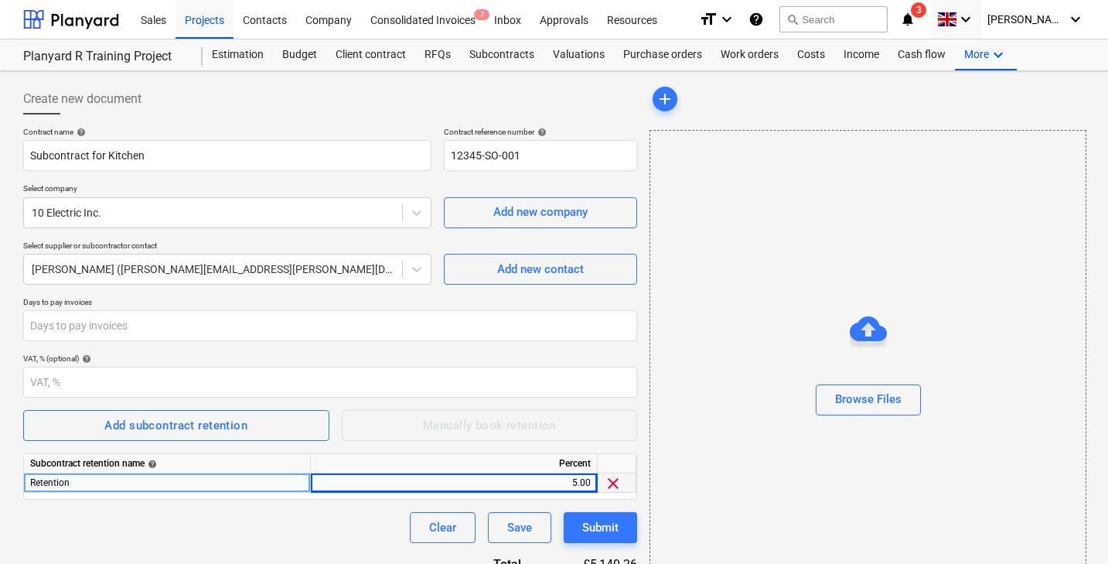
scroll to position [0, 0]
click at [603, 481] on div "clear" at bounding box center [617, 482] width 39 height 19
click at [619, 482] on span "clear" at bounding box center [613, 483] width 19 height 19
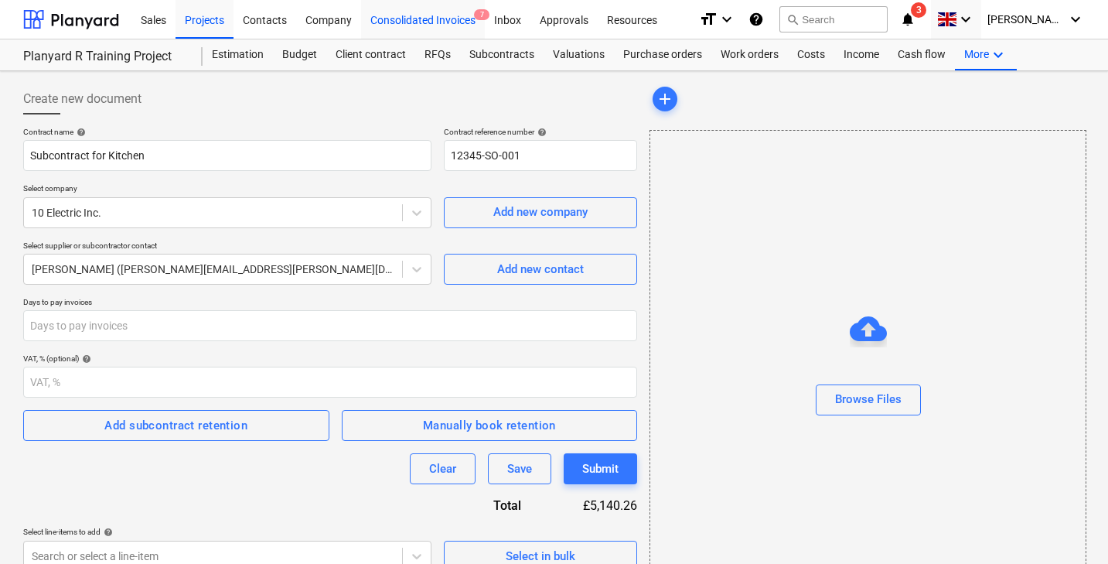
click at [410, 15] on div "Consolidated Invoices 7" at bounding box center [423, 18] width 124 height 39
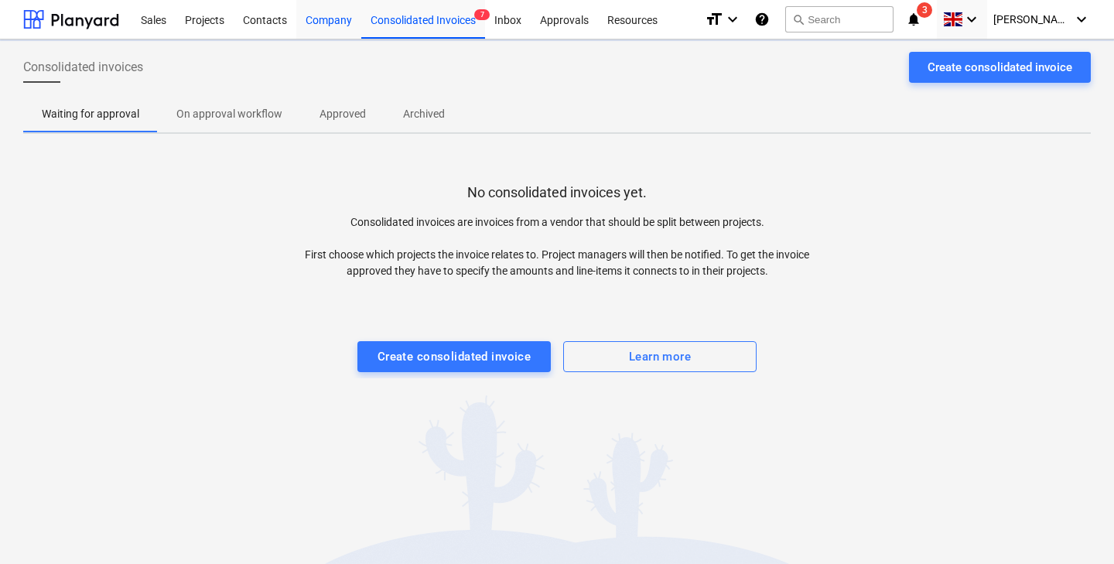
click at [315, 15] on div "Company" at bounding box center [328, 18] width 65 height 39
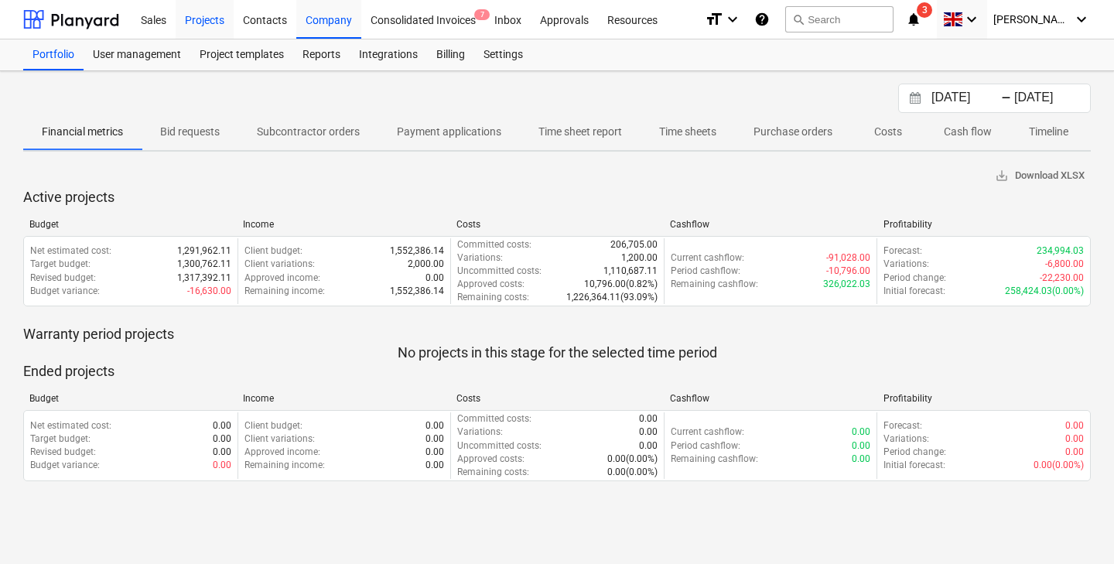
click at [190, 11] on div "Projects" at bounding box center [205, 18] width 58 height 39
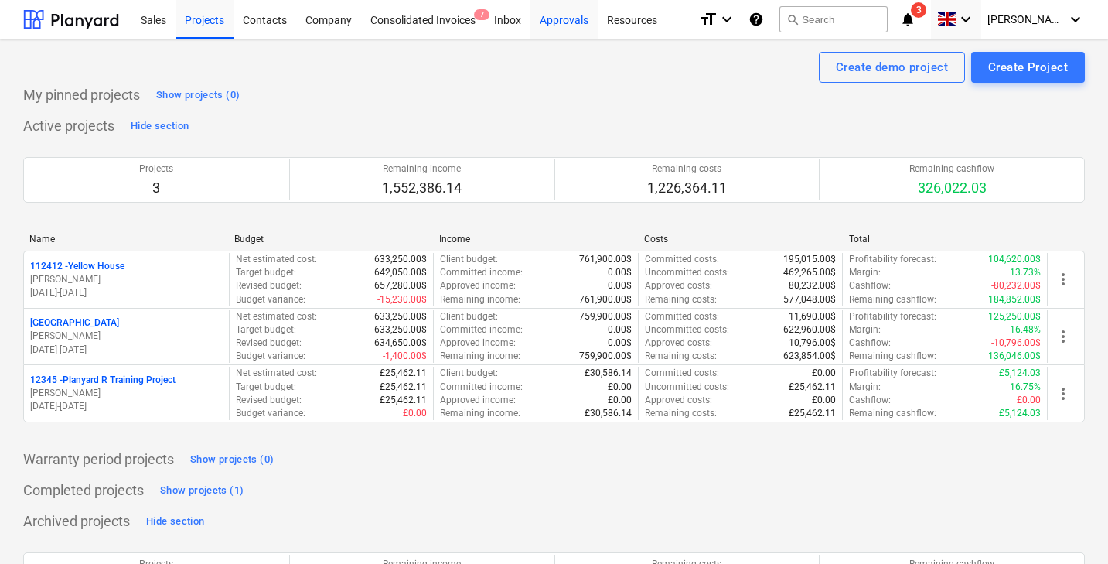
click at [571, 15] on div "Approvals" at bounding box center [563, 18] width 67 height 39
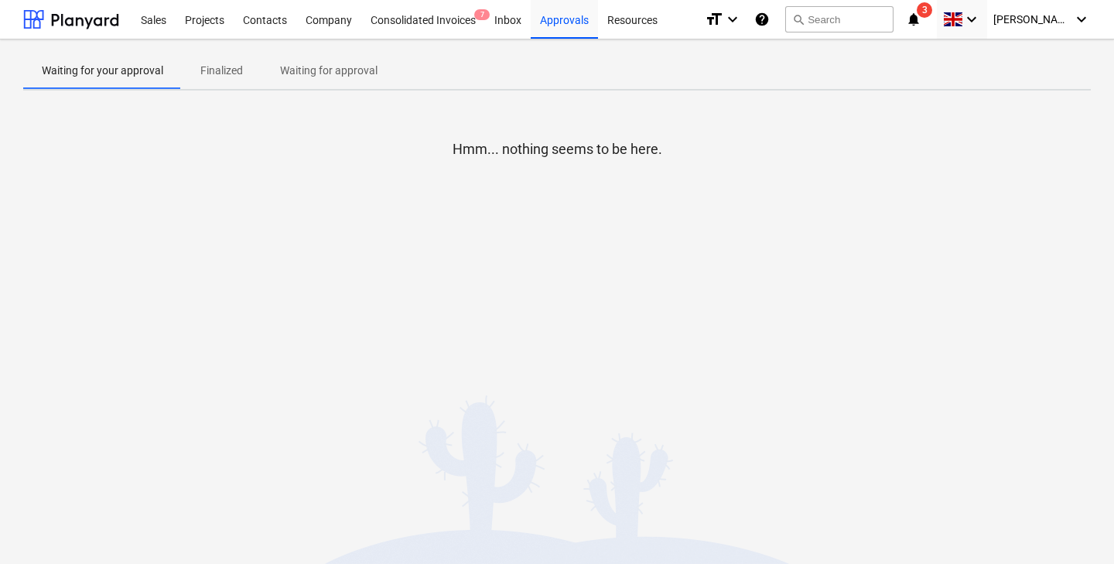
click at [354, 70] on p "Waiting for approval" at bounding box center [328, 71] width 97 height 16
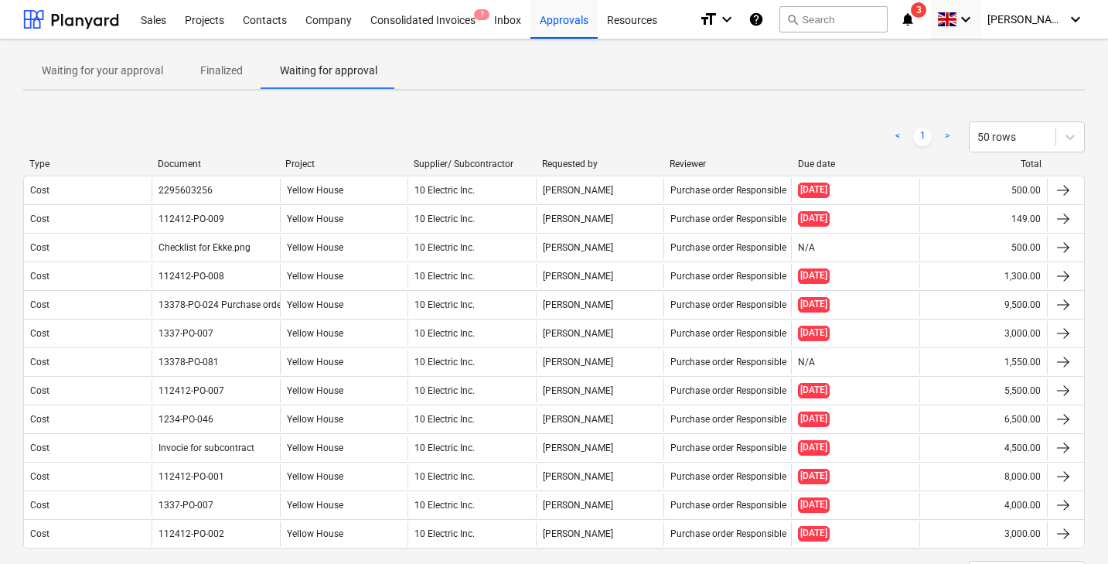
click at [223, 63] on p "Finalized" at bounding box center [221, 71] width 43 height 16
